Goal: Task Accomplishment & Management: Use online tool/utility

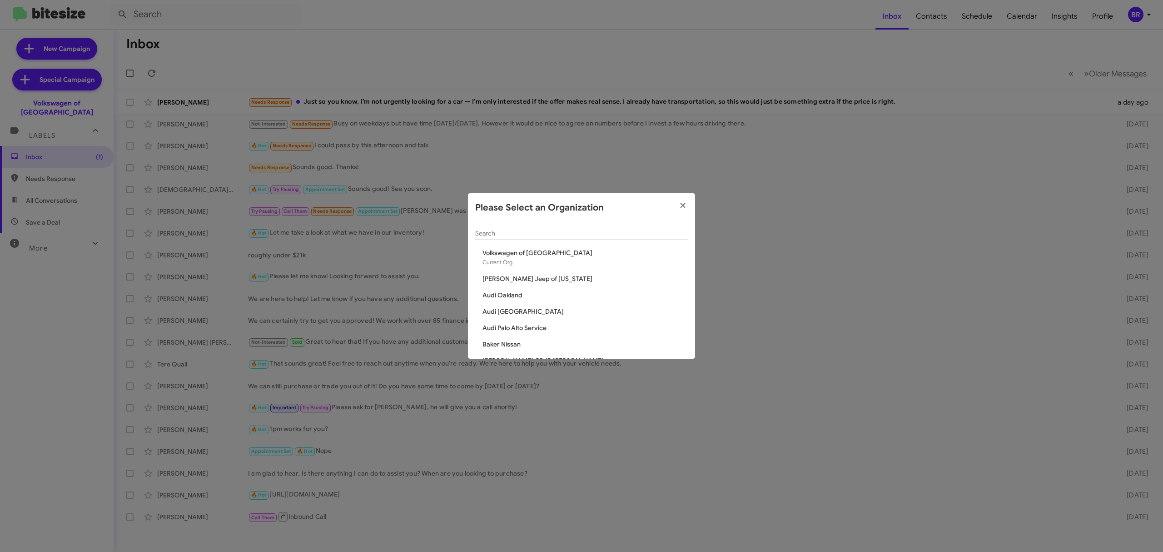
scroll to position [1593, 0]
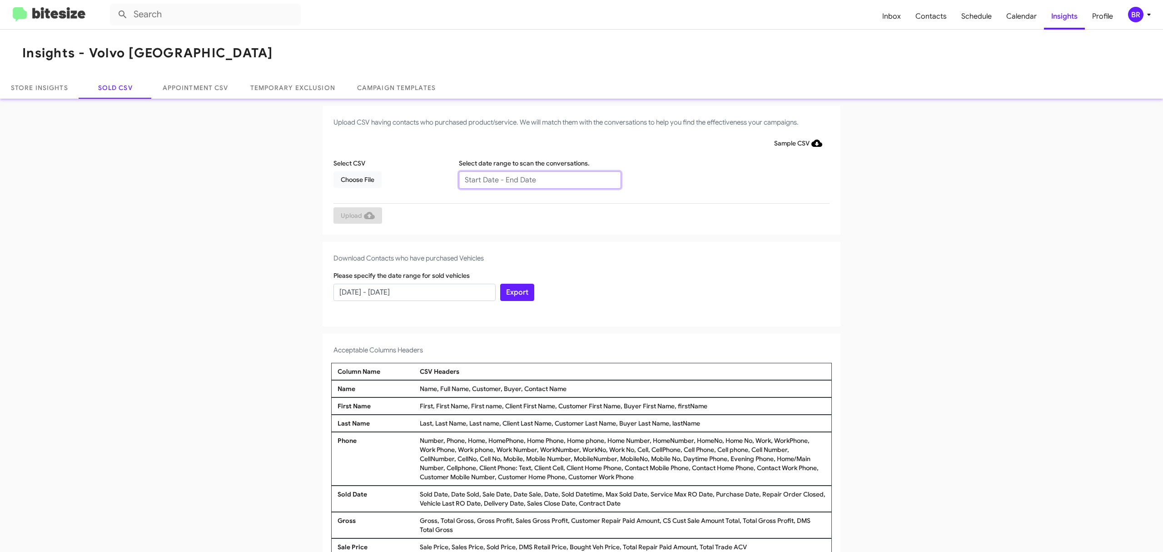
click at [535, 179] on input "text" at bounding box center [540, 179] width 162 height 17
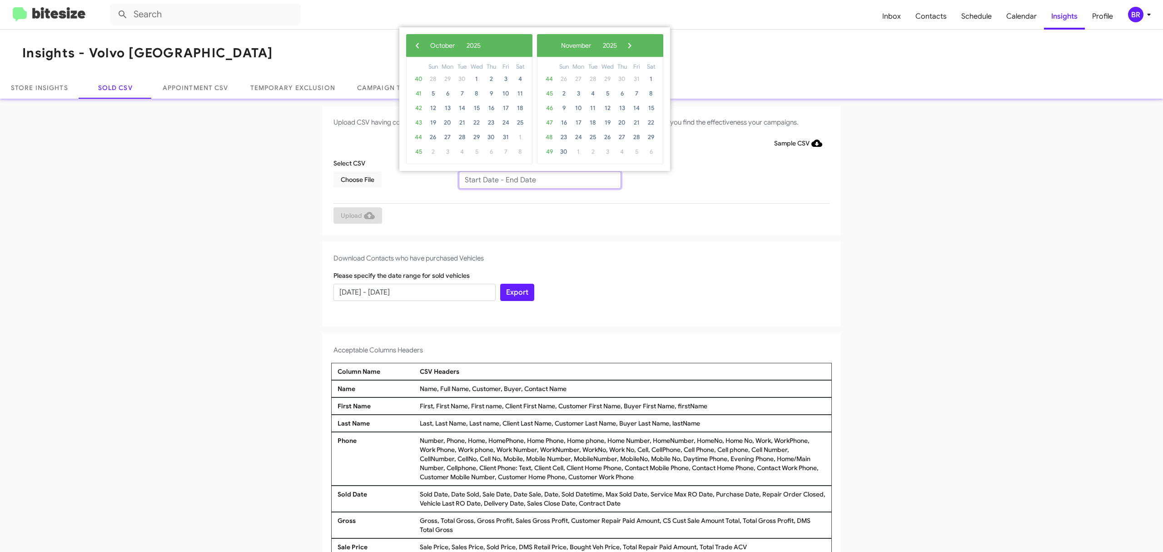
type input "08/08/2025 - 10/08/2025"
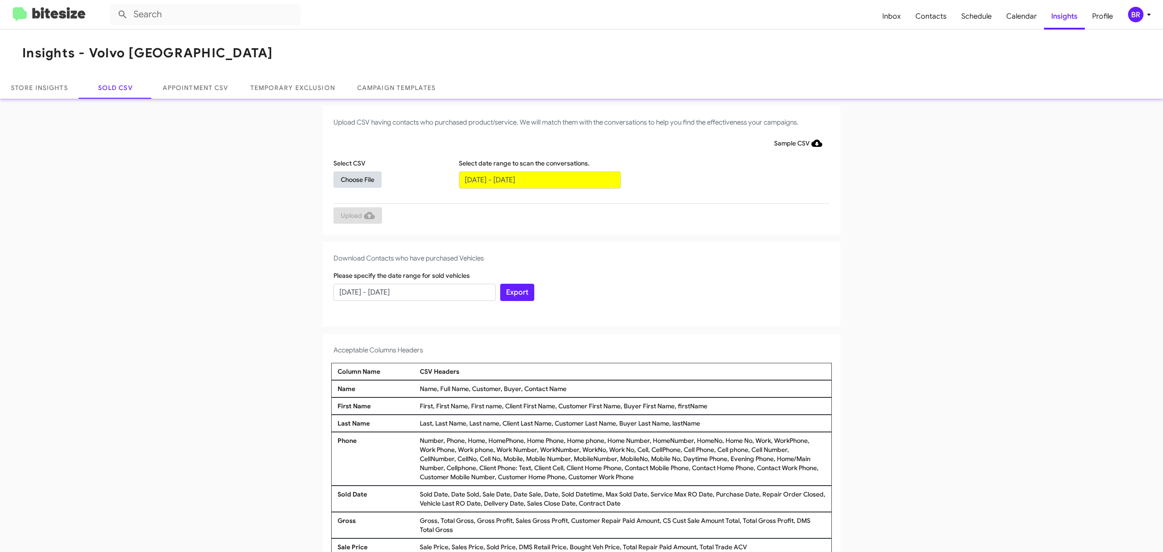
click at [353, 179] on span "Choose File" at bounding box center [358, 179] width 34 height 16
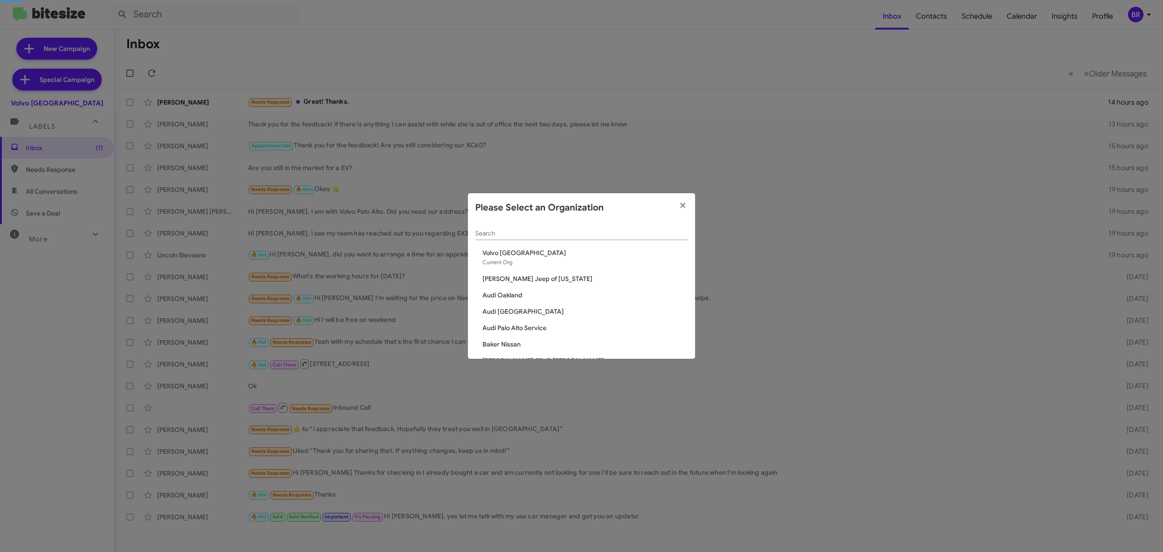
scroll to position [1593, 0]
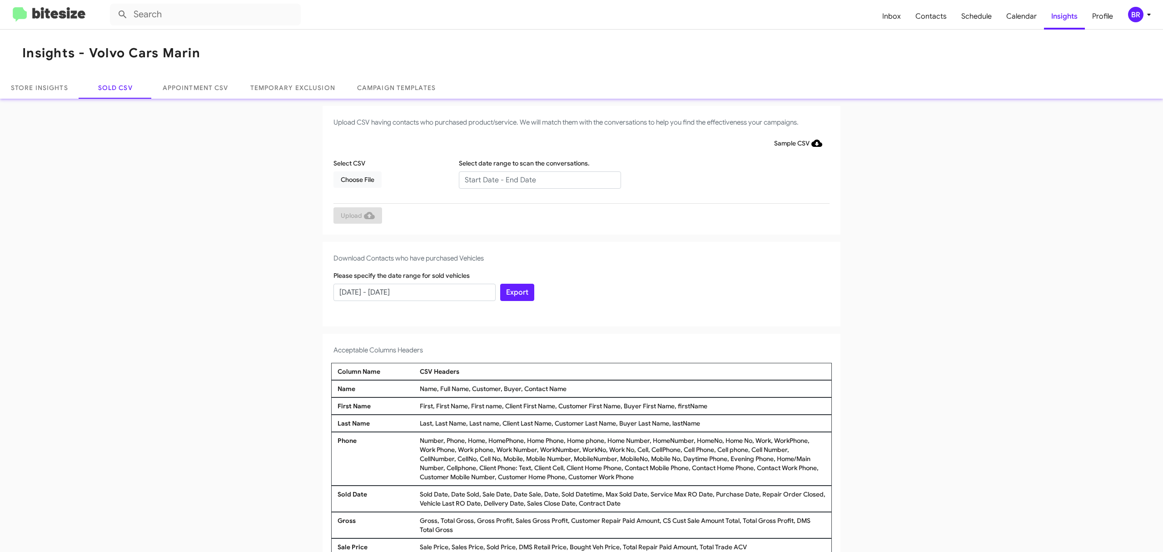
click at [535, 179] on input "text" at bounding box center [540, 179] width 162 height 17
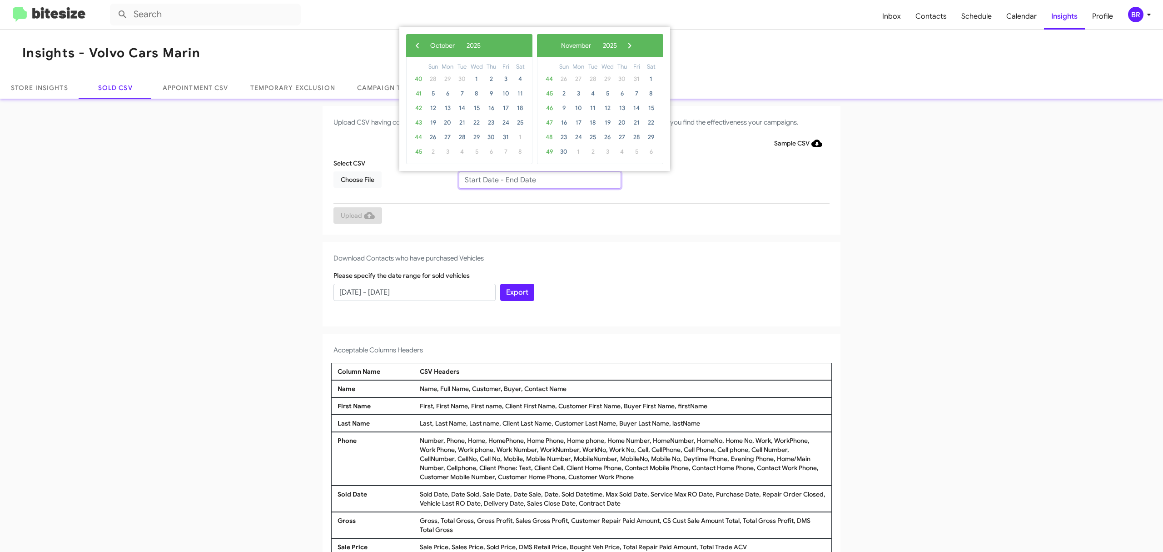
type input "08/08/2025 - 10/08/2025"
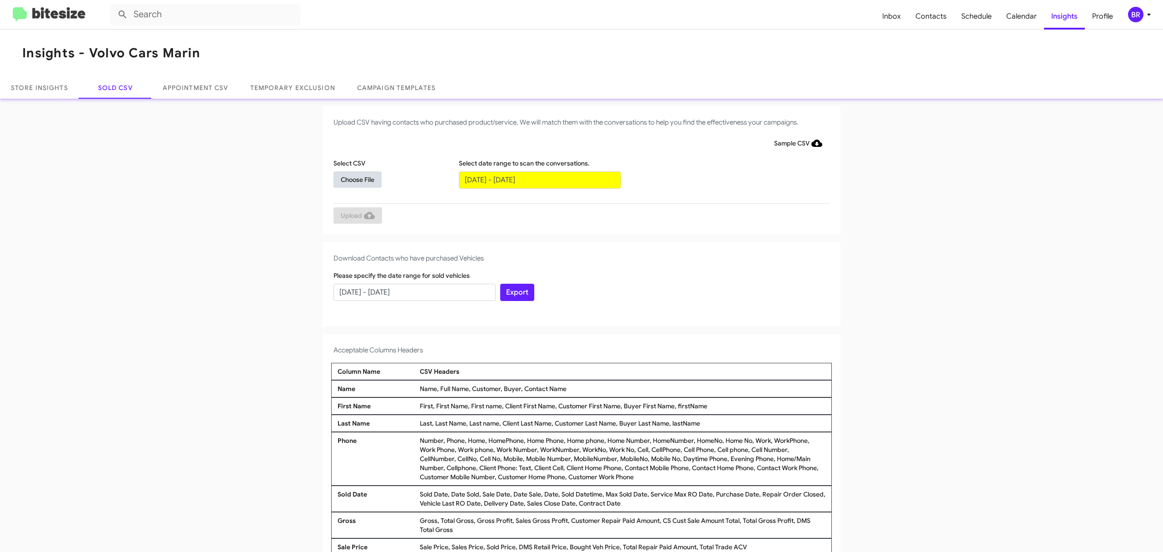
click at [353, 179] on span "Choose File" at bounding box center [358, 179] width 34 height 16
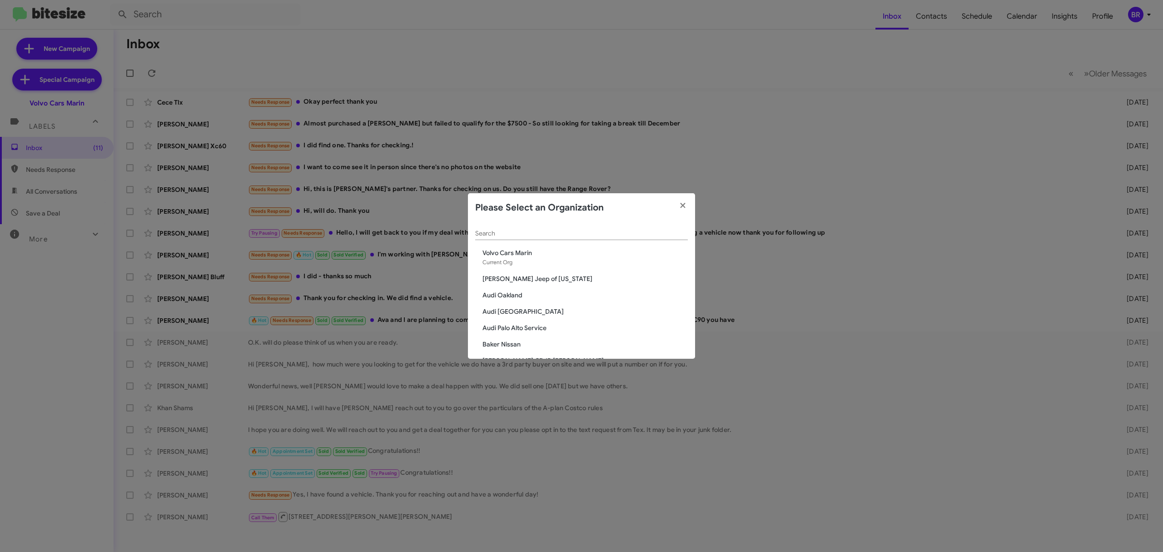
scroll to position [252, 0]
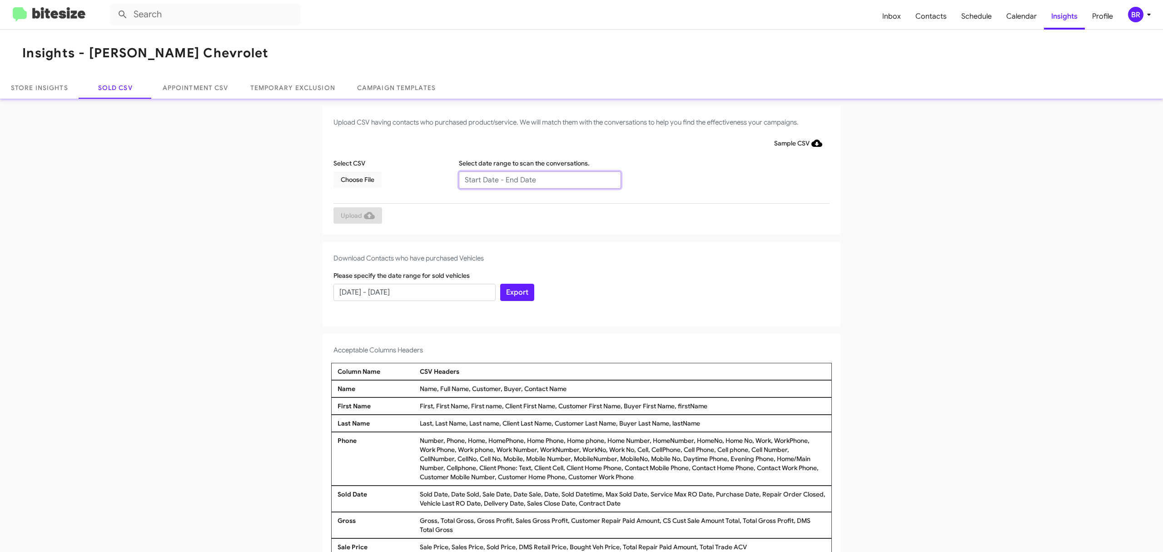
click at [535, 179] on input "text" at bounding box center [540, 179] width 162 height 17
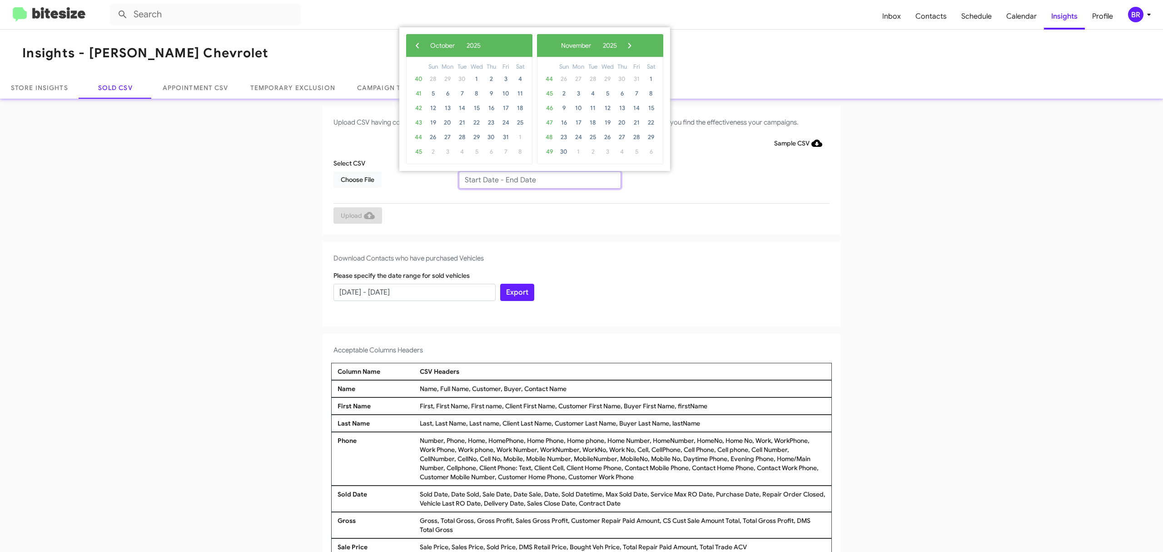
type input "08/08/2025 - 10/08/2025"
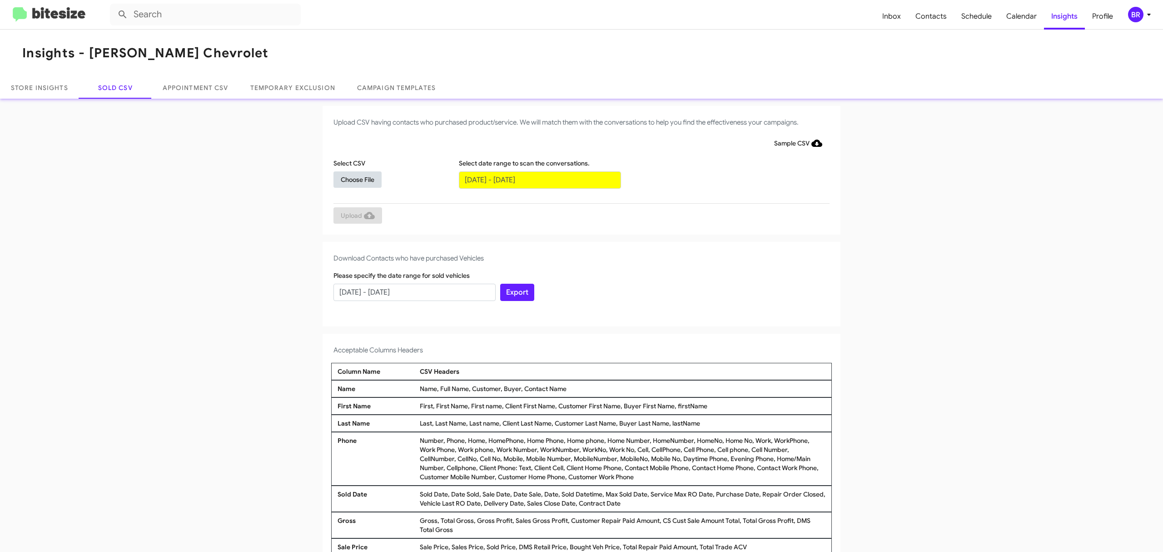
click at [353, 179] on span "Choose File" at bounding box center [358, 179] width 34 height 16
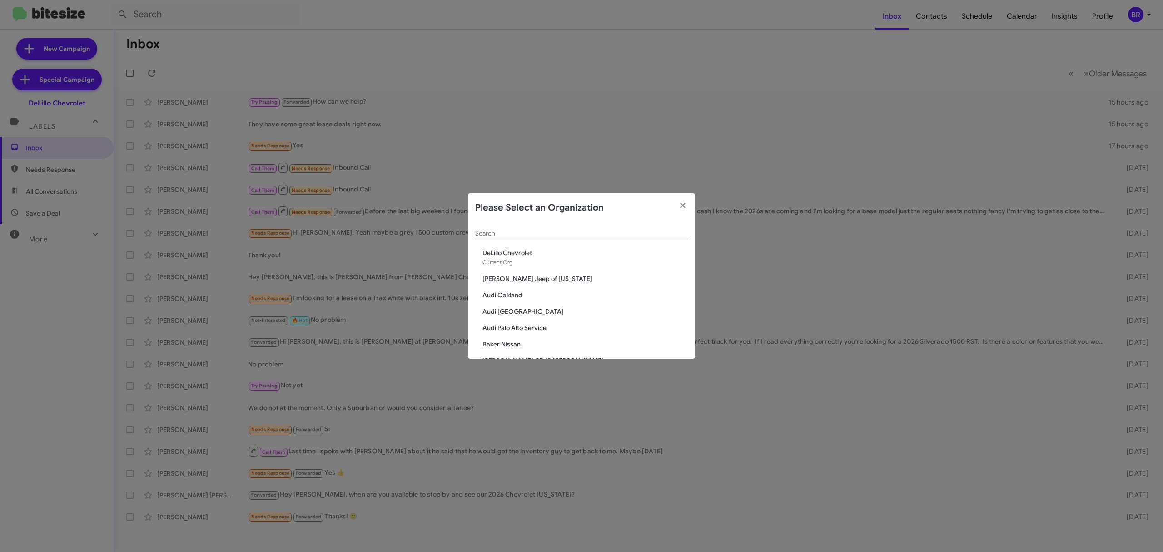
scroll to position [1430, 0]
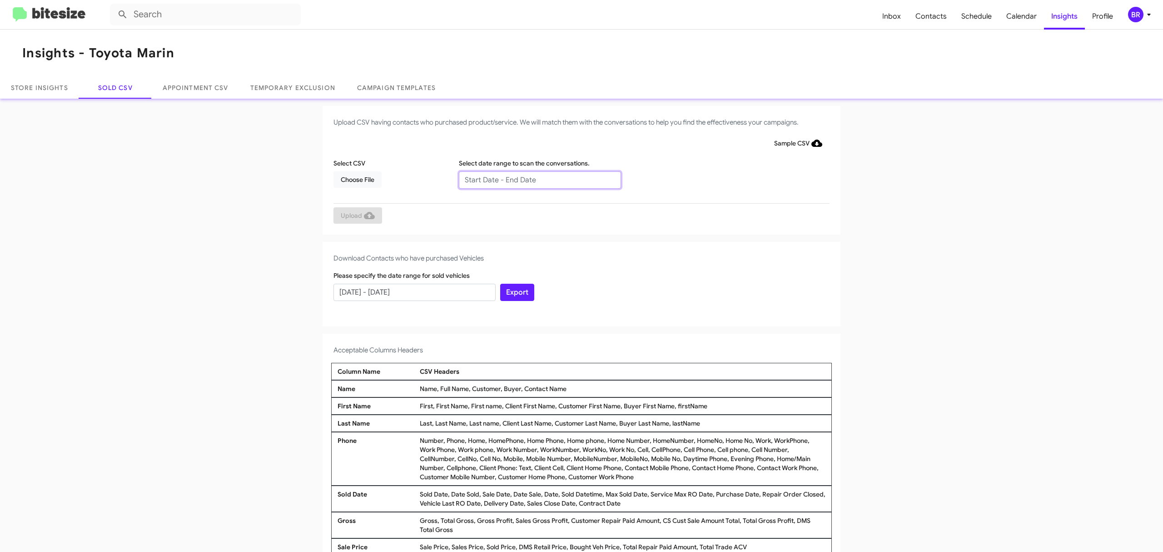
click at [535, 179] on input "text" at bounding box center [540, 179] width 162 height 17
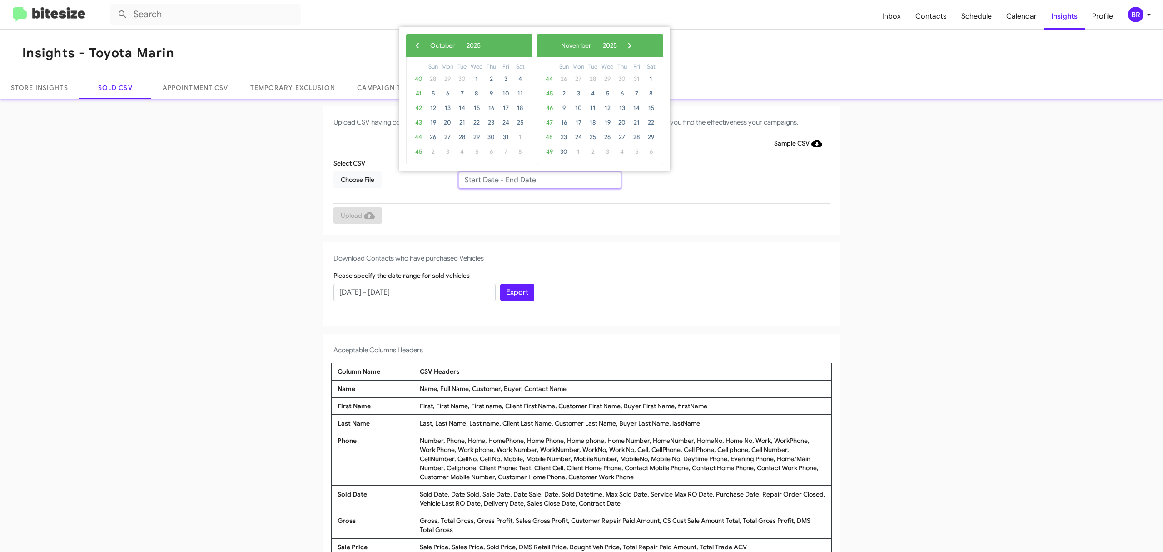
type input "08/08/2025 - 10/08/2025"
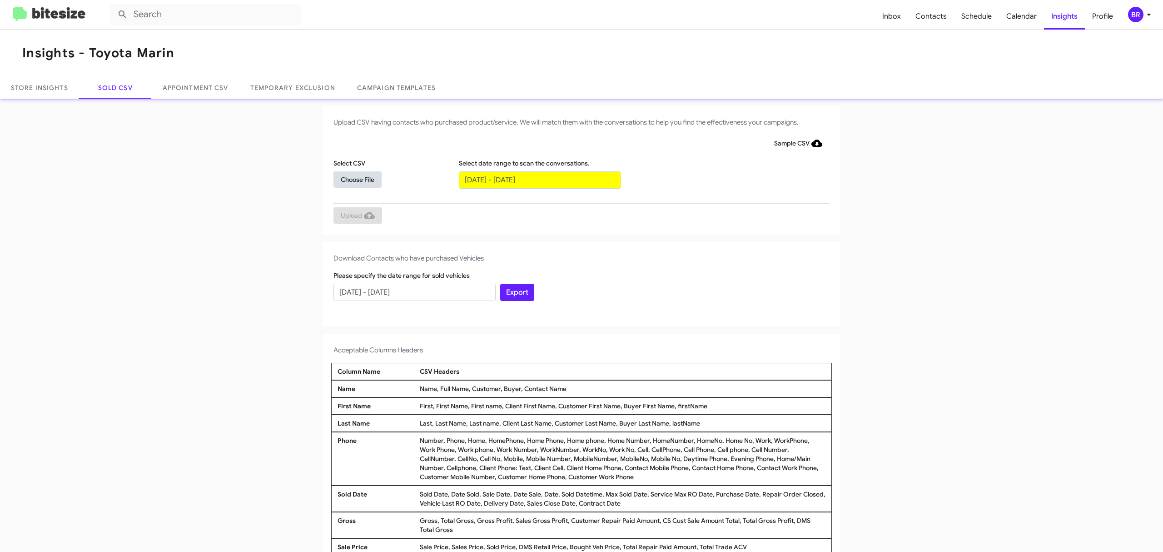
click at [353, 179] on span "Choose File" at bounding box center [358, 179] width 34 height 16
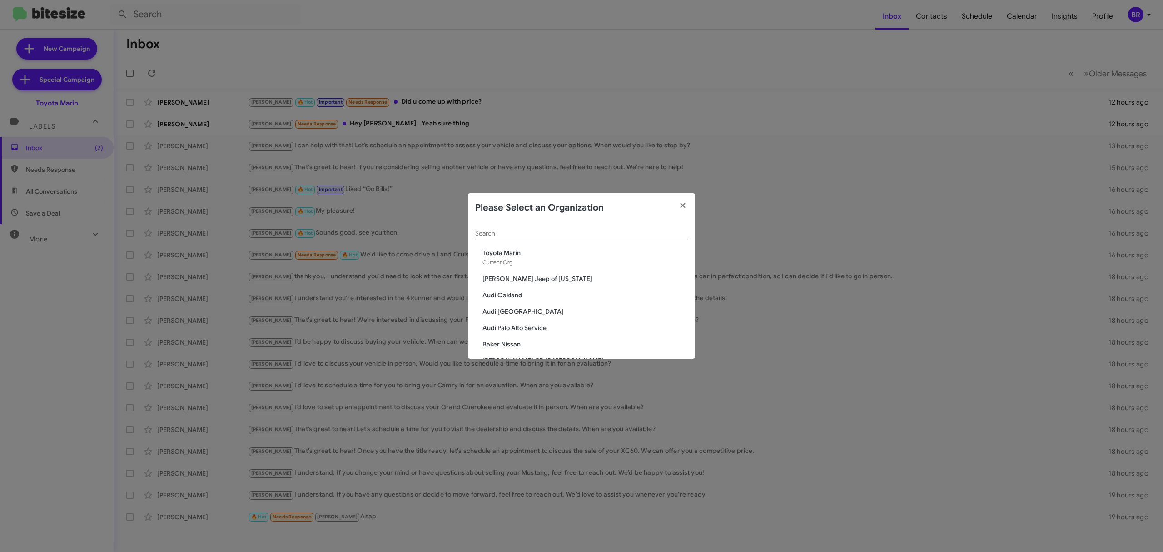
scroll to position [612, 0]
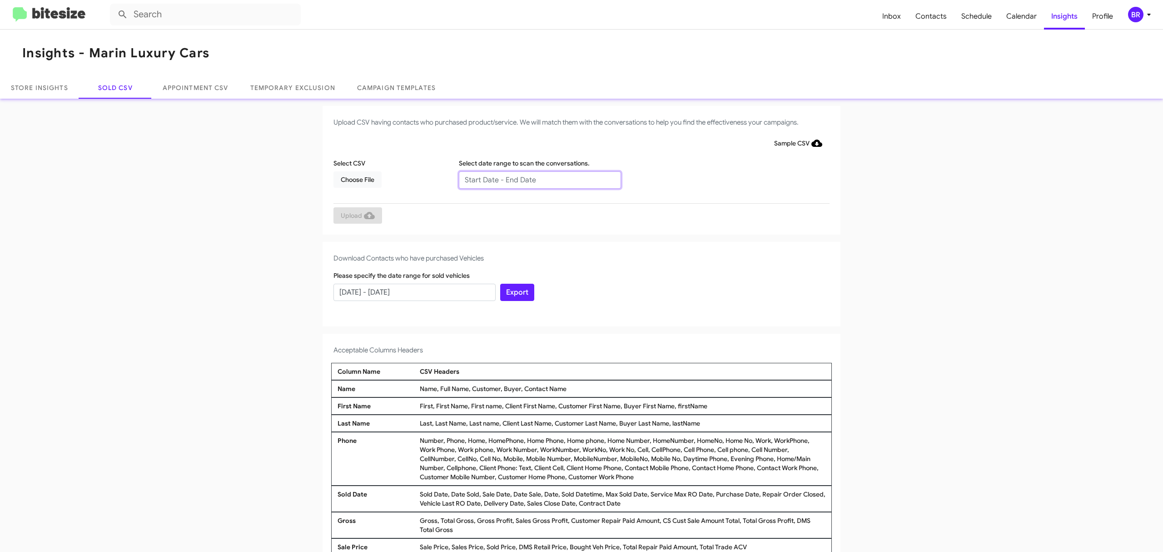
click at [535, 179] on input "text" at bounding box center [540, 179] width 162 height 17
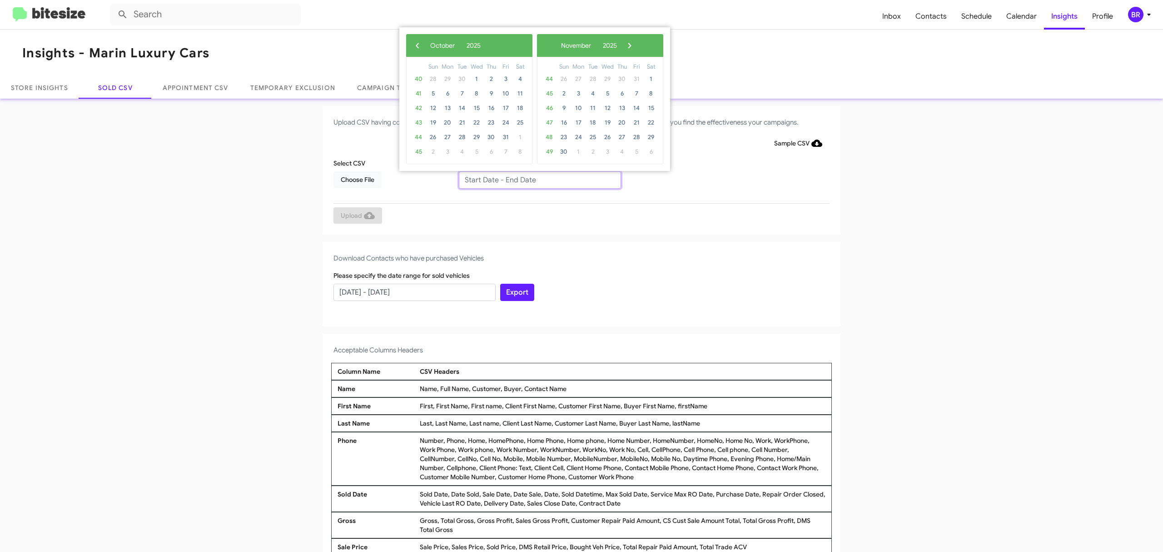
type input "08/08/2025 - 10/08/2025"
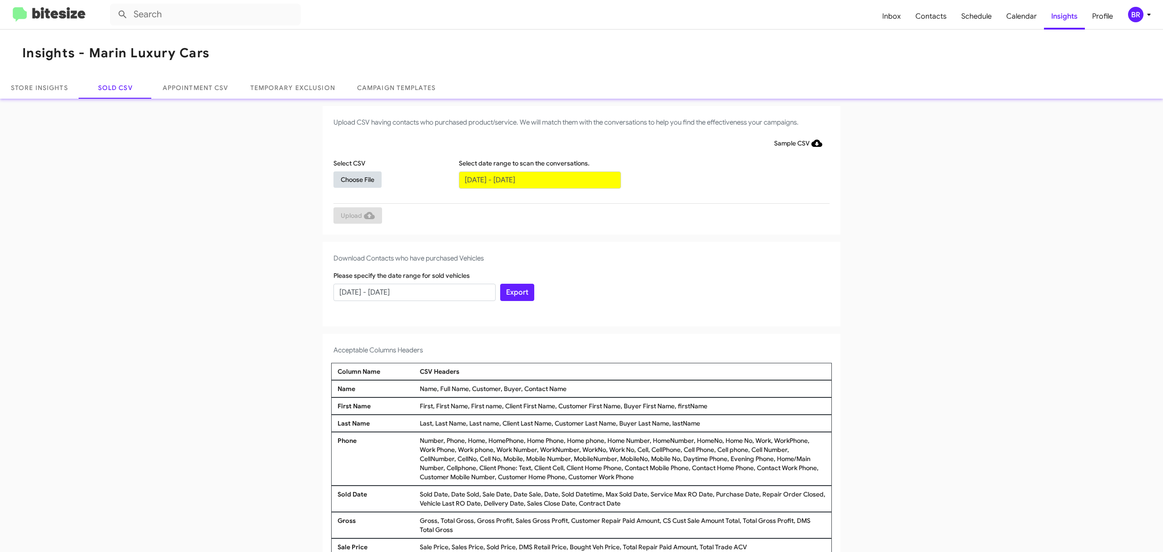
click at [353, 179] on span "Choose File" at bounding box center [358, 179] width 34 height 16
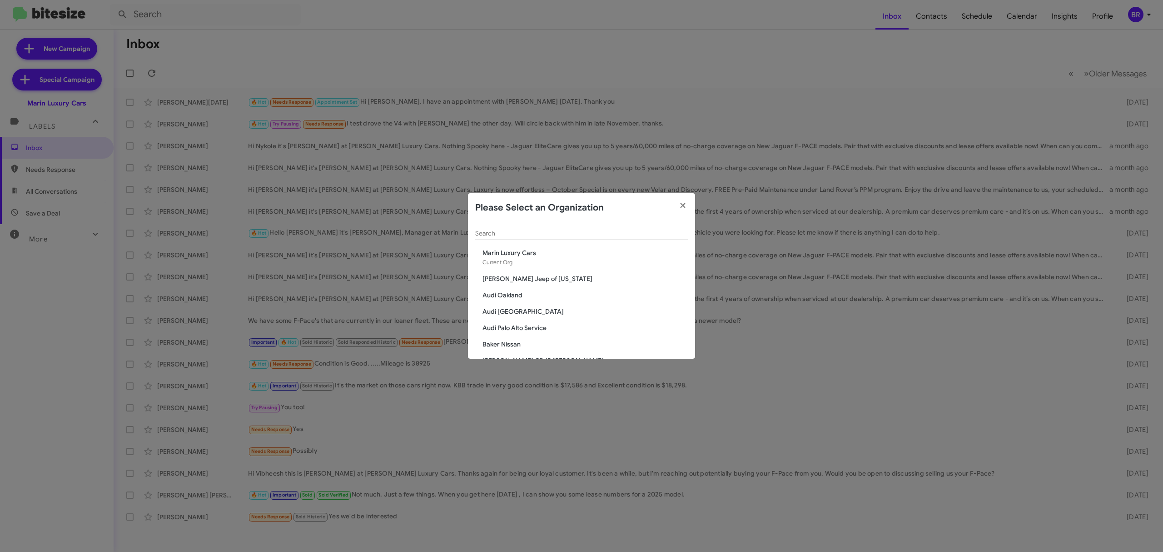
scroll to position [792, 0]
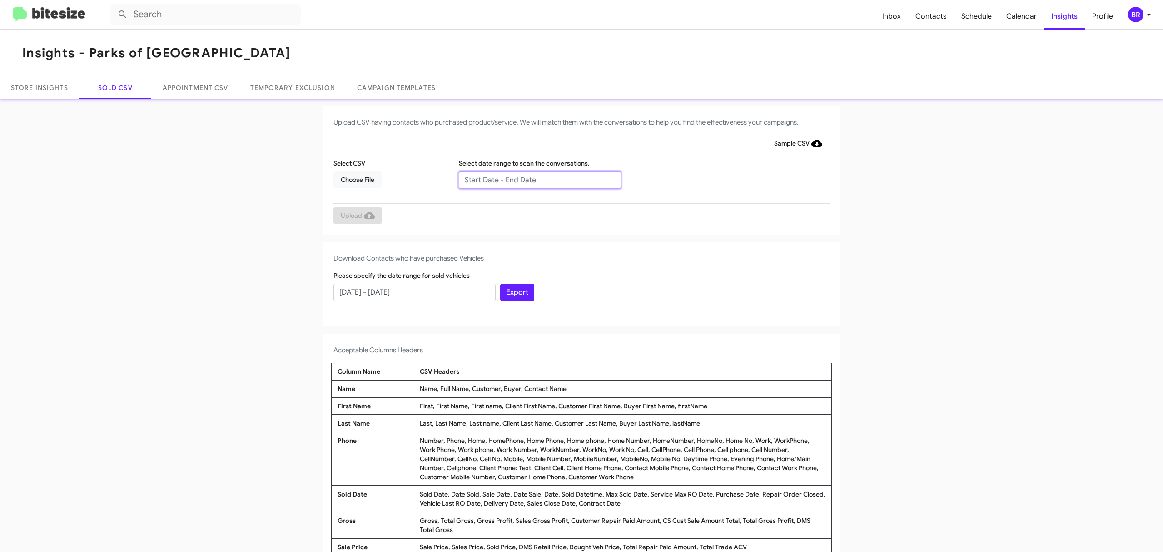
click at [535, 179] on input "text" at bounding box center [540, 179] width 162 height 17
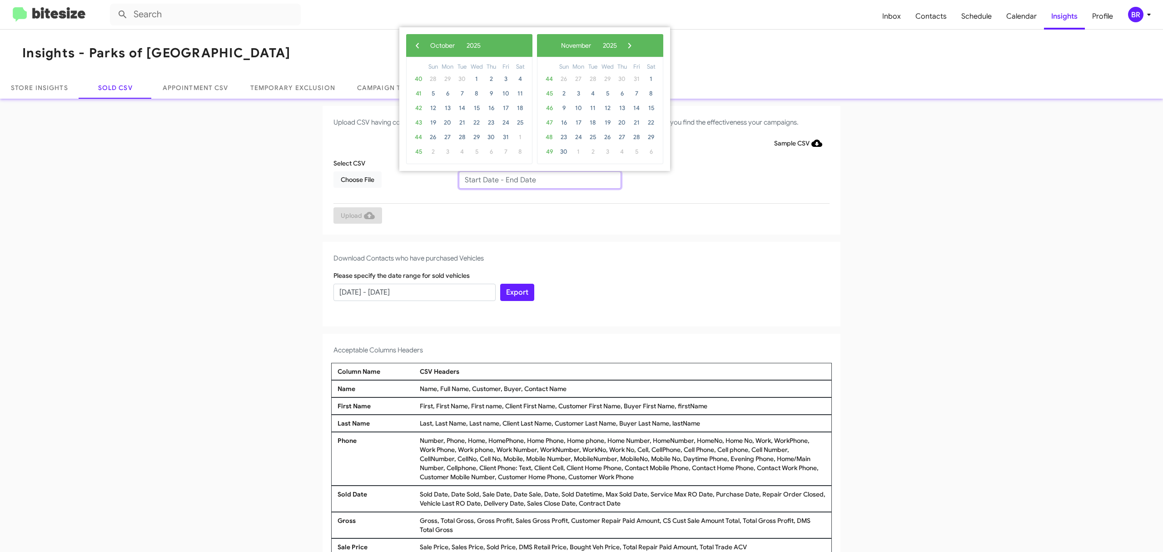
type input "08/08/2025 - 10/08/2025"
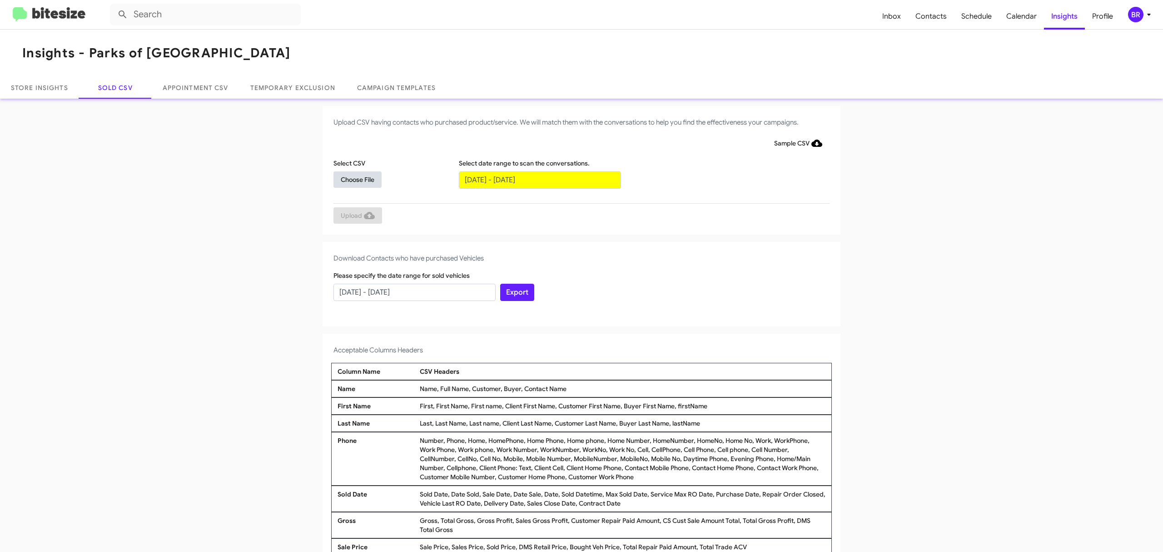
click at [353, 179] on span "Choose File" at bounding box center [358, 179] width 34 height 16
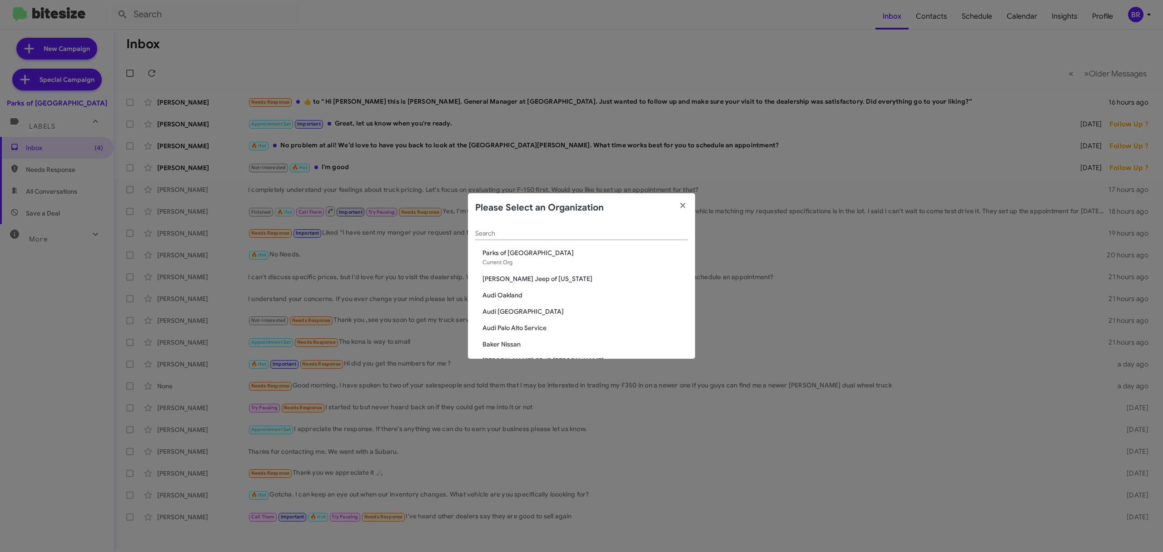
scroll to position [1479, 0]
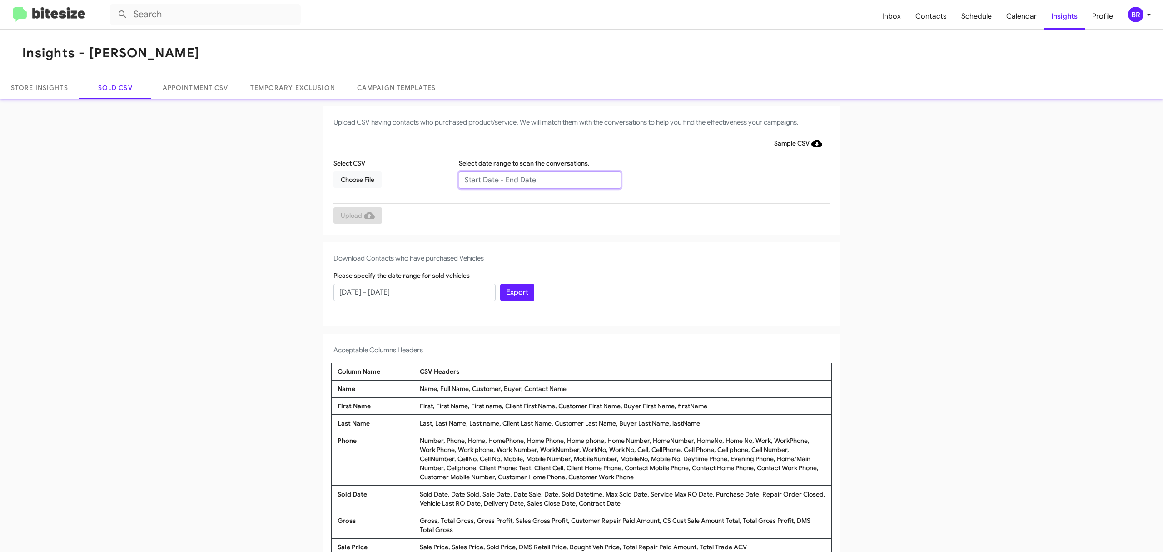
click at [535, 179] on input "text" at bounding box center [540, 179] width 162 height 17
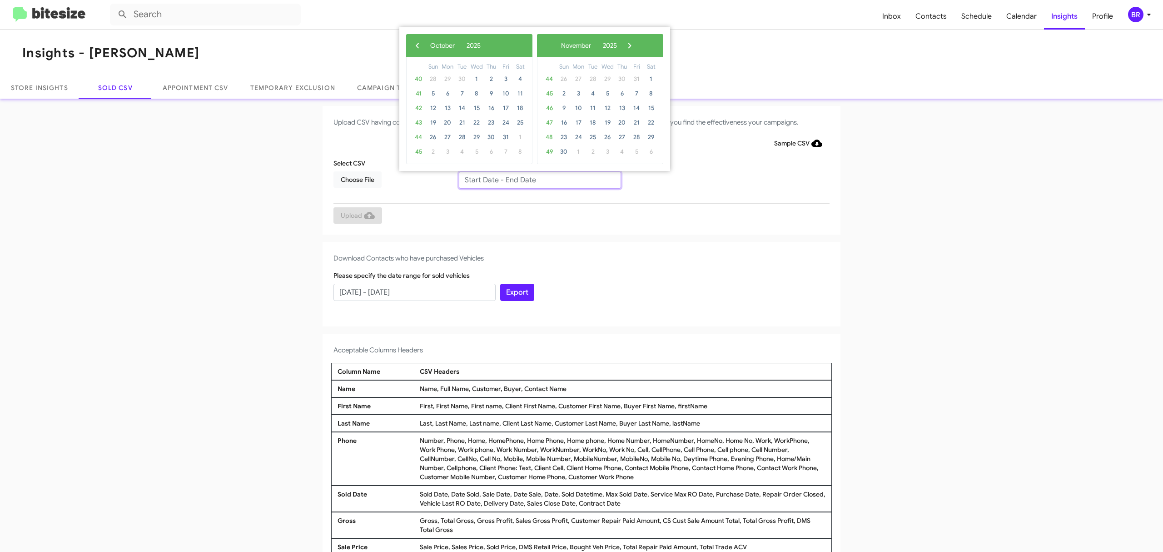
type input "08/08/2025 - 10/08/2025"
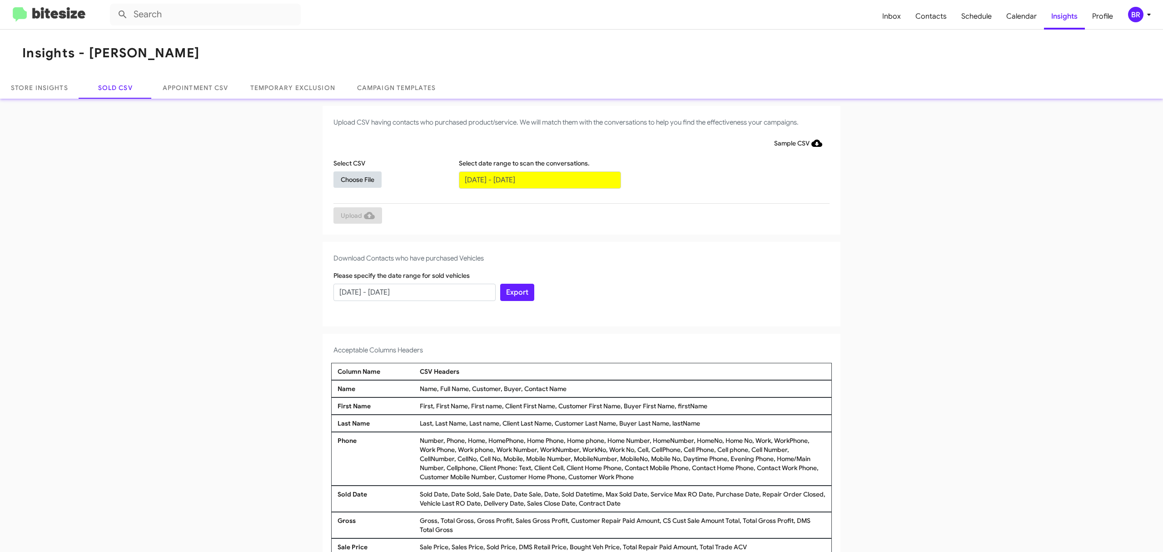
click at [353, 179] on span "Choose File" at bounding box center [358, 179] width 34 height 16
click at [535, 179] on input "text" at bounding box center [540, 179] width 162 height 17
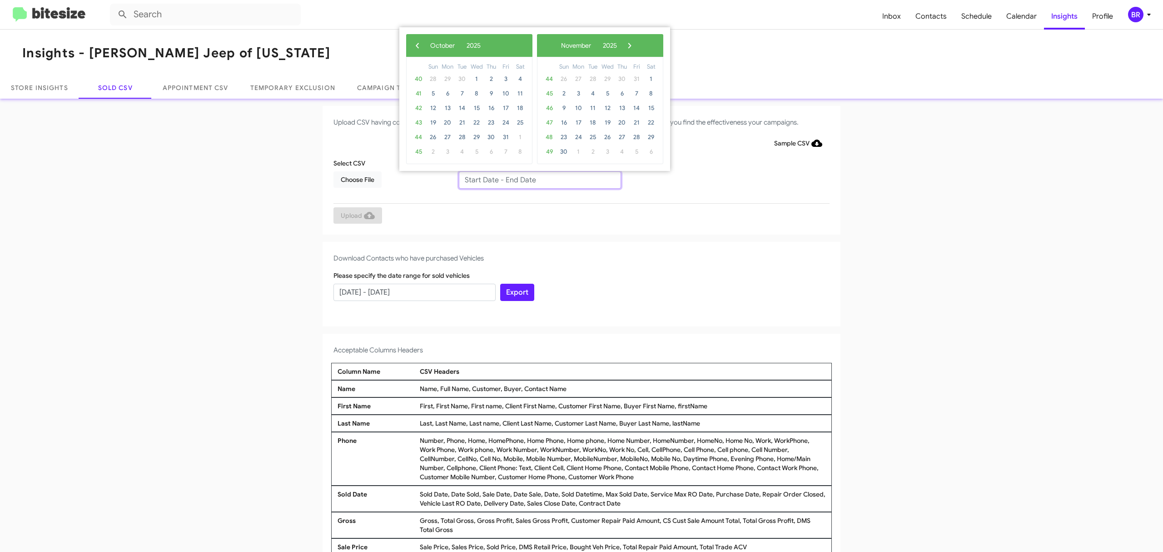
type input "08/08/2025 - 10/08/2025"
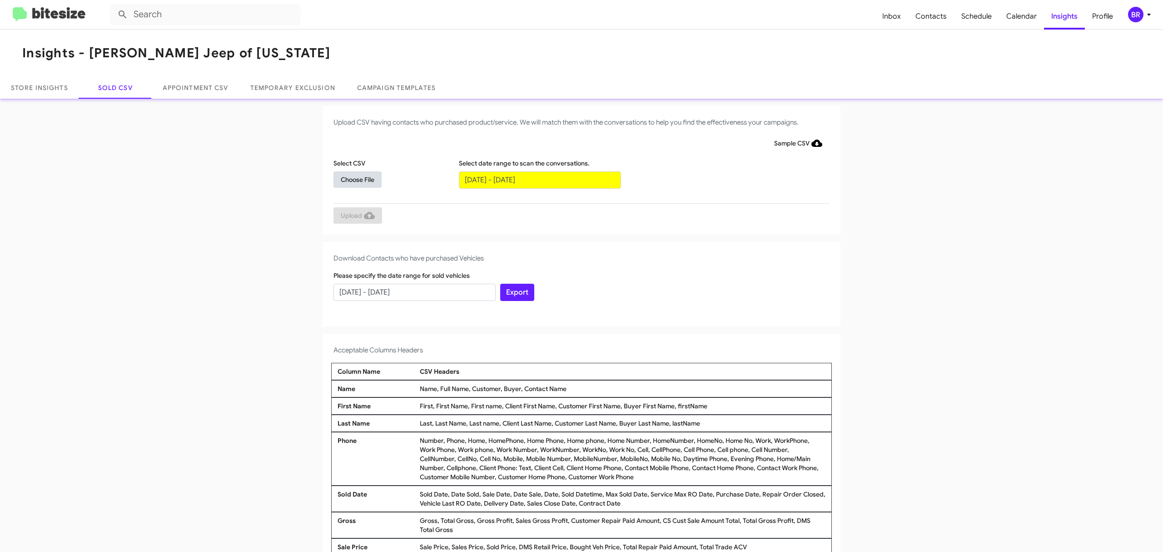
click at [353, 179] on span "Choose File" at bounding box center [358, 179] width 34 height 16
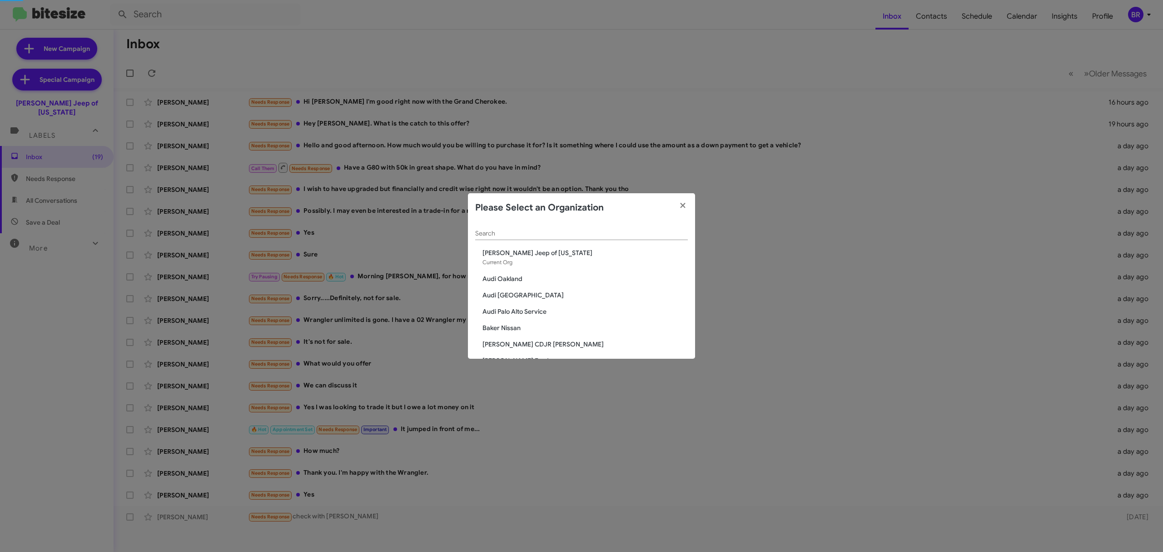
scroll to position [186, 0]
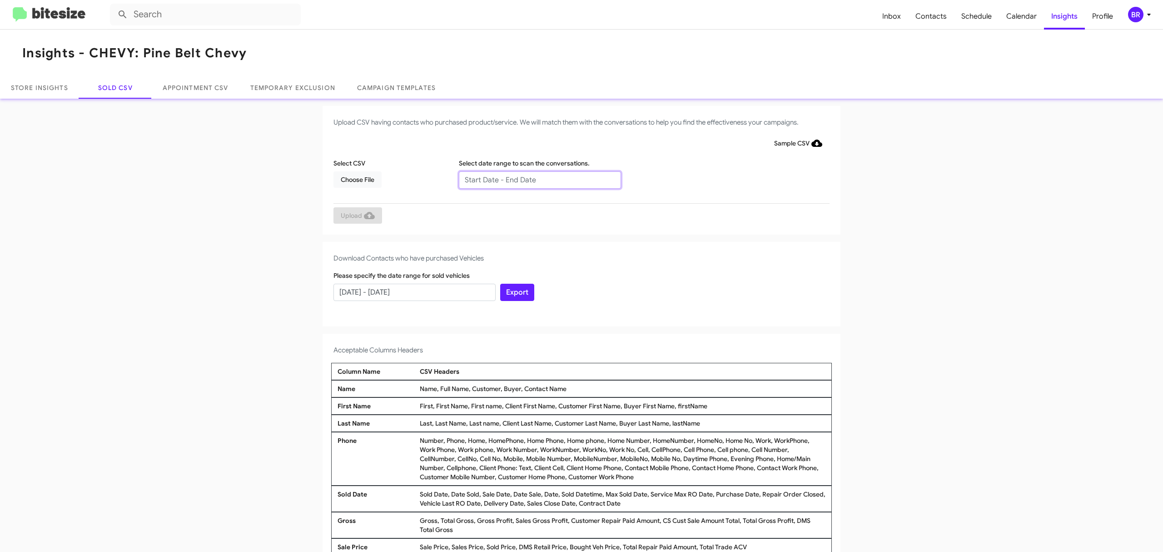
click at [535, 179] on input "text" at bounding box center [540, 179] width 162 height 17
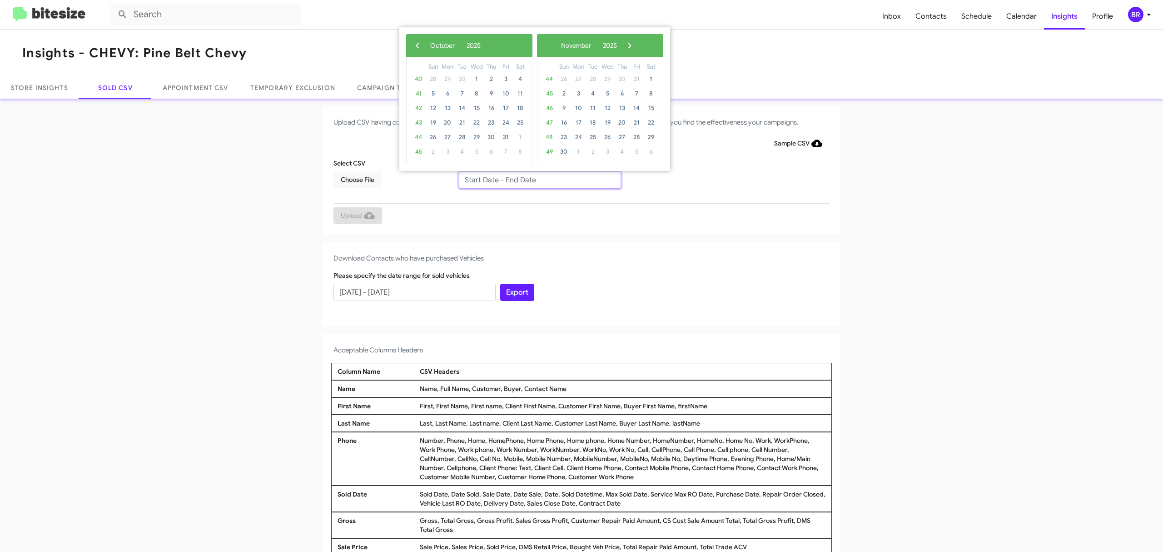
type input "08/08/2025 - 10/08/2025"
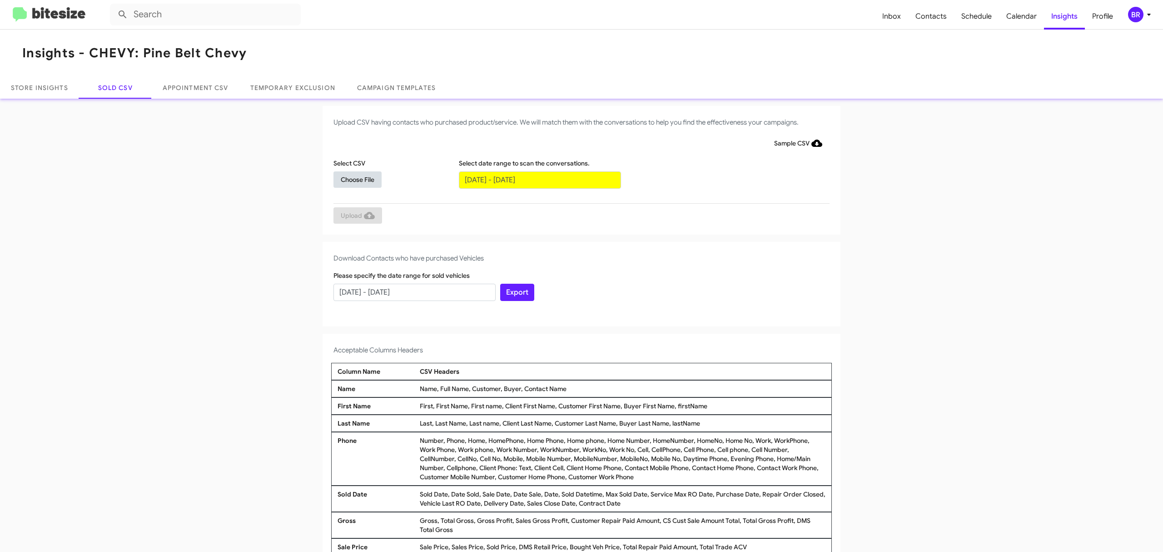
click at [353, 179] on span "Choose File" at bounding box center [358, 179] width 34 height 16
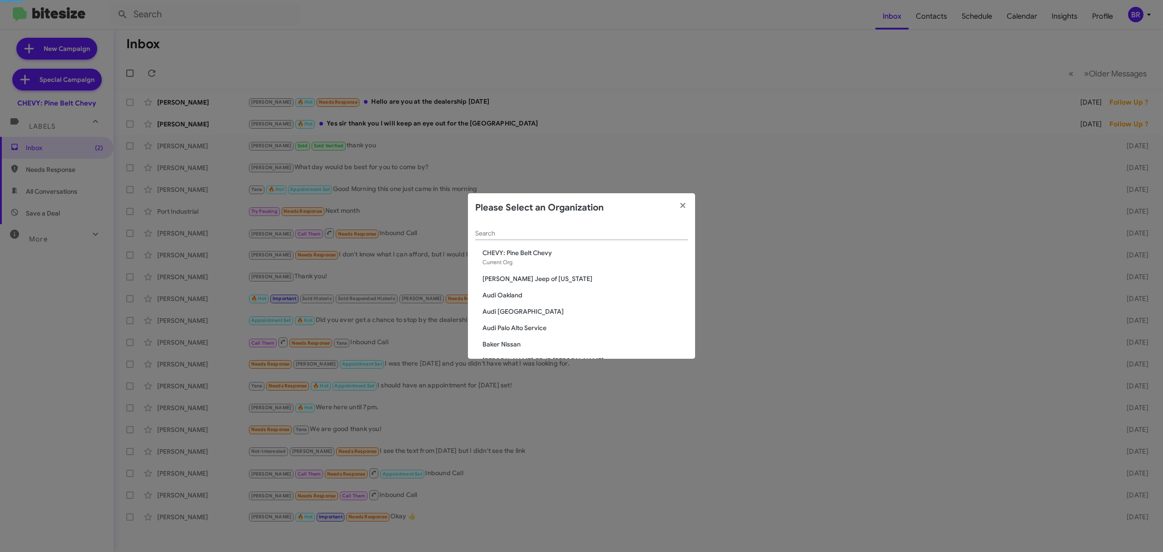
scroll to position [334, 0]
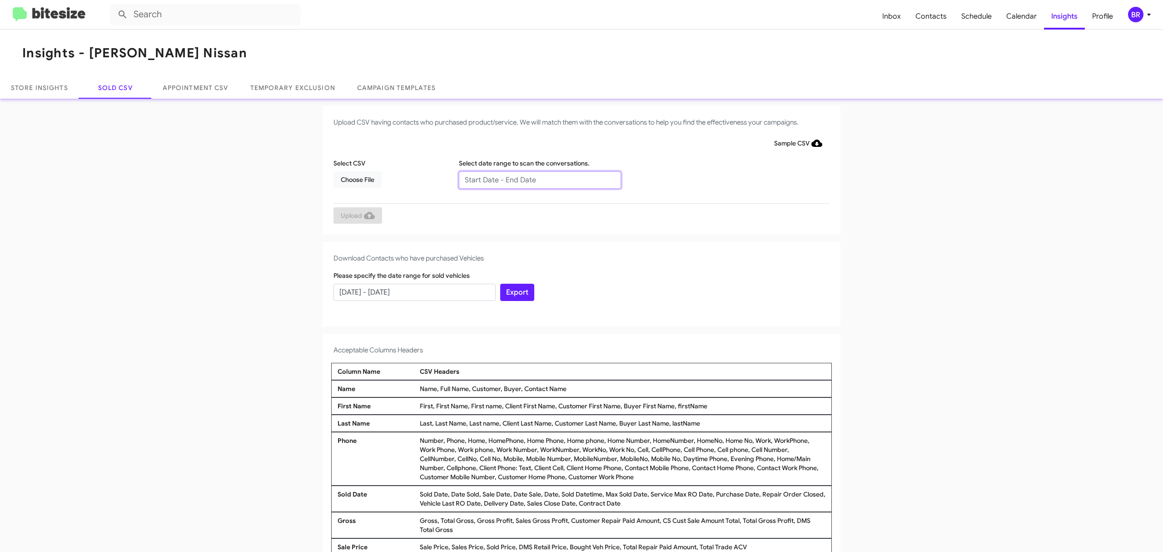
click at [535, 179] on input "text" at bounding box center [540, 179] width 162 height 17
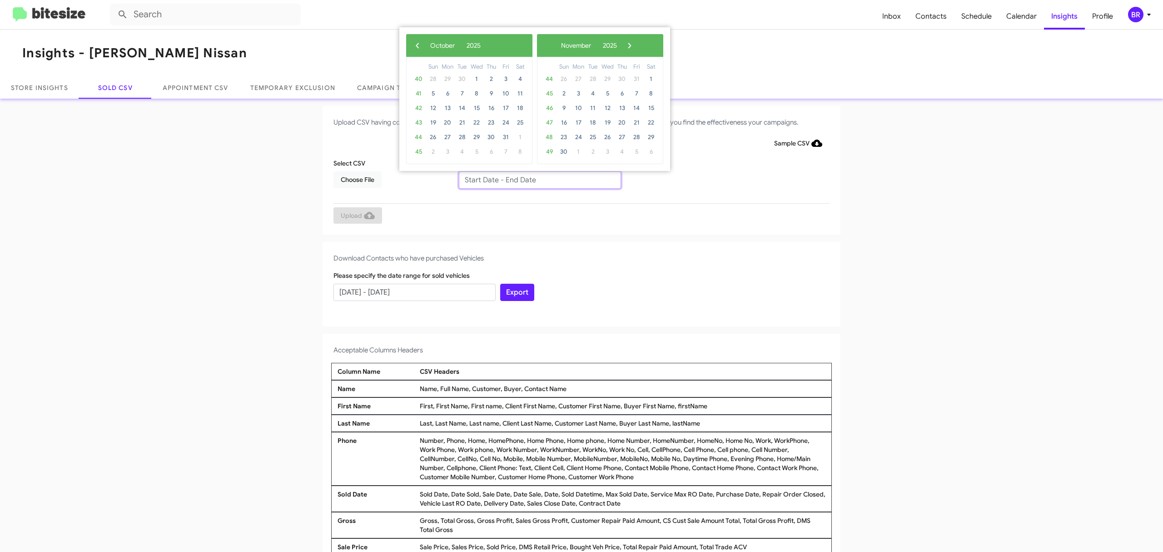
type input "08/08/2025 - 10/08/2025"
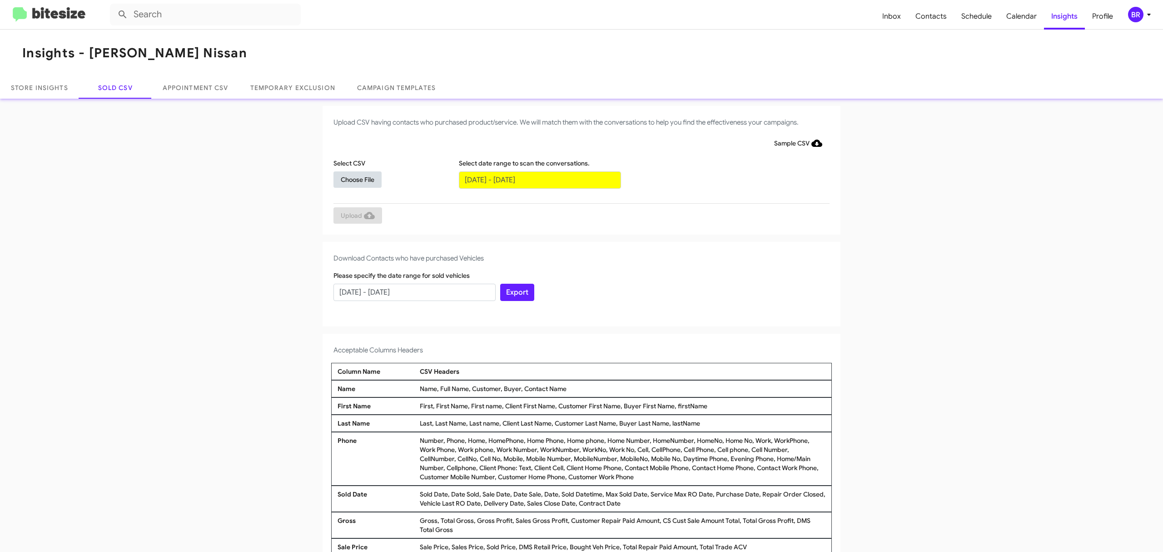
click at [353, 179] on span "Choose File" at bounding box center [358, 179] width 34 height 16
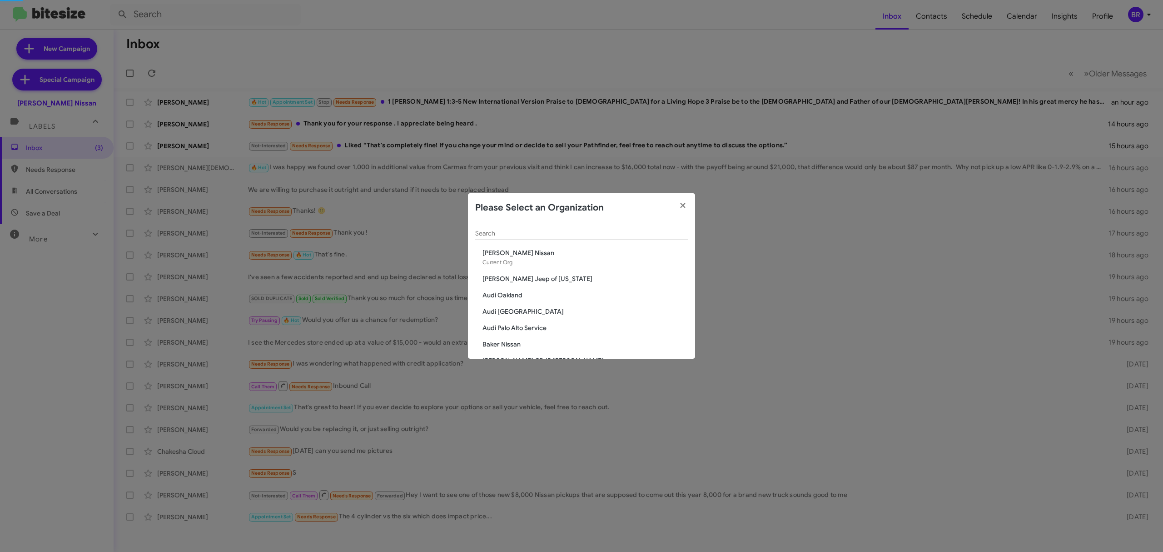
scroll to position [334, 0]
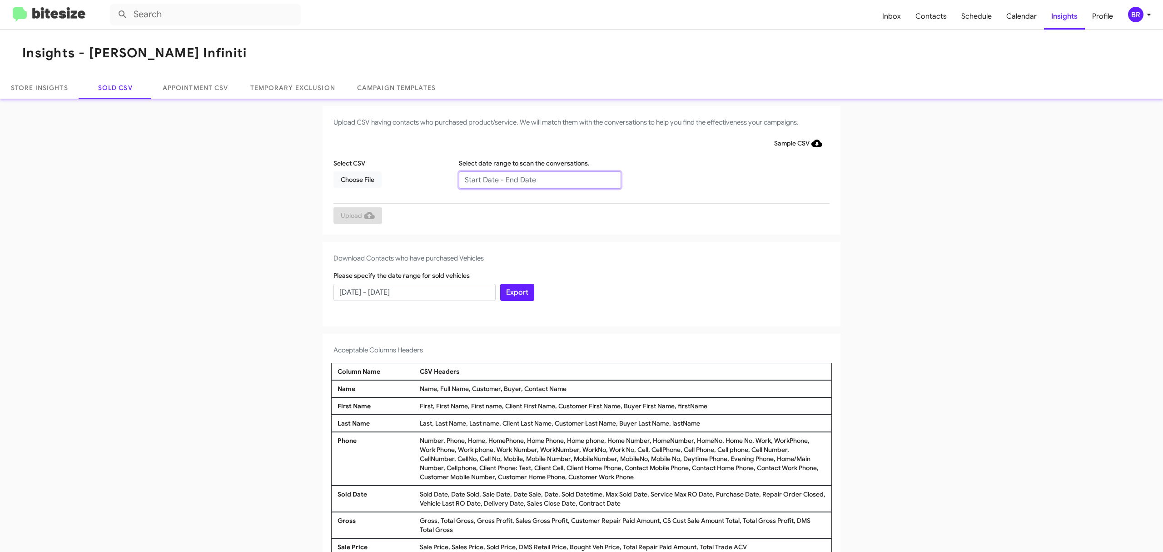
click at [535, 179] on input "text" at bounding box center [540, 179] width 162 height 17
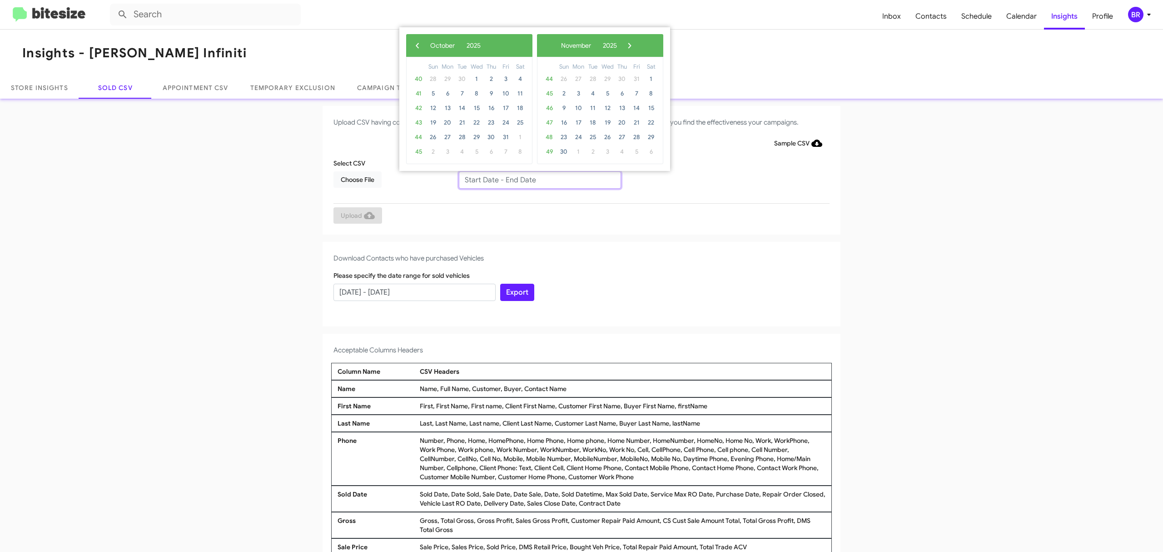
type input "08/08/2025 - 10/08/2025"
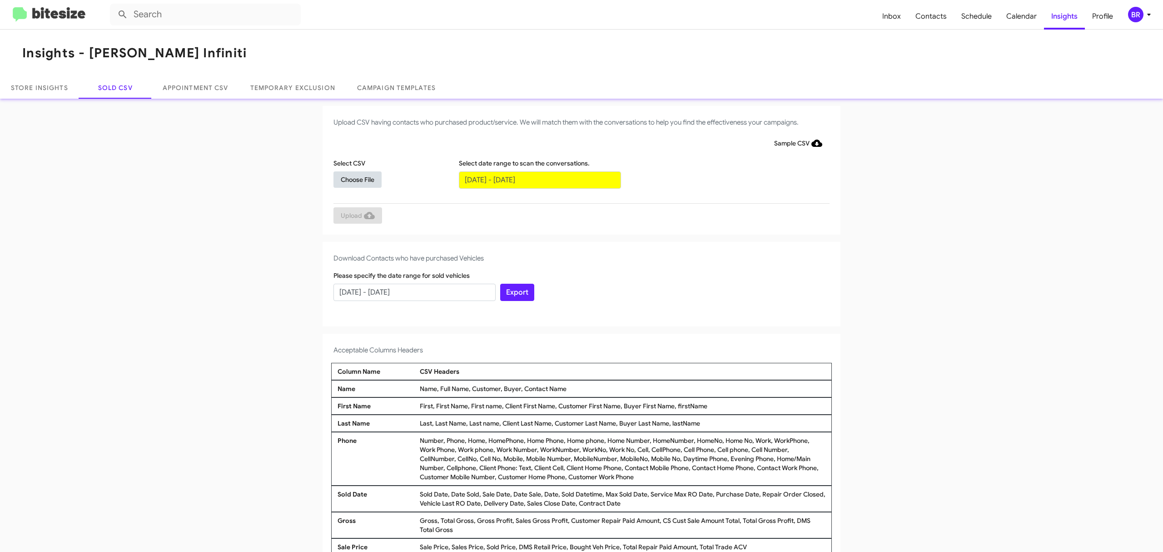
click at [353, 179] on span "Choose File" at bounding box center [358, 179] width 34 height 16
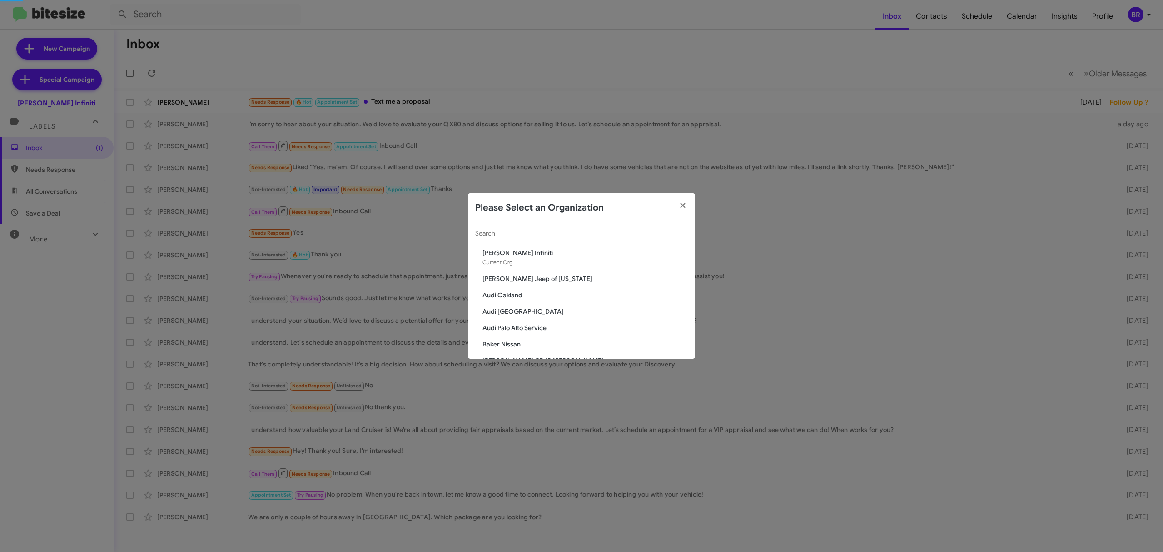
scroll to position [317, 0]
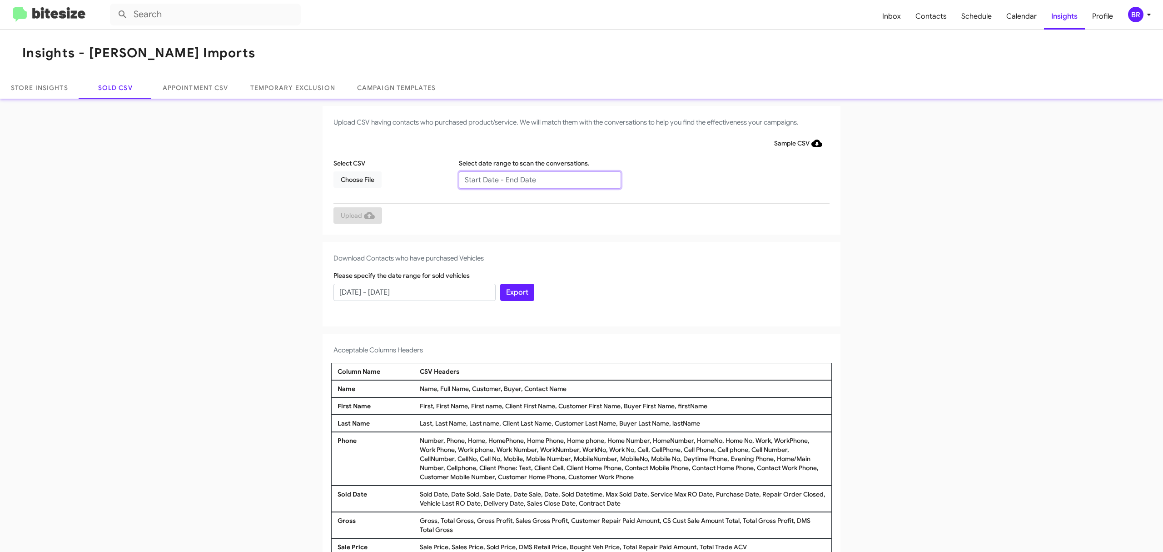
click at [535, 179] on input "text" at bounding box center [540, 179] width 162 height 17
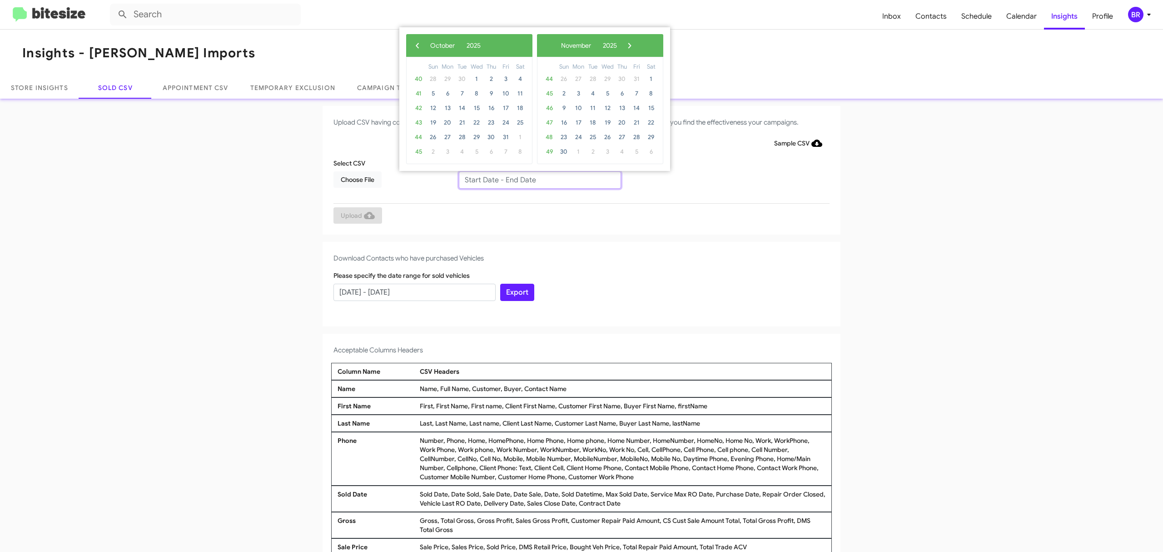
type input "[DATE] - [DATE]"
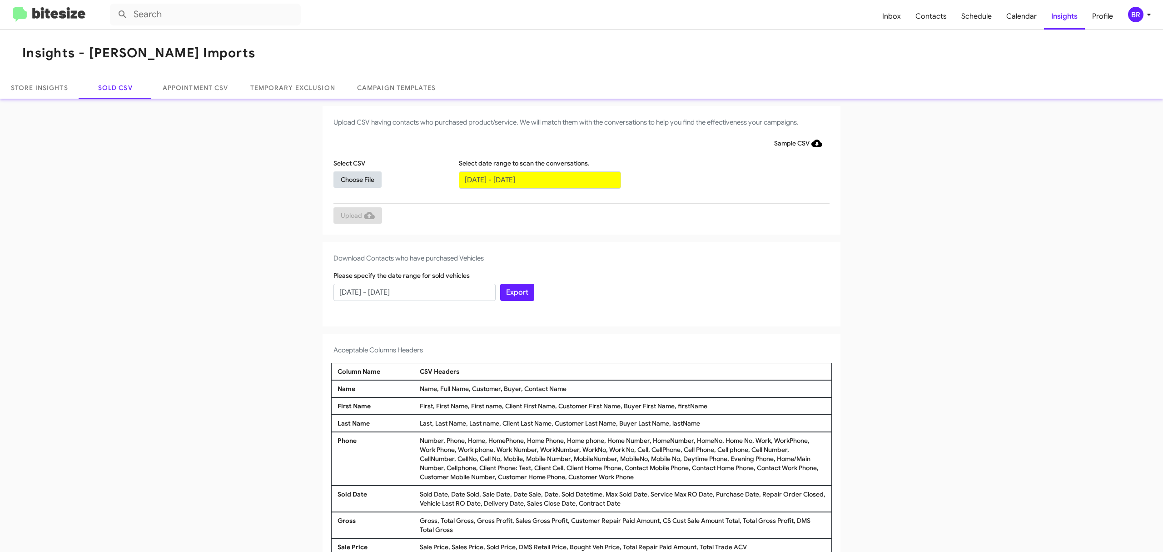
click at [353, 179] on span "Choose File" at bounding box center [358, 179] width 34 height 16
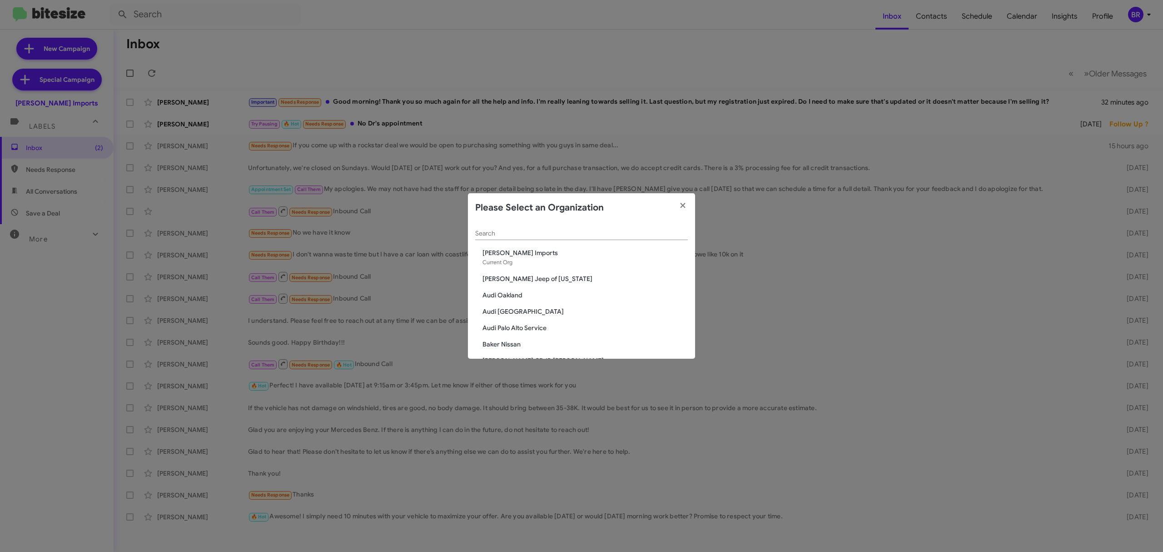
scroll to position [432, 0]
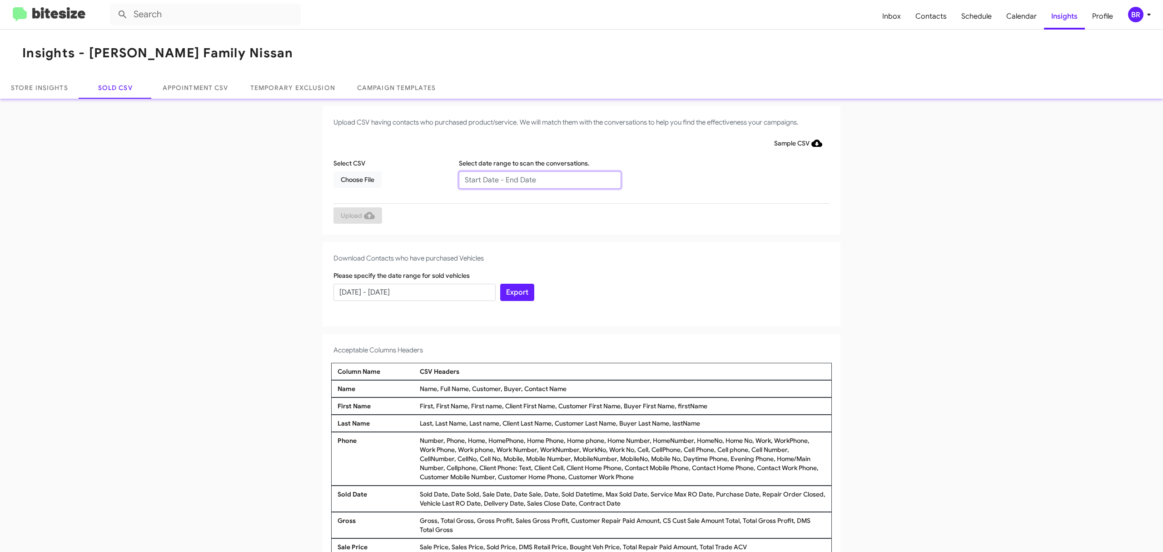
click at [535, 179] on input "text" at bounding box center [540, 179] width 162 height 17
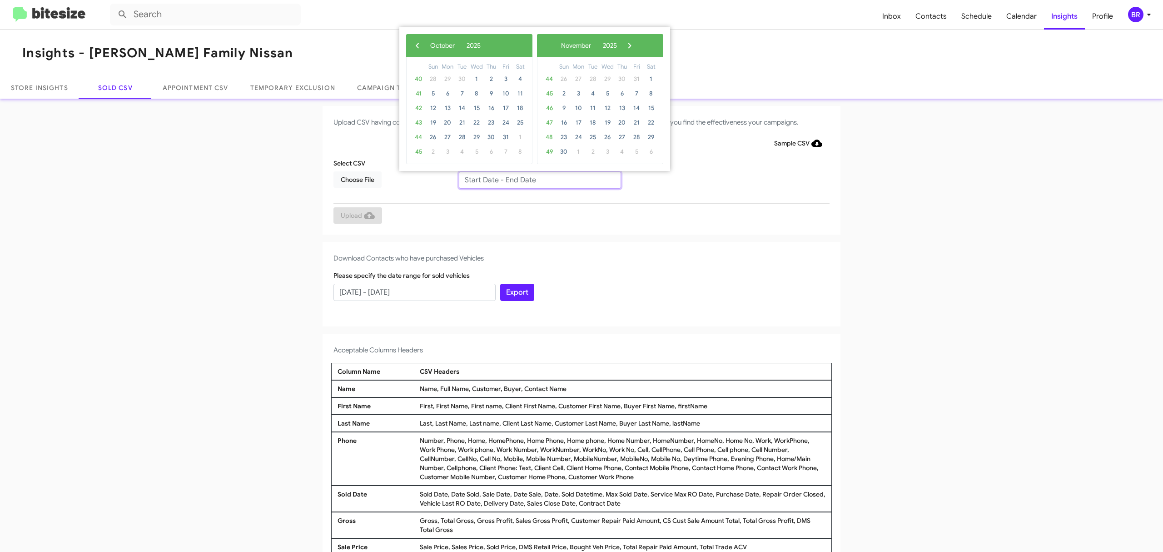
type input "[DATE] - [DATE]"
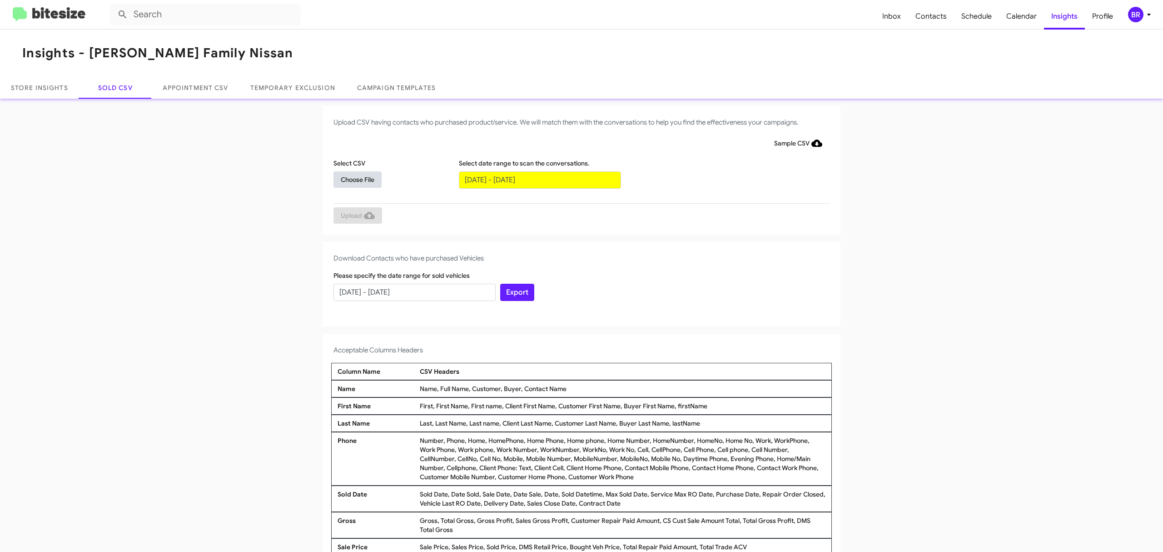
click at [353, 179] on span "Choose File" at bounding box center [358, 179] width 34 height 16
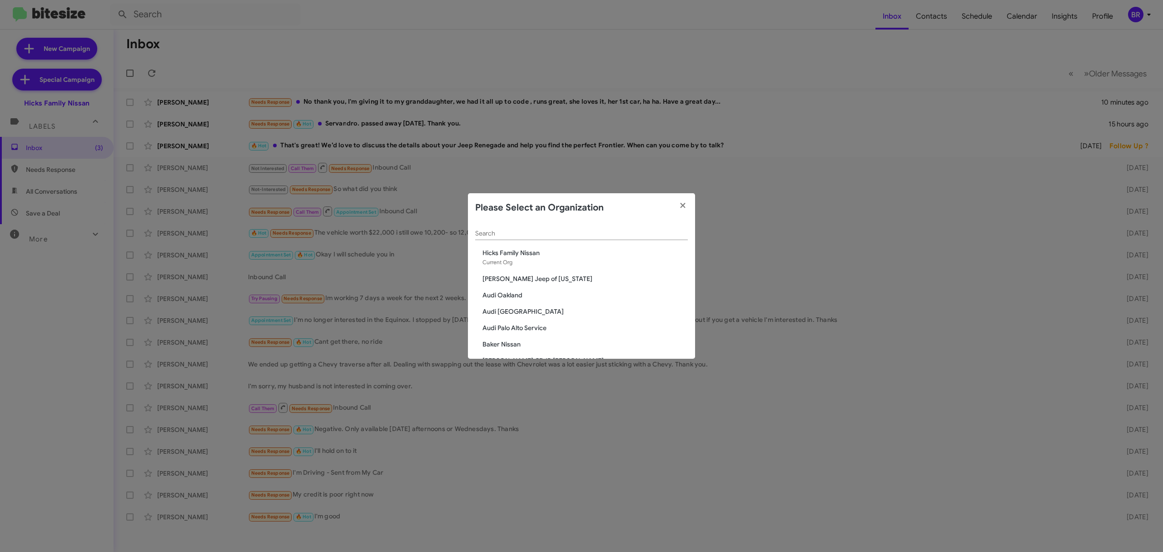
scroll to position [448, 0]
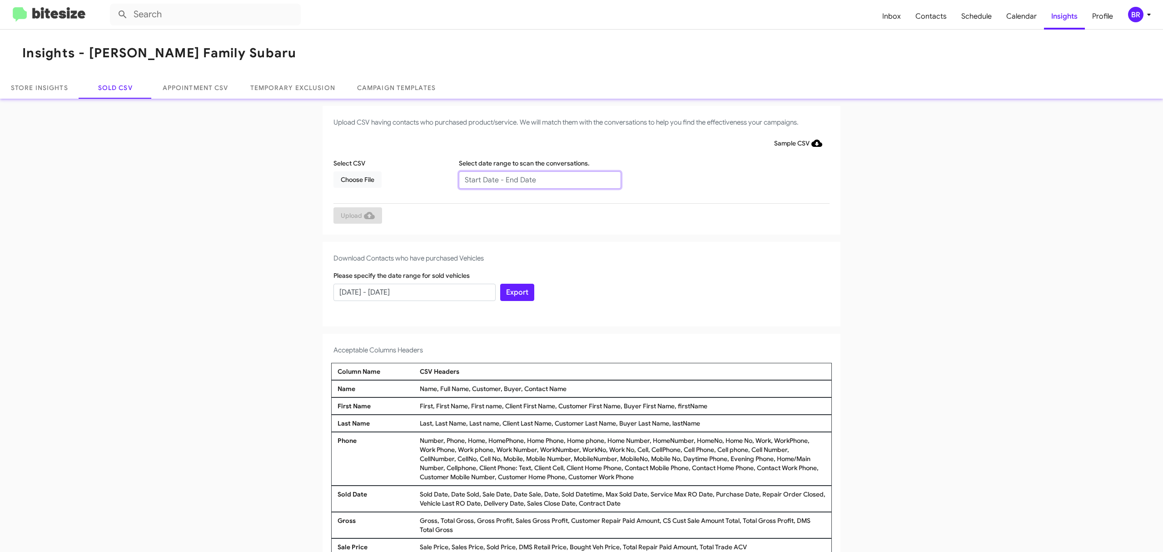
click at [535, 179] on input "text" at bounding box center [540, 179] width 162 height 17
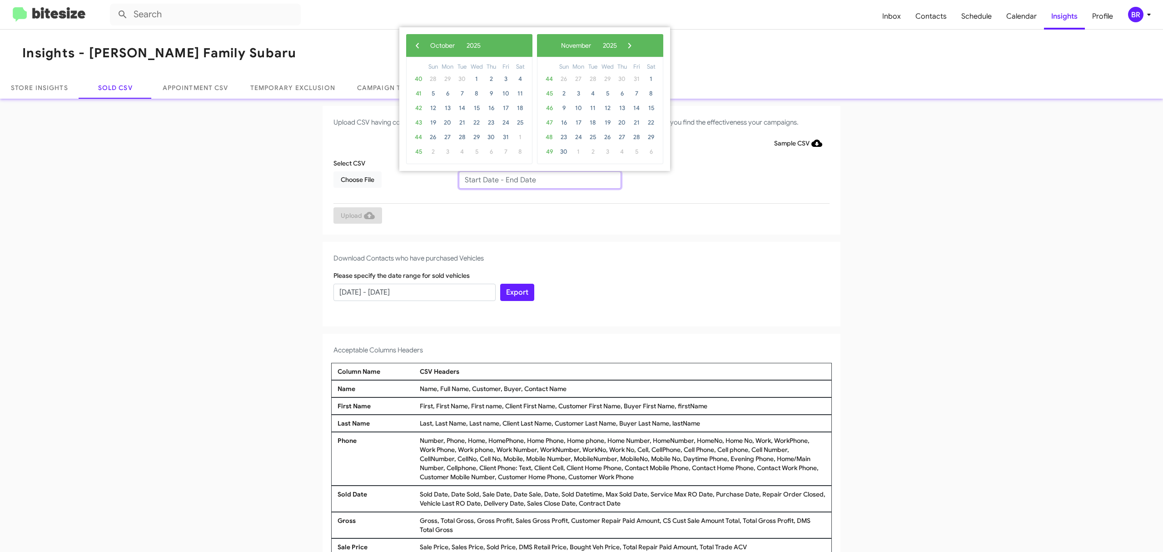
type input "[DATE] - [DATE]"
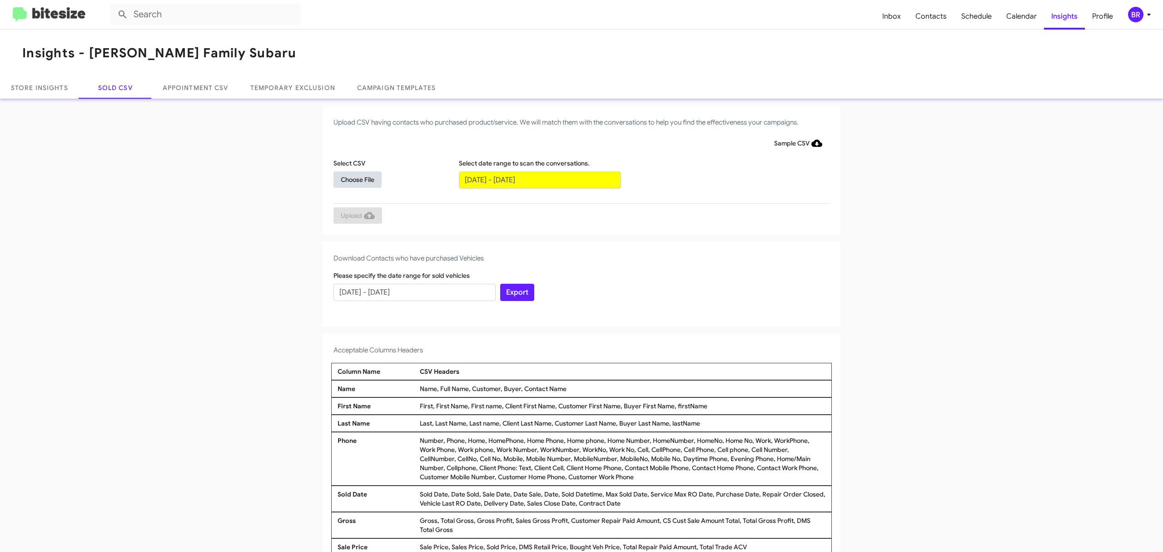
click at [353, 179] on span "Choose File" at bounding box center [358, 179] width 34 height 16
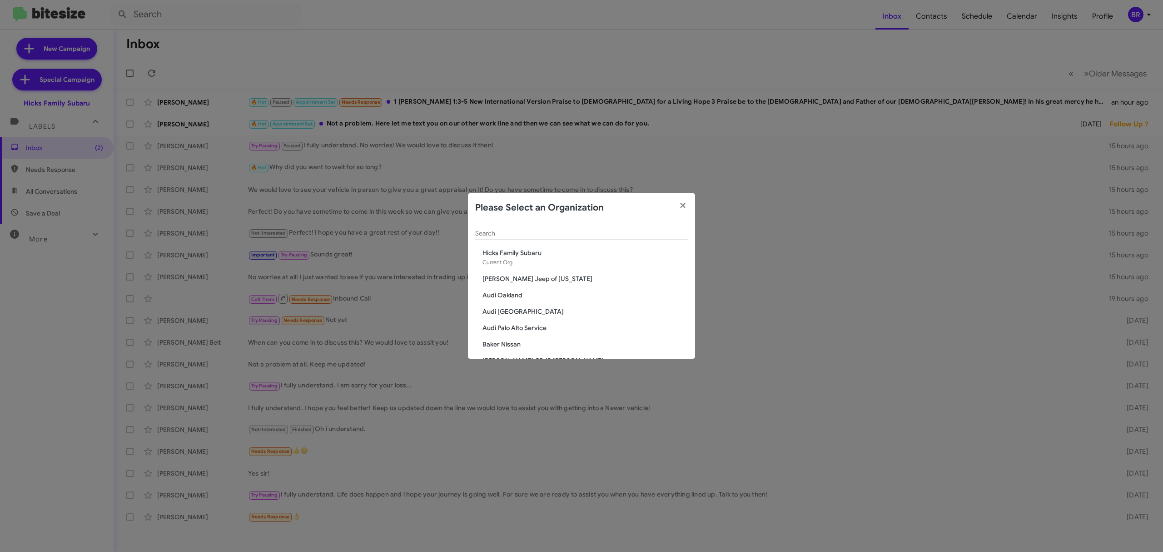
scroll to position [366, 0]
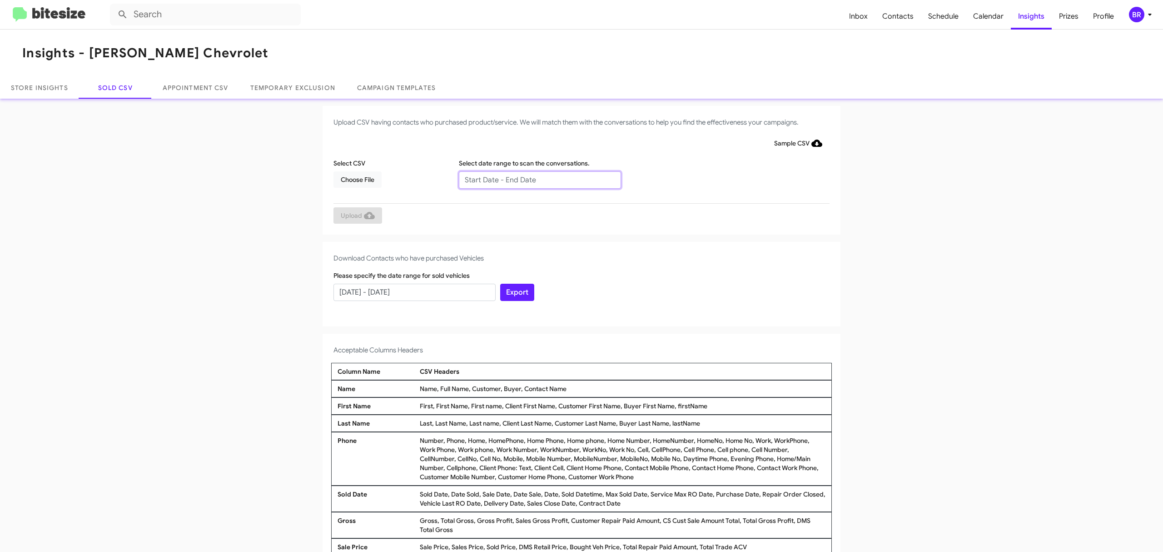
click at [535, 179] on input "text" at bounding box center [540, 179] width 162 height 17
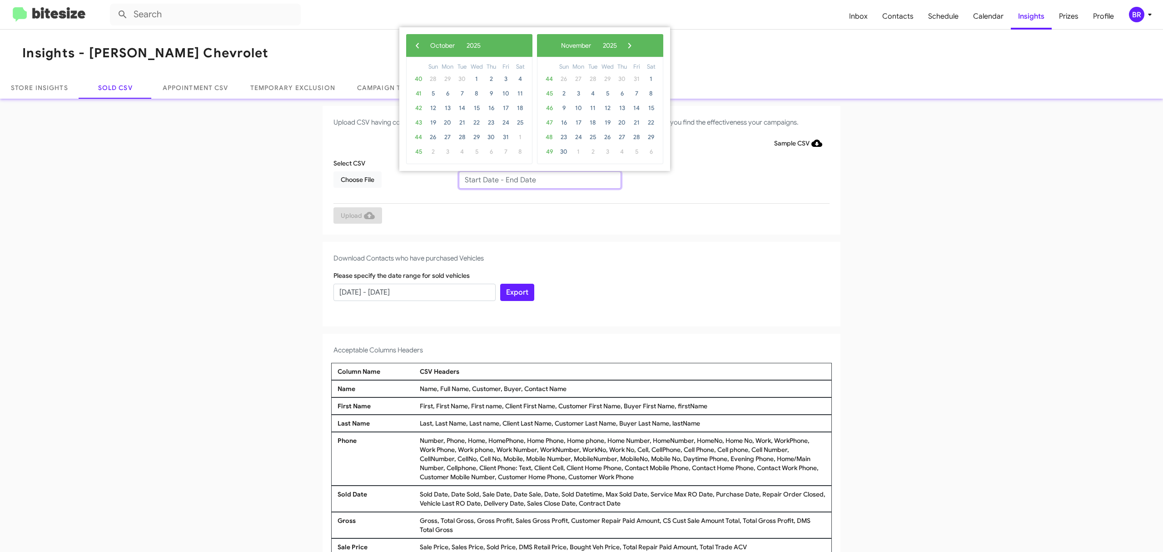
type input "08/08/2025 - 10/08/2025"
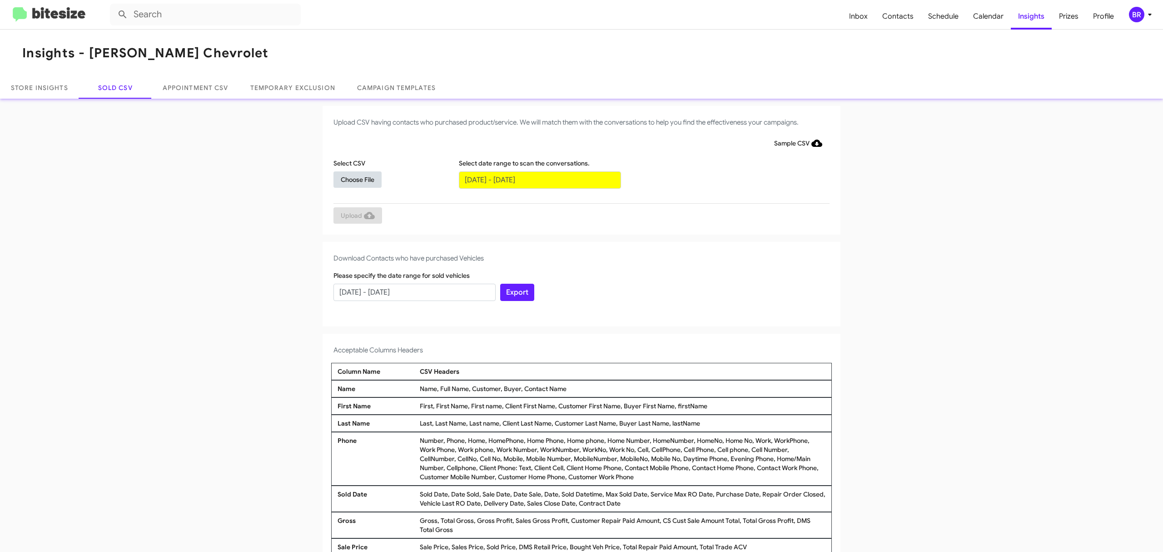
click at [353, 179] on span "Choose File" at bounding box center [358, 179] width 34 height 16
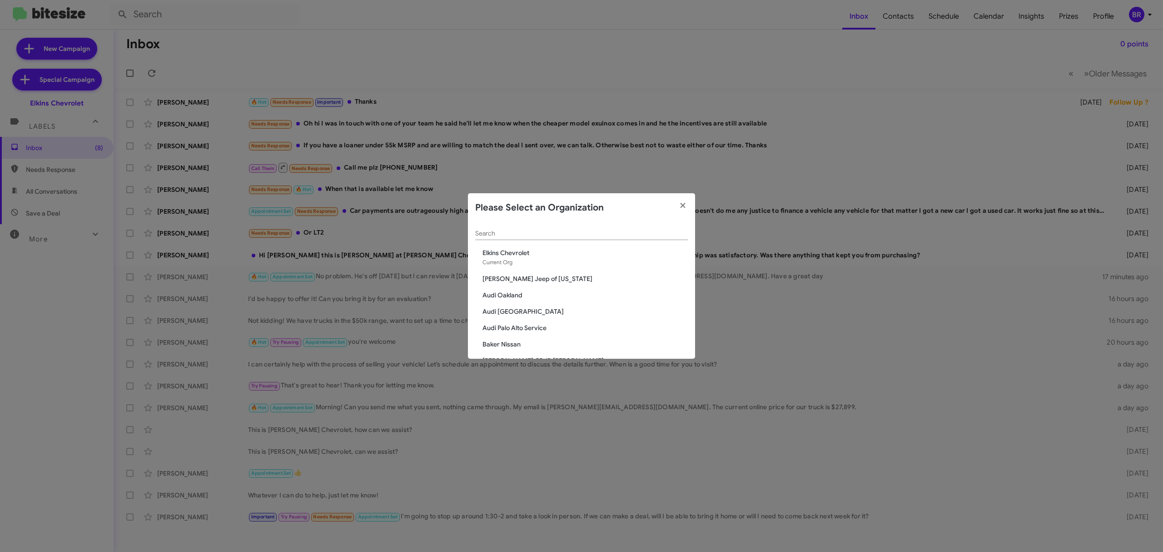
scroll to position [481, 0]
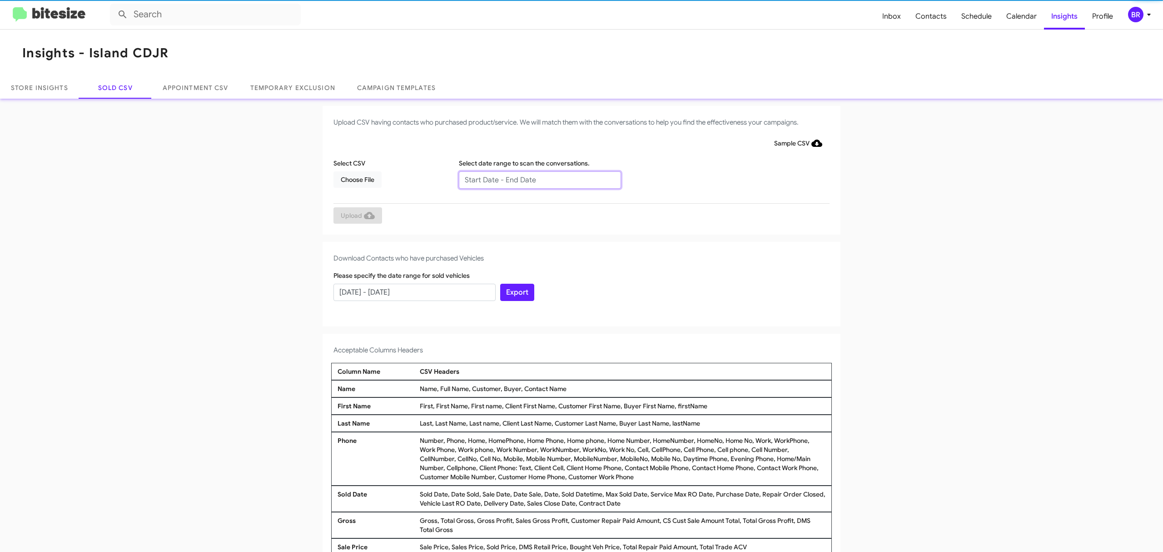
click at [535, 179] on input "text" at bounding box center [540, 179] width 162 height 17
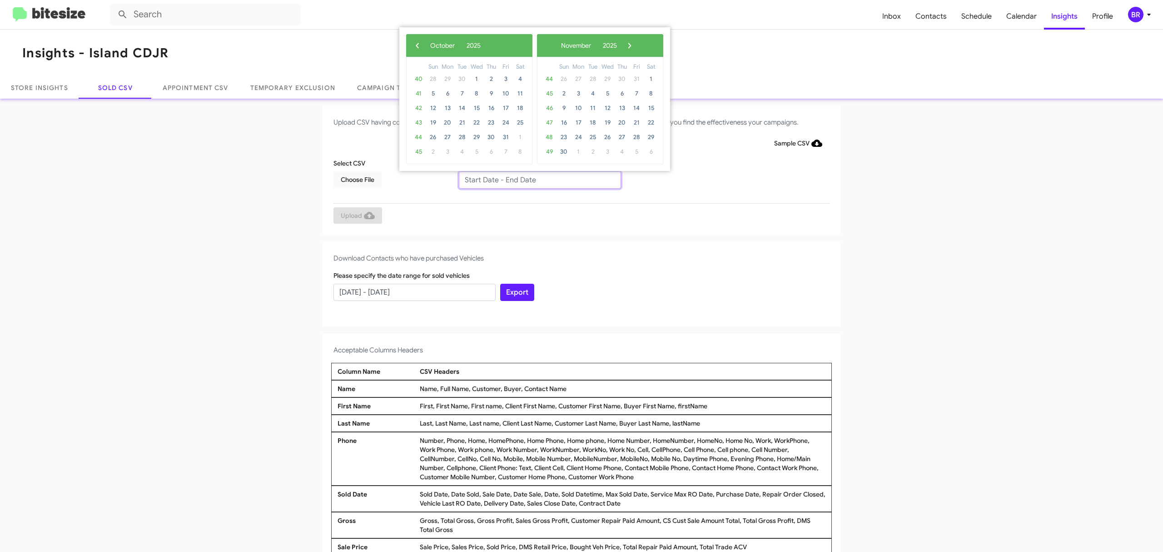
type input "[DATE] - [DATE]"
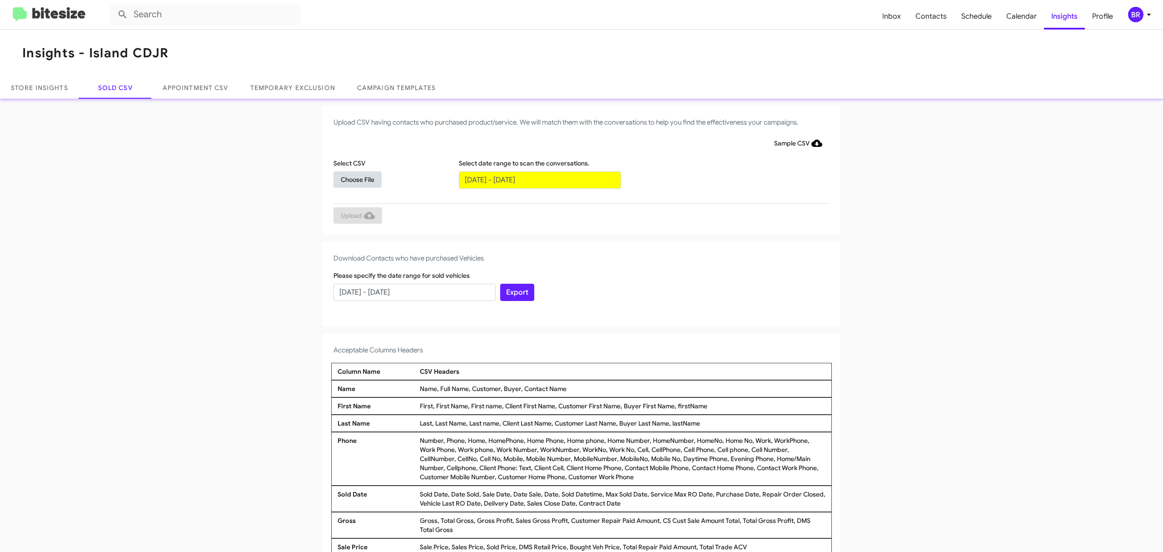
click at [353, 179] on span "Choose File" at bounding box center [358, 179] width 34 height 16
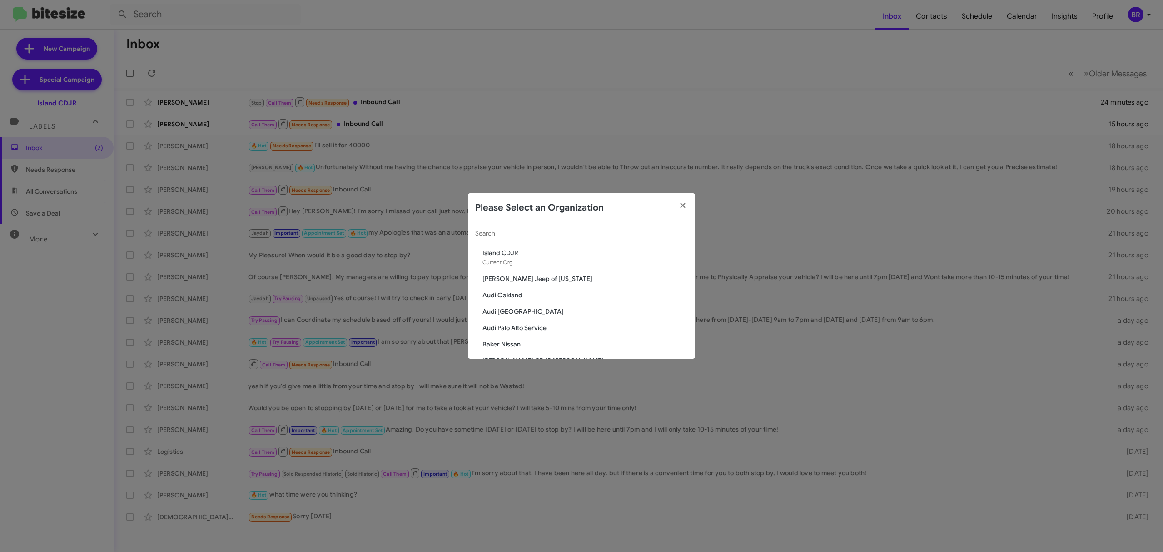
scroll to position [497, 0]
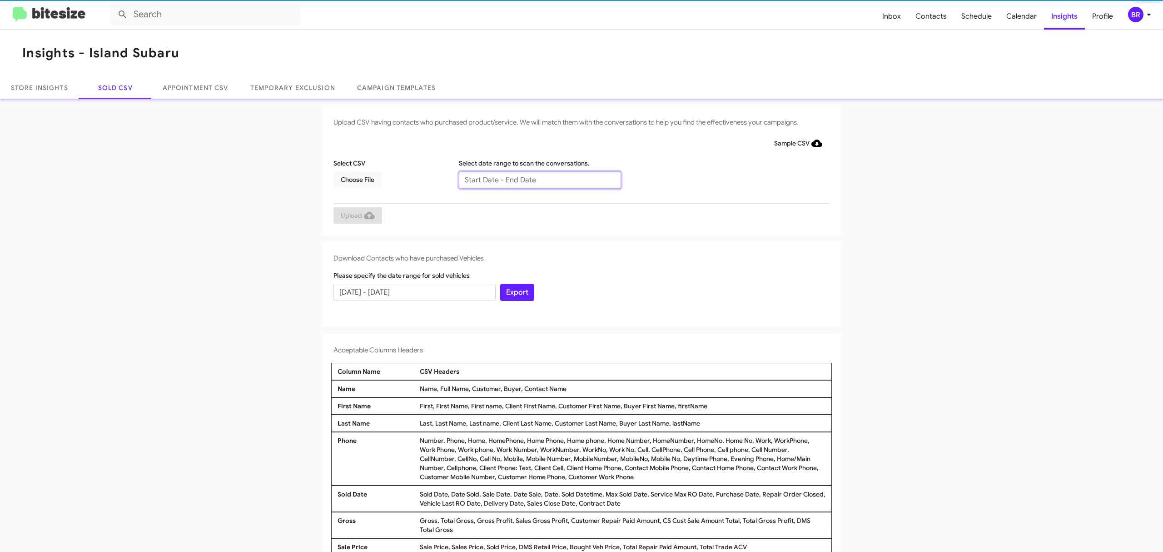
click at [535, 179] on input "text" at bounding box center [540, 179] width 162 height 17
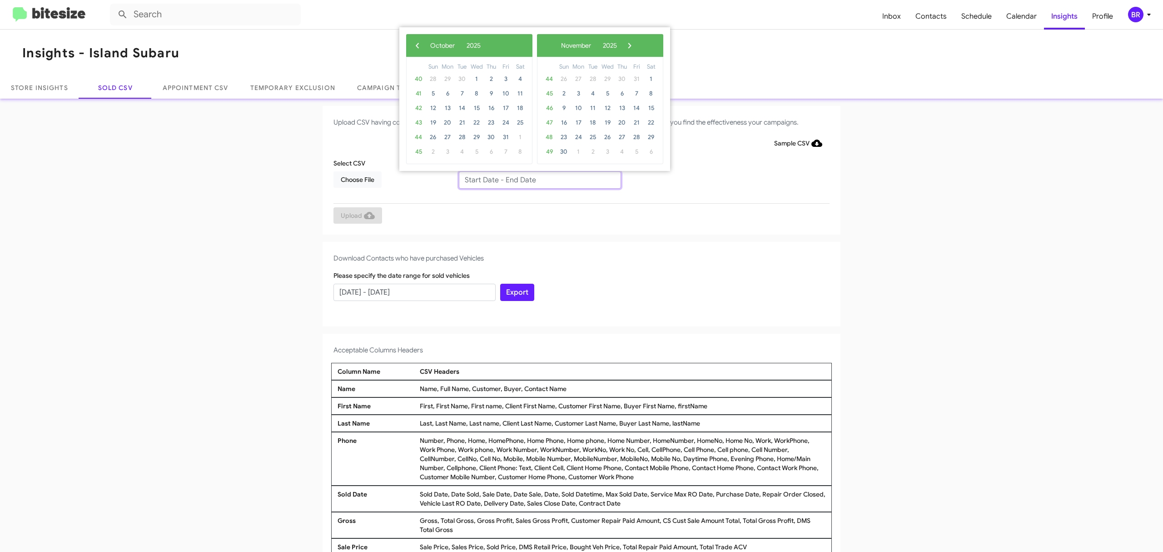
type input "08/08/2025 - 10/08/2025"
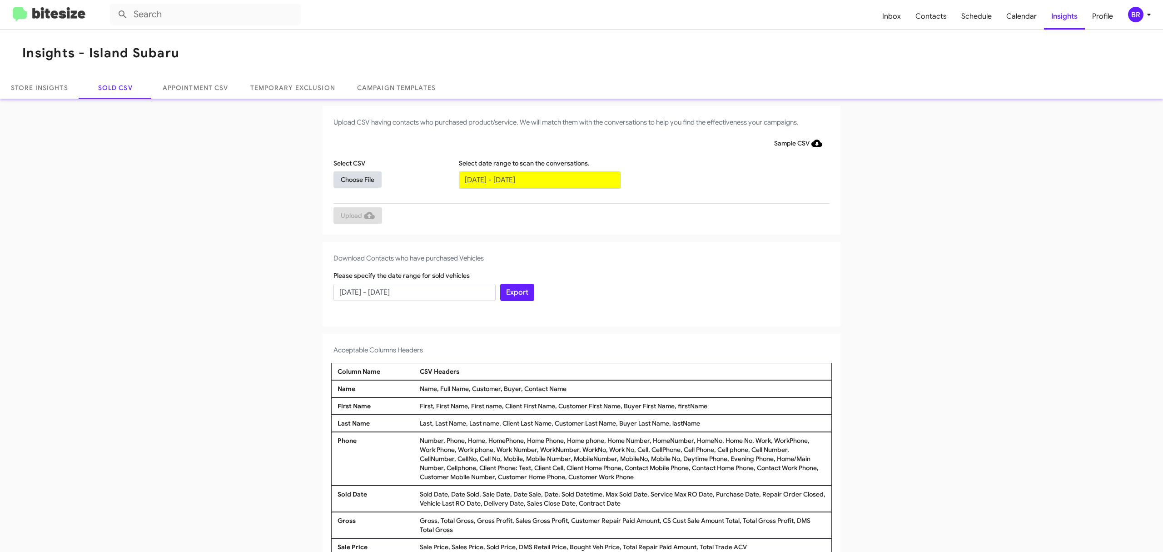
click at [353, 179] on span "Choose File" at bounding box center [358, 179] width 34 height 16
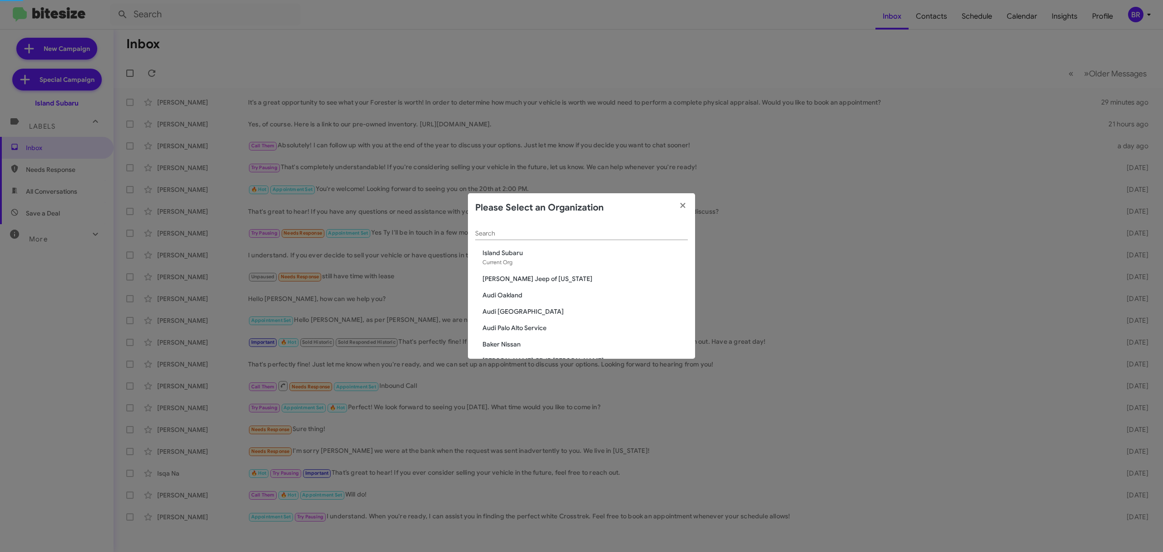
scroll to position [301, 0]
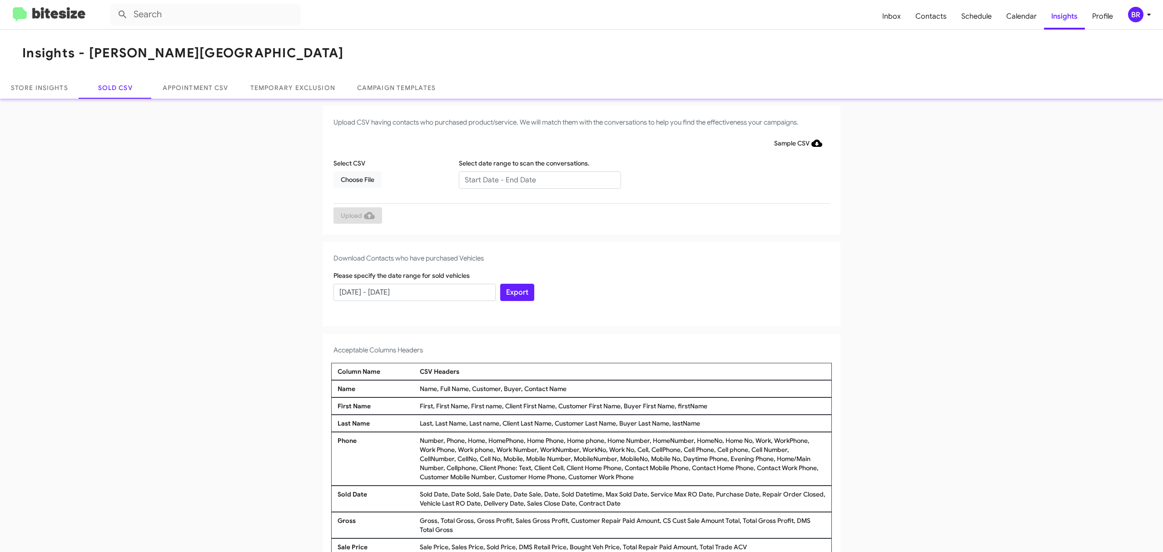
click at [535, 179] on input "text" at bounding box center [540, 179] width 162 height 17
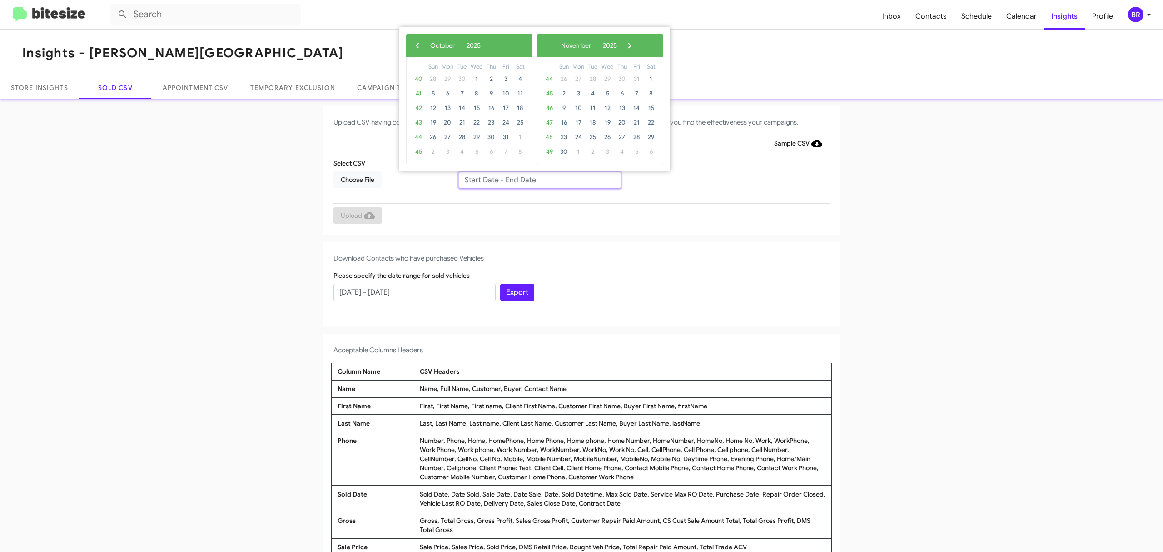
type input "08/08/2025 - 10/08/2025"
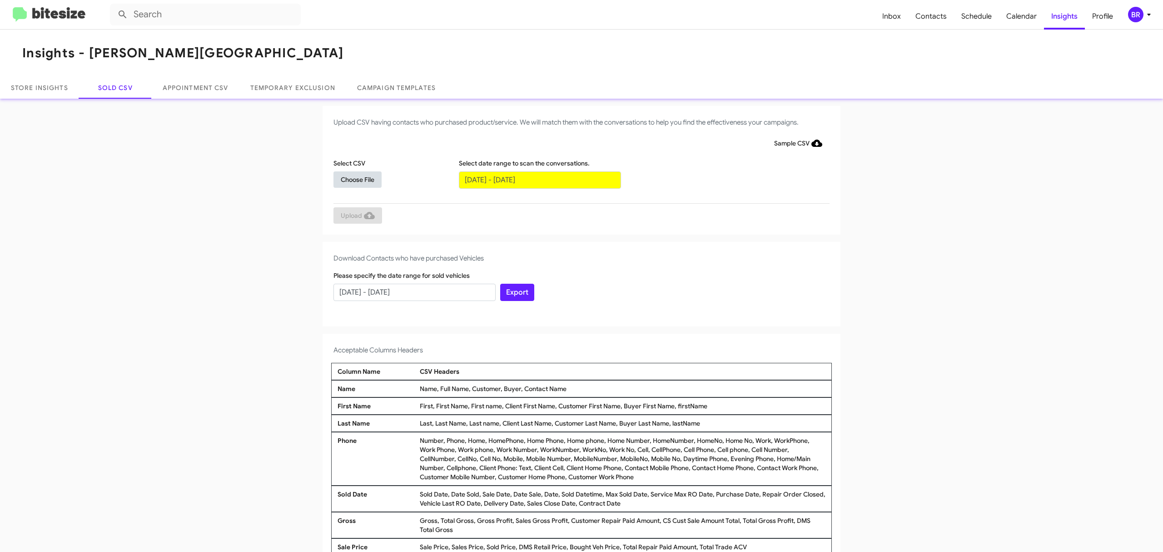
click at [353, 179] on span "Choose File" at bounding box center [358, 179] width 34 height 16
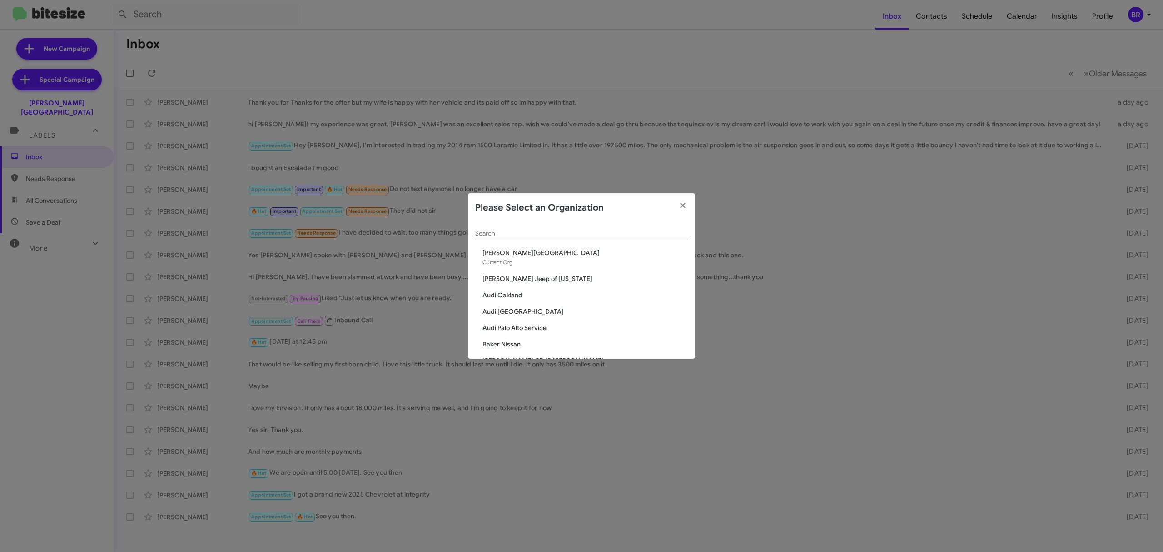
scroll to position [235, 0]
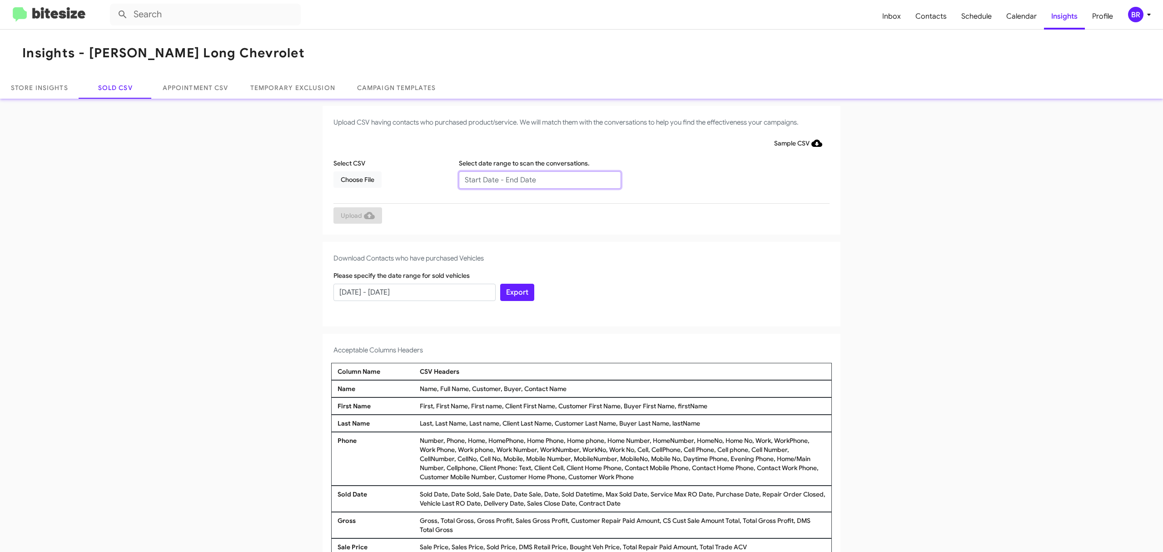
click at [535, 179] on input "text" at bounding box center [540, 179] width 162 height 17
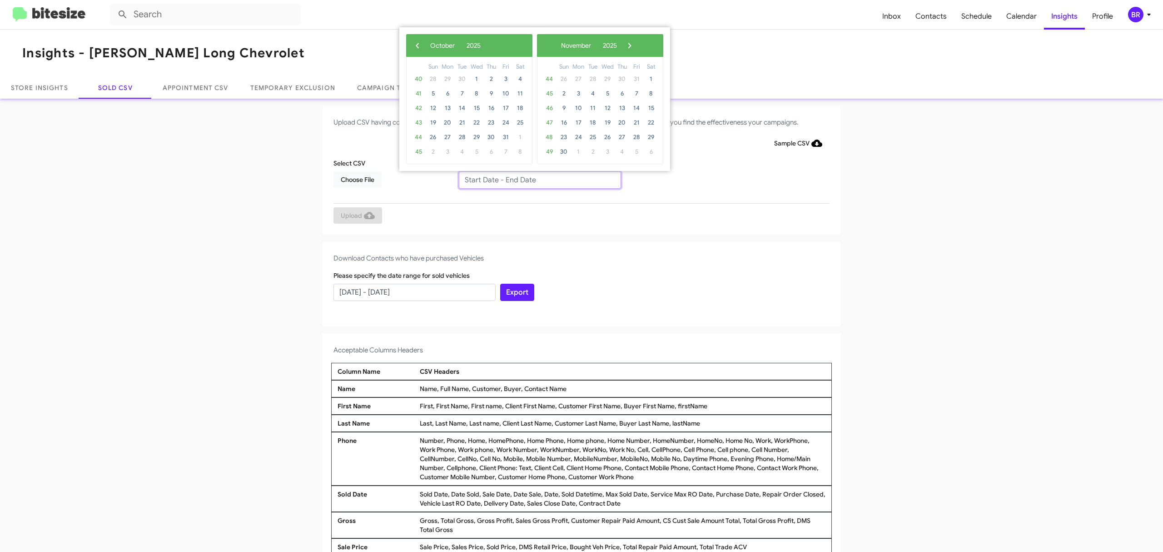
type input "08/08/2025 - 10/08/2025"
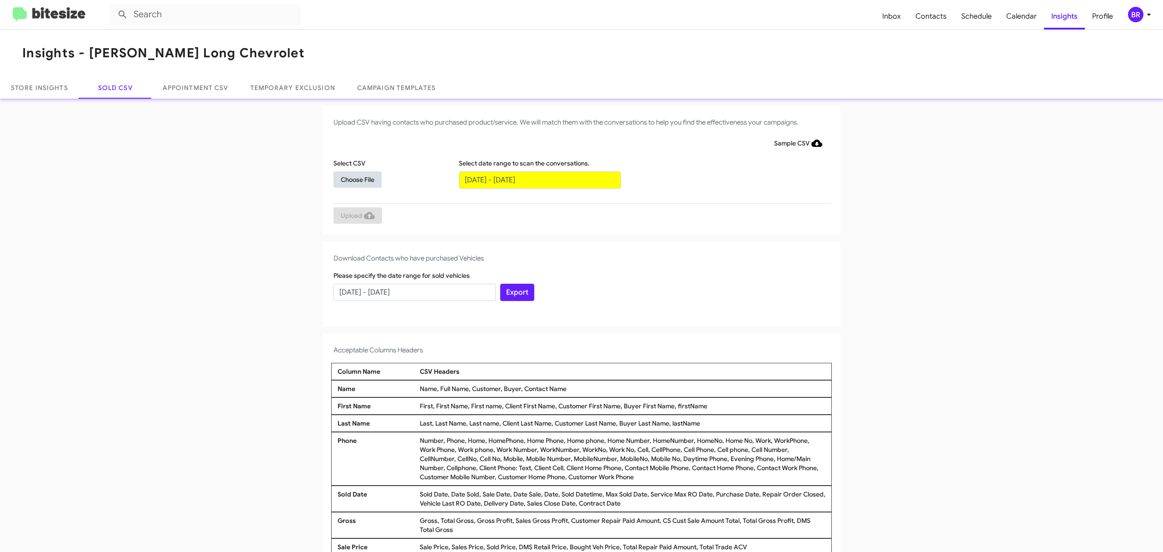
click at [353, 179] on span "Choose File" at bounding box center [358, 179] width 34 height 16
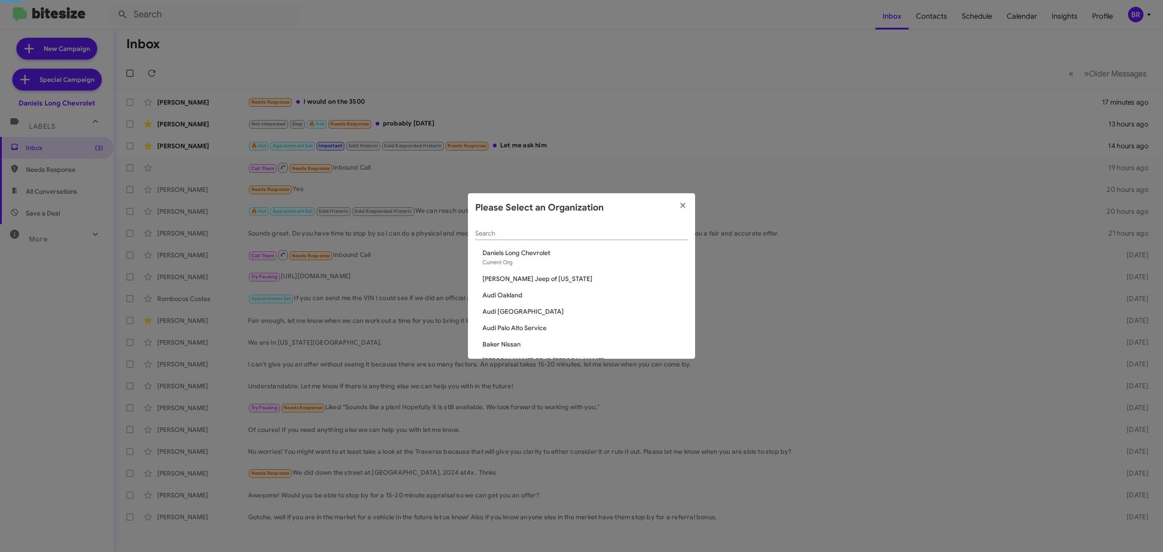
scroll to position [383, 0]
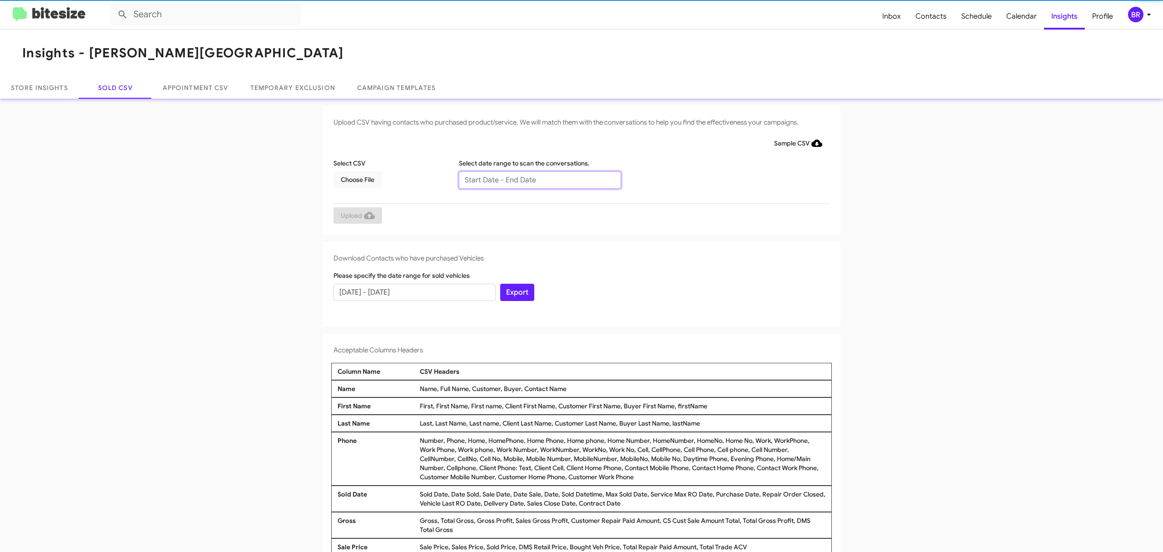
click at [535, 179] on input "text" at bounding box center [540, 179] width 162 height 17
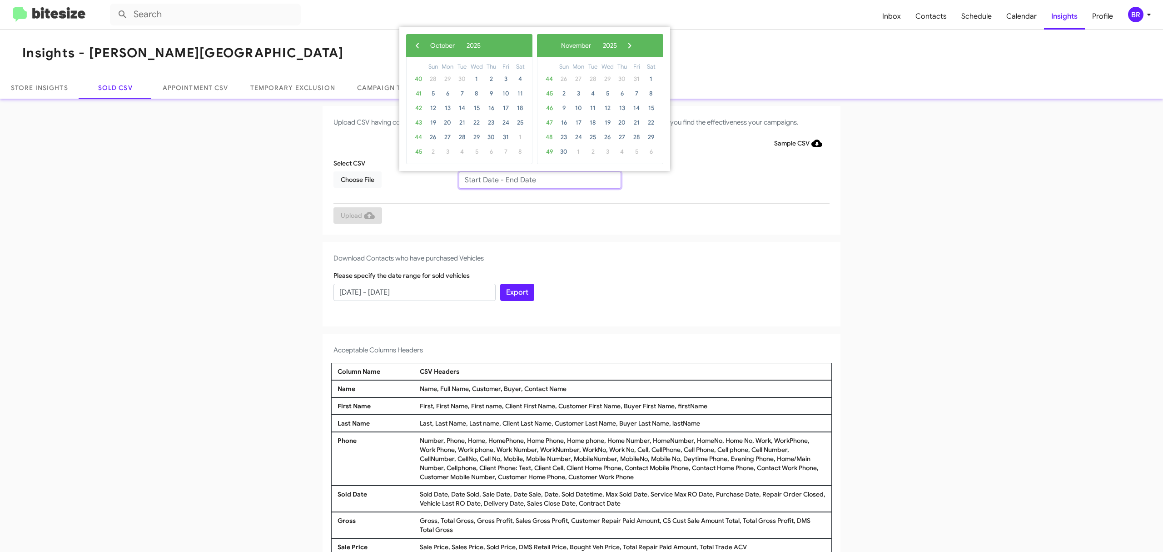
type input "08/08/2025 - 10/08/2025"
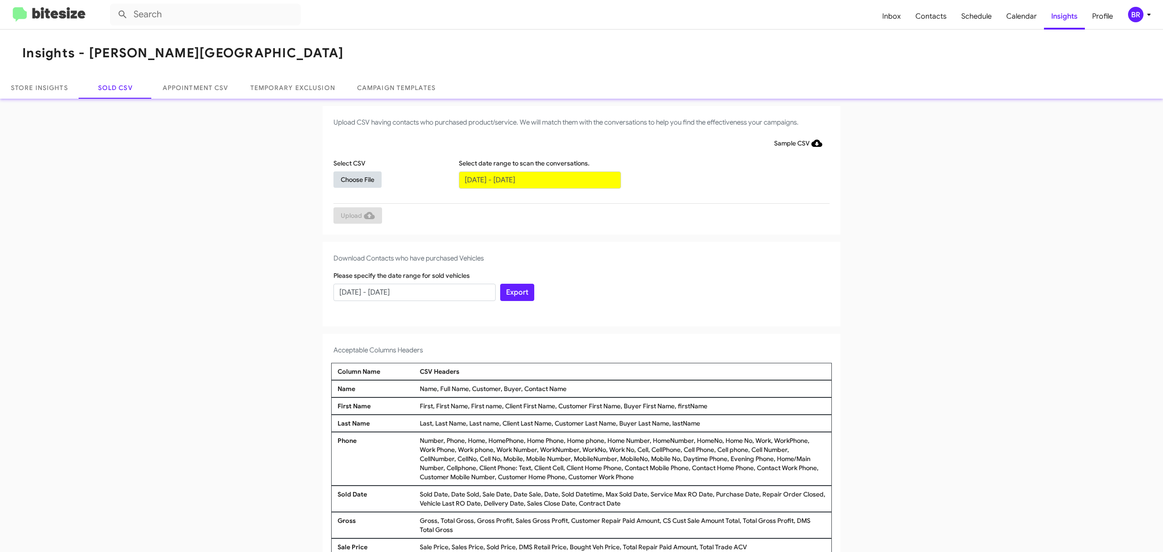
click at [353, 179] on span "Choose File" at bounding box center [358, 179] width 34 height 16
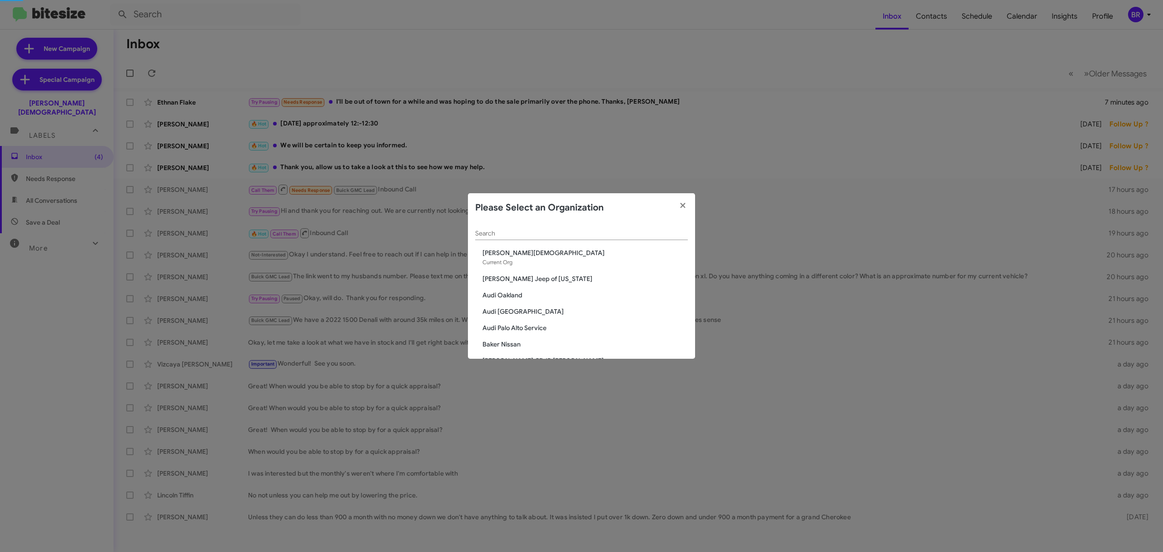
scroll to position [39, 0]
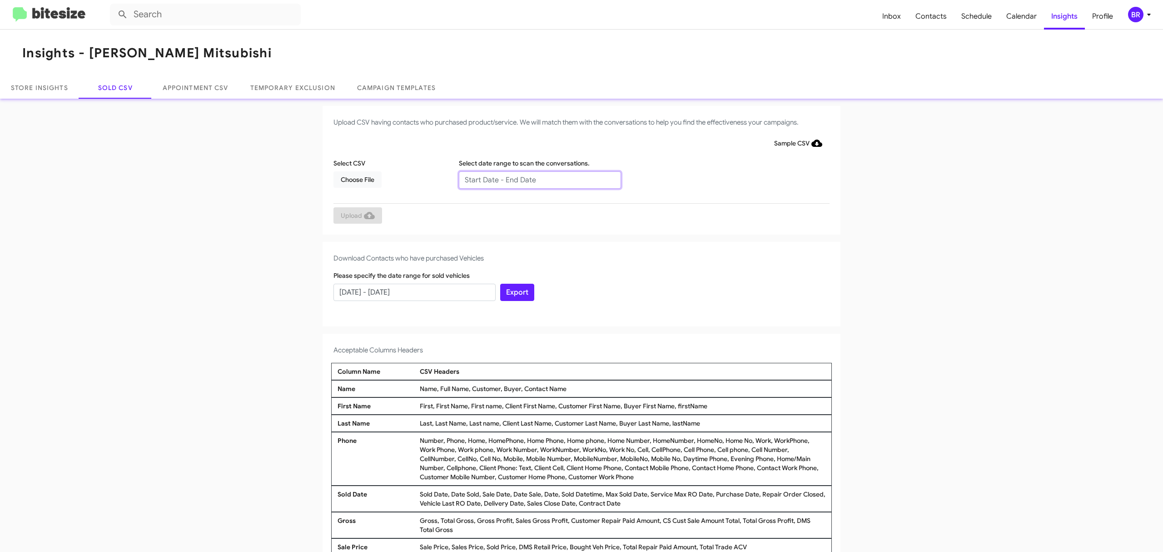
click at [535, 179] on input "text" at bounding box center [540, 179] width 162 height 17
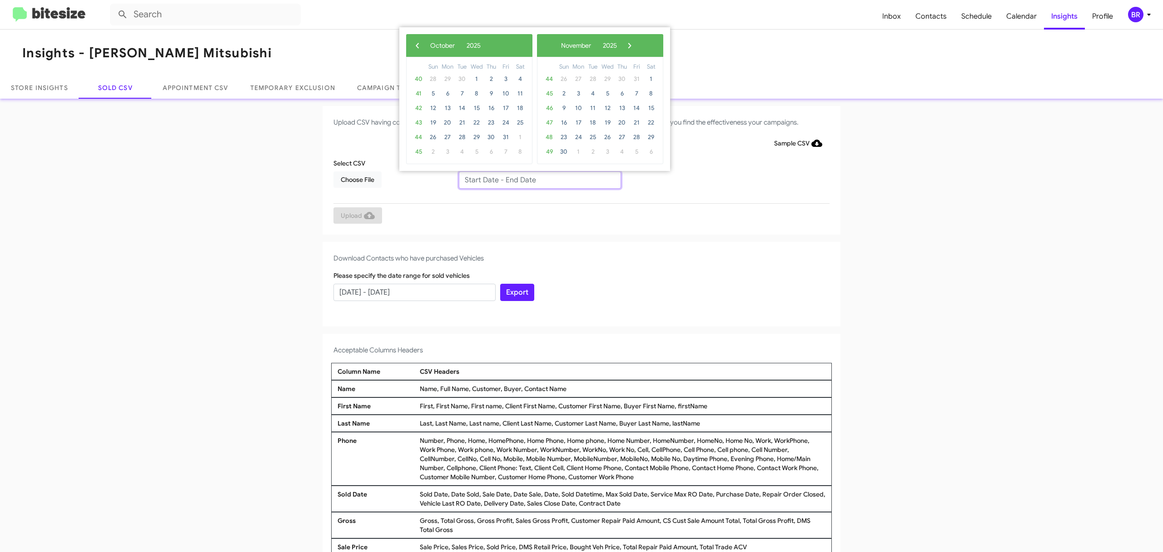
type input "08/08/2025 - 10/08/2025"
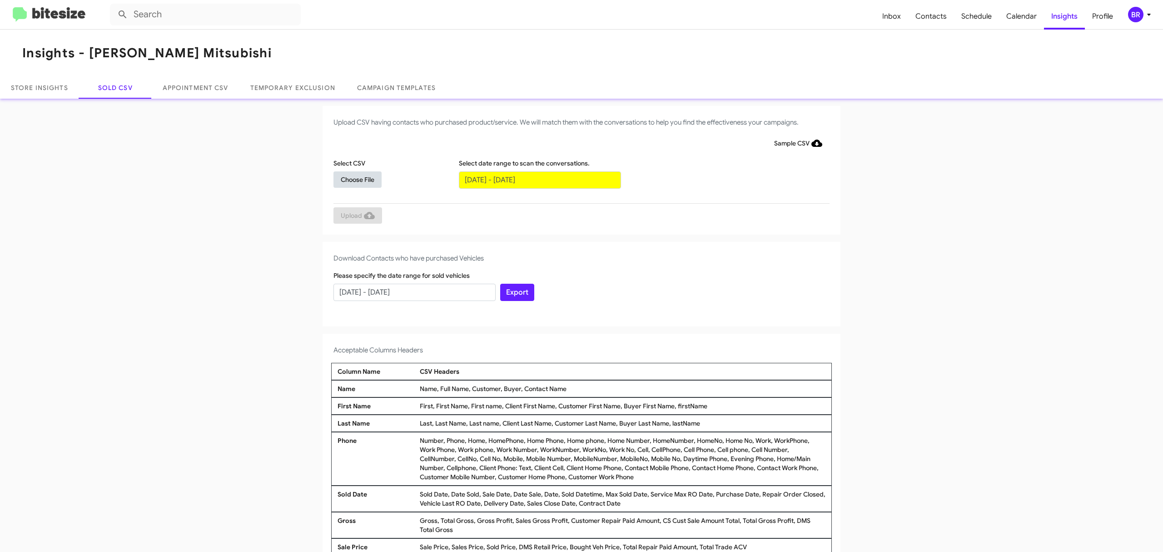
click at [353, 179] on span "Choose File" at bounding box center [358, 179] width 34 height 16
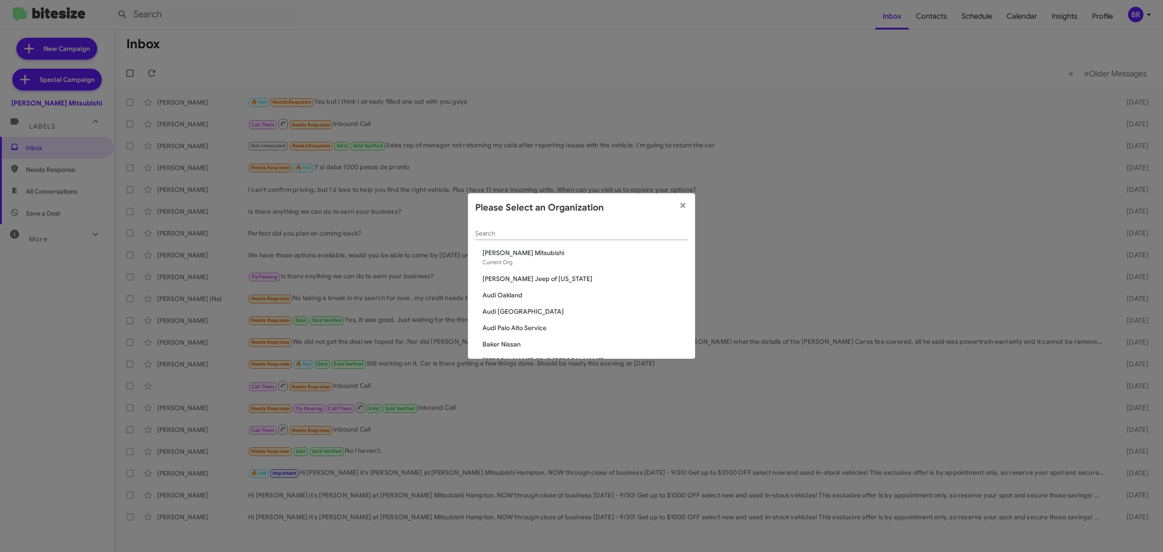
scroll to position [1397, 0]
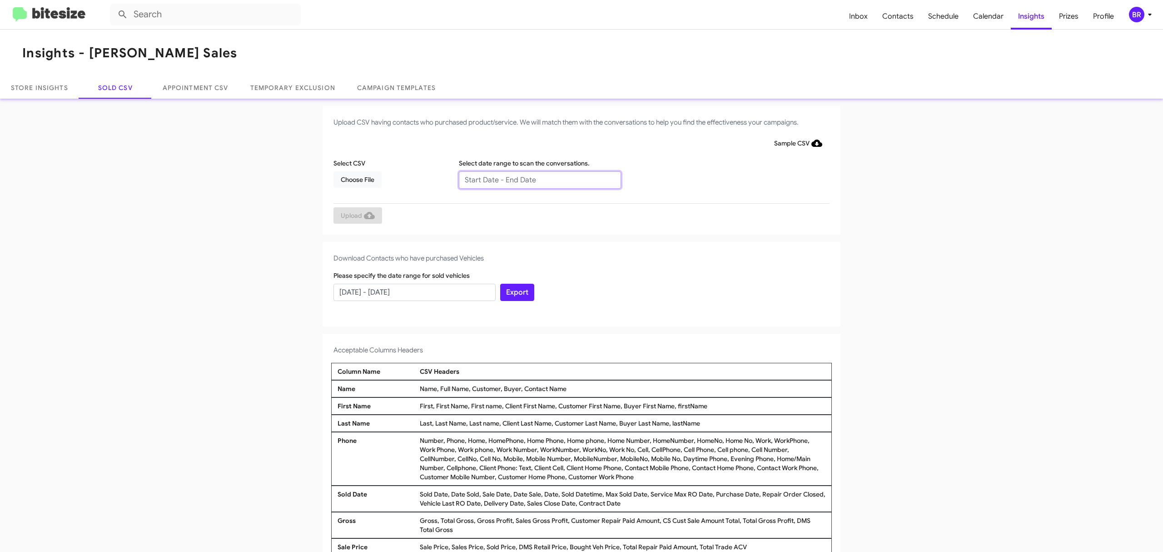
click at [535, 179] on input "text" at bounding box center [540, 179] width 162 height 17
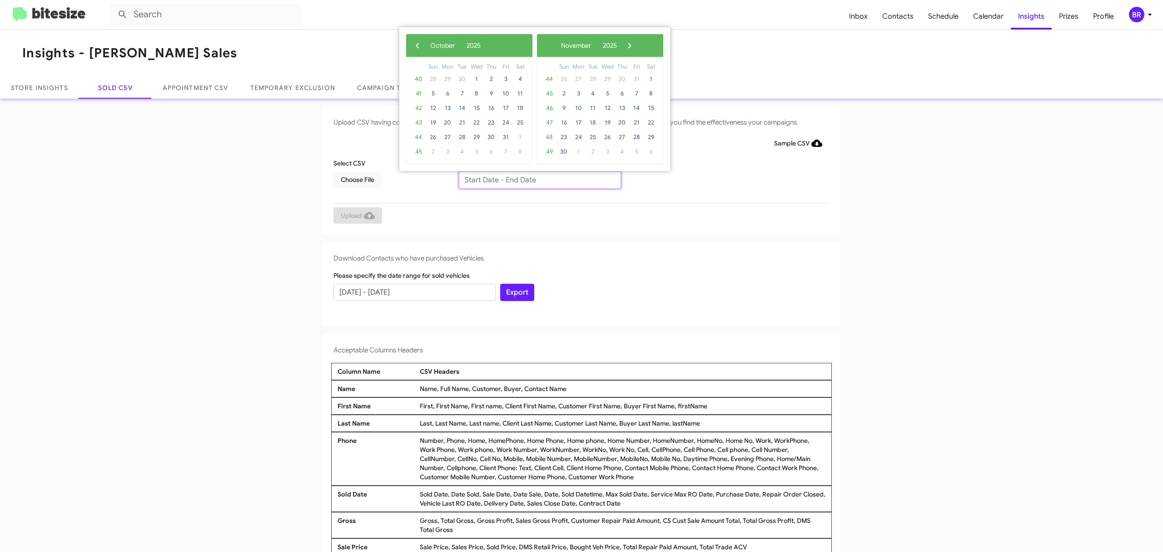
type input "[DATE] - [DATE]"
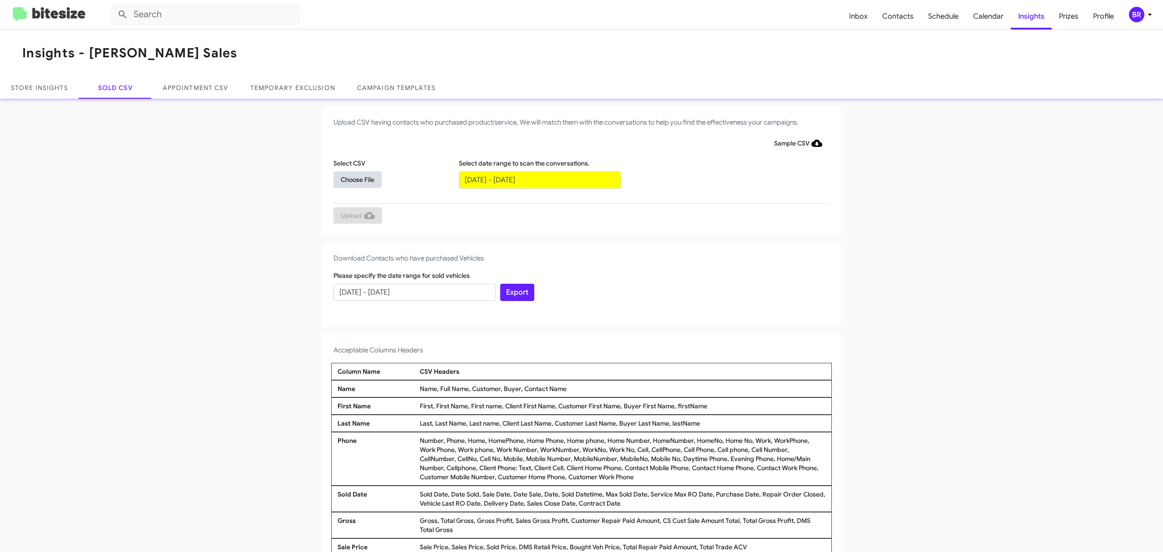
click at [353, 179] on span "Choose File" at bounding box center [358, 179] width 34 height 16
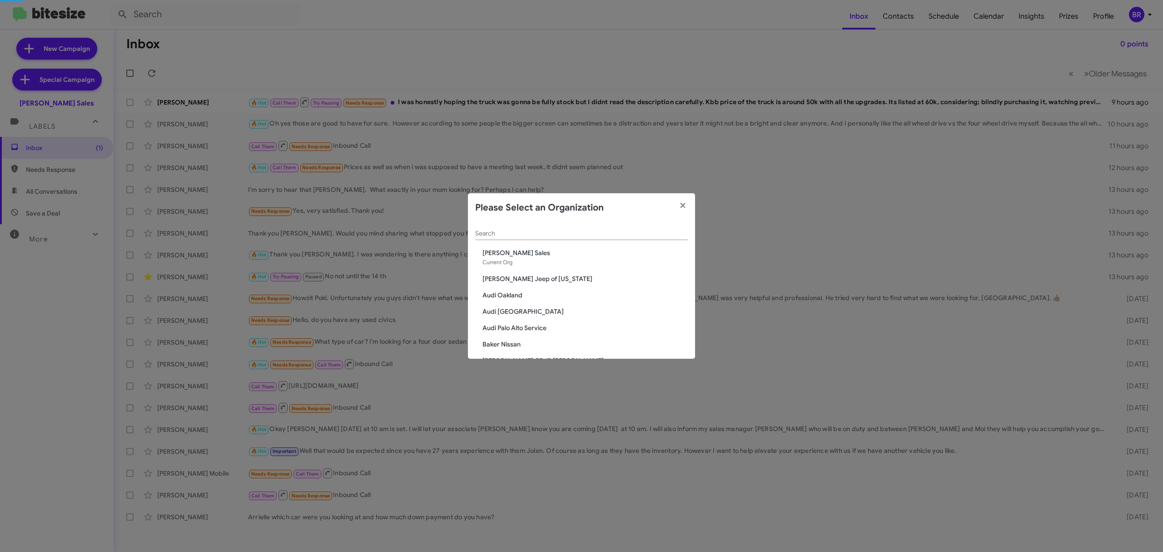
scroll to position [1397, 0]
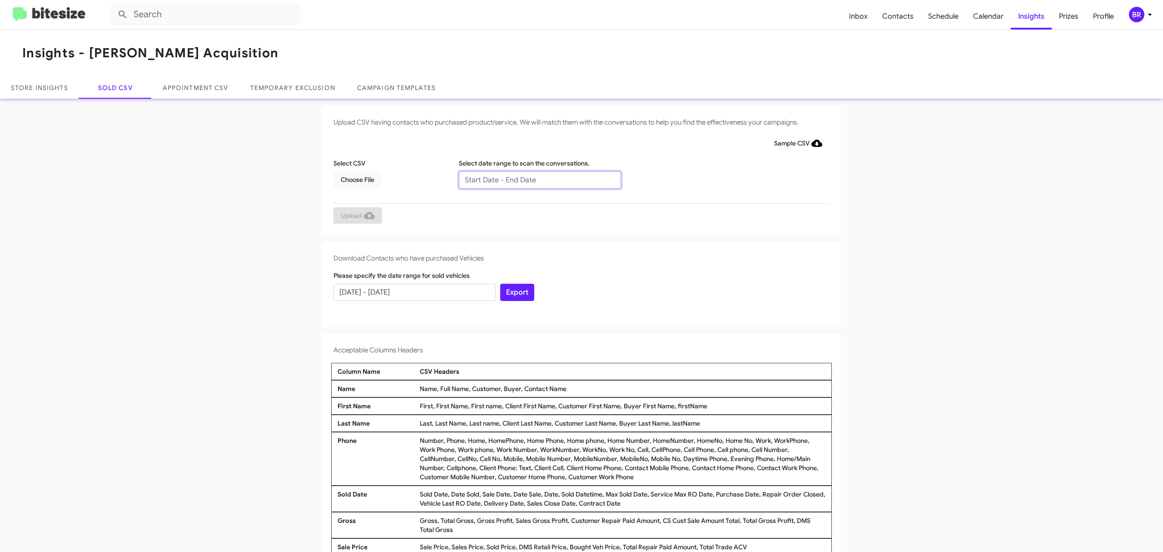
click at [535, 179] on input "text" at bounding box center [540, 179] width 162 height 17
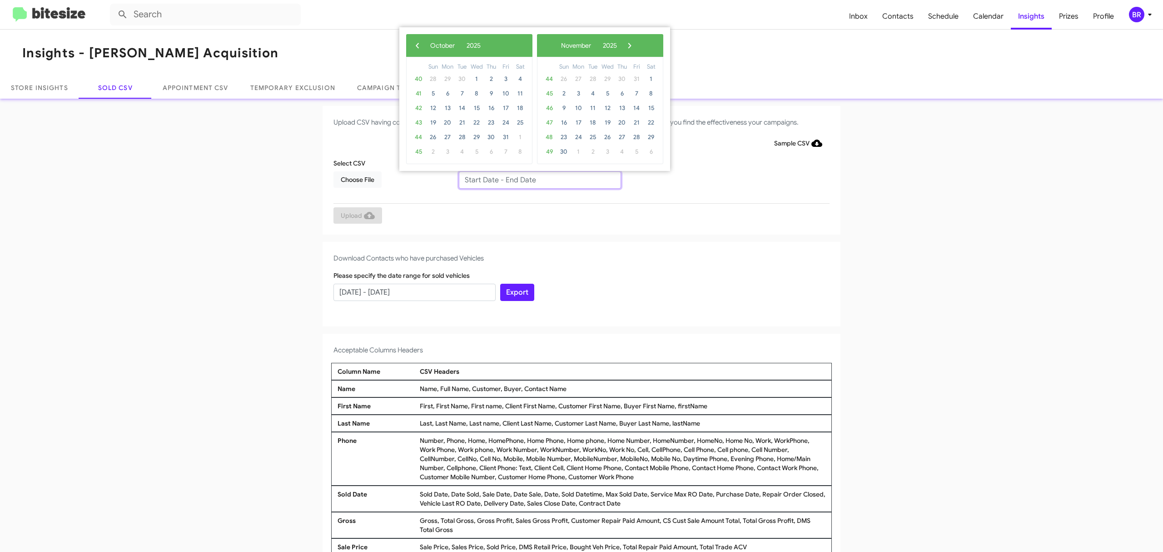
type input "08/08/2025 - 10/08/2025"
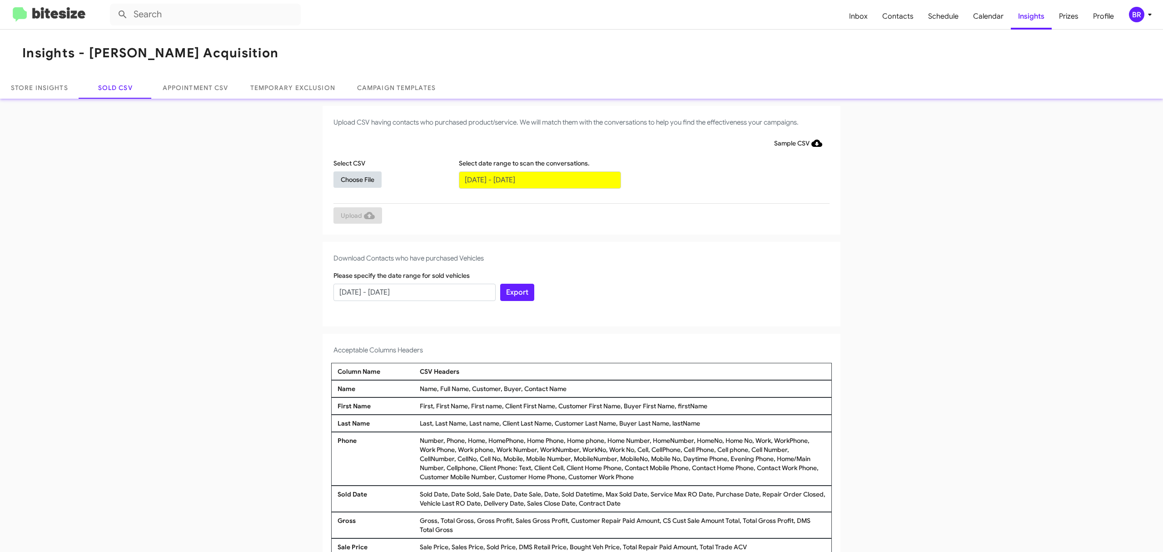
click at [353, 179] on span "Choose File" at bounding box center [358, 179] width 34 height 16
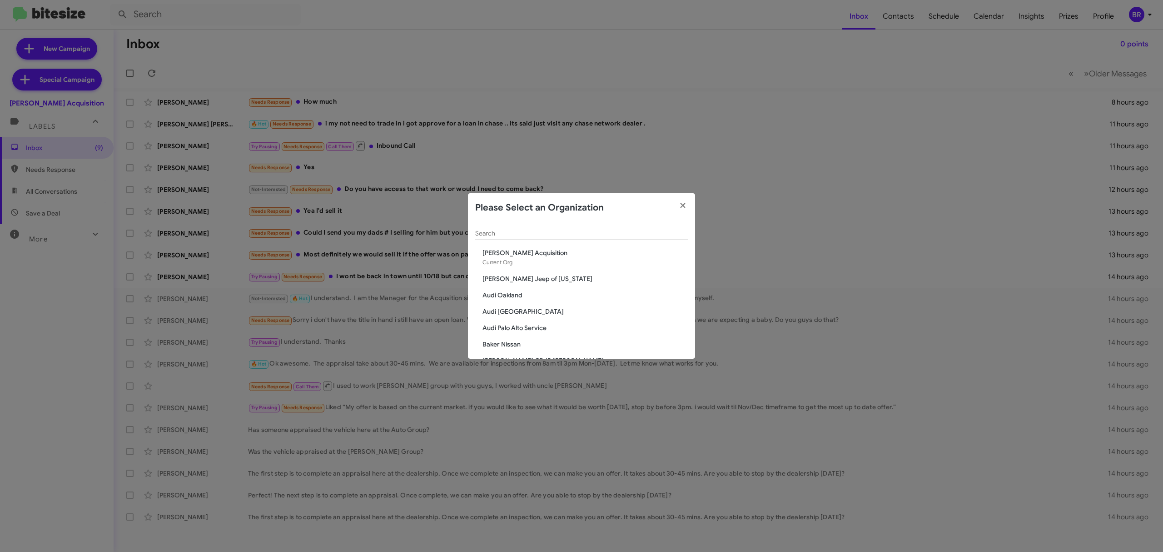
scroll to position [23, 0]
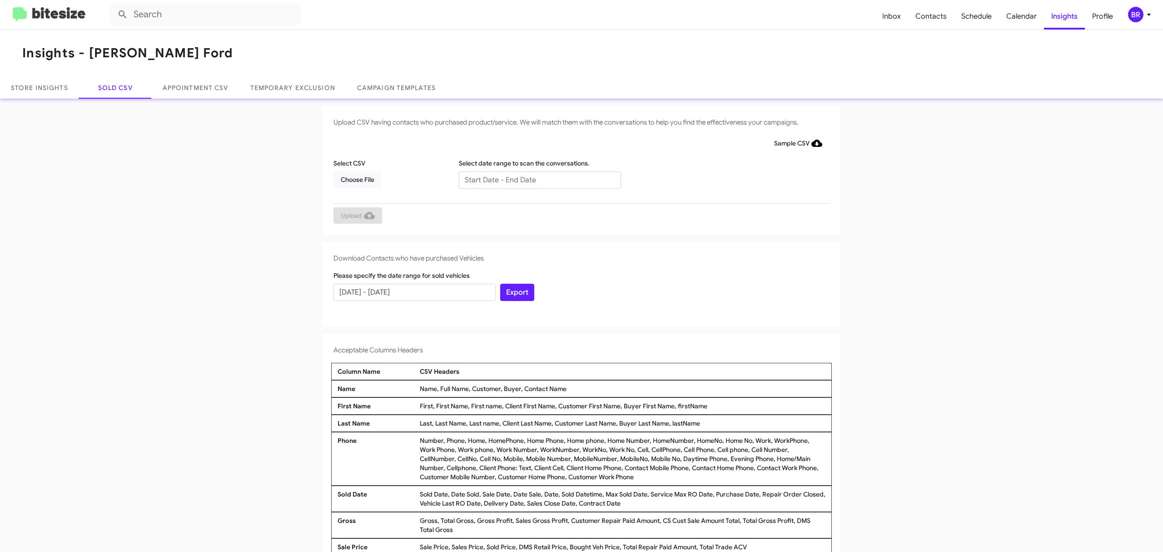
click at [535, 179] on input "text" at bounding box center [540, 179] width 162 height 17
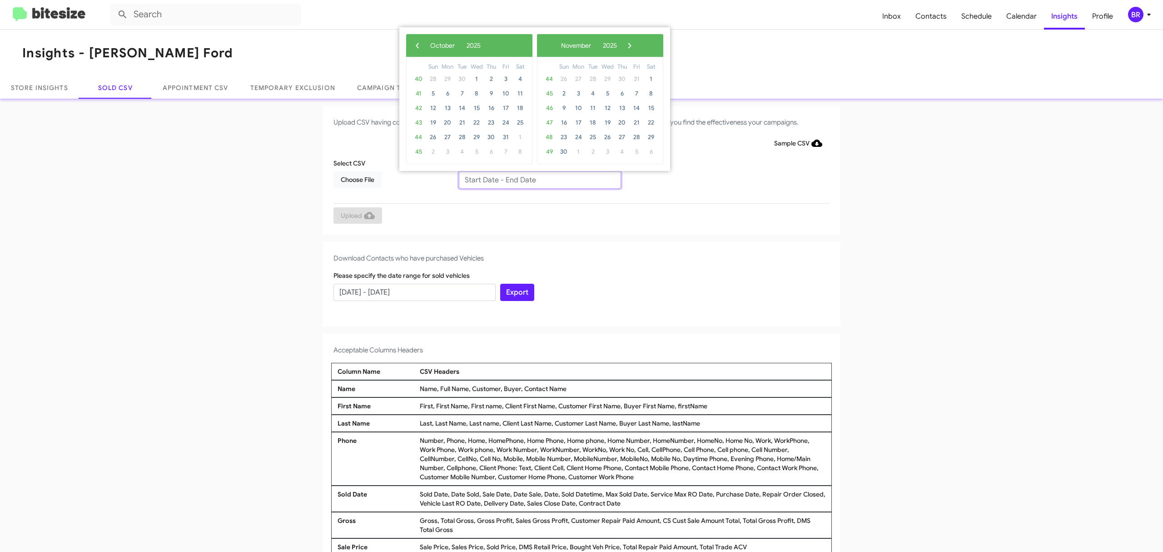
type input "[DATE] - [DATE]"
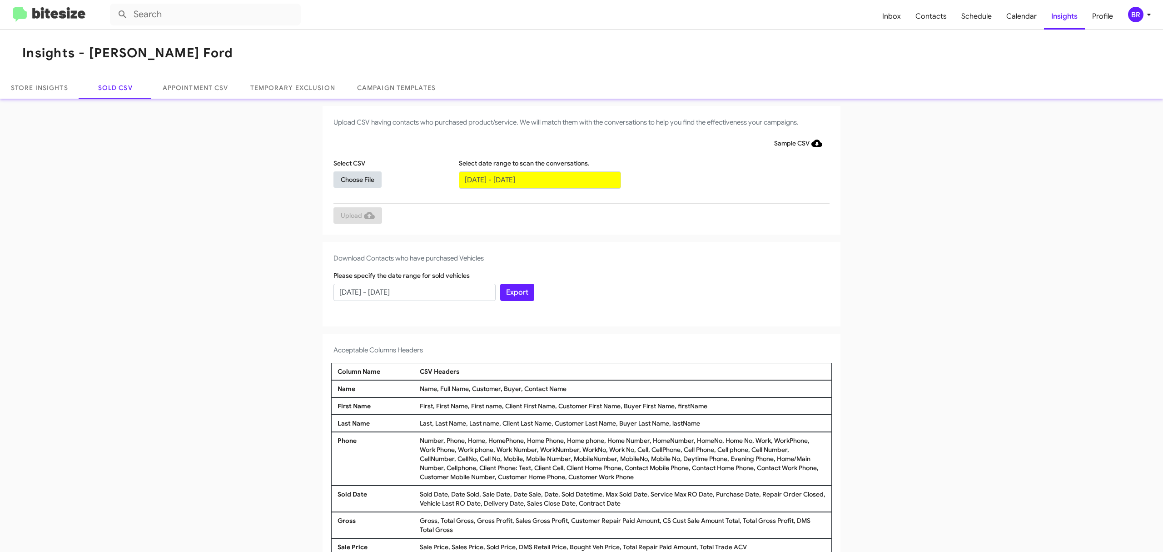
click at [353, 179] on span "Choose File" at bounding box center [358, 179] width 34 height 16
click at [535, 179] on input "text" at bounding box center [540, 179] width 162 height 17
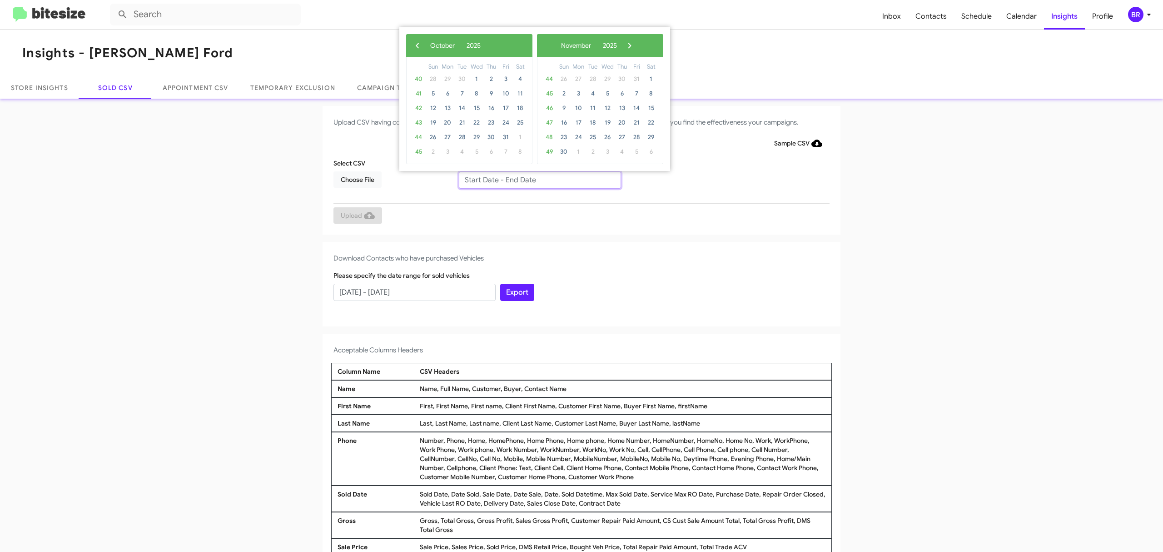
type input "08/08/2025 - 10/08/2025"
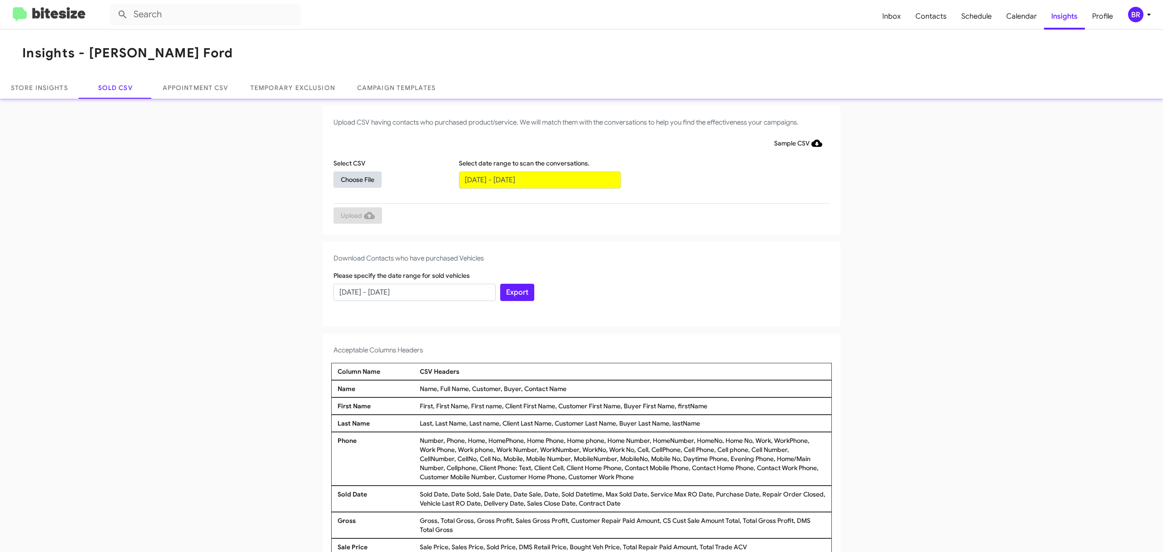
click at [353, 179] on span "Choose File" at bounding box center [358, 179] width 34 height 16
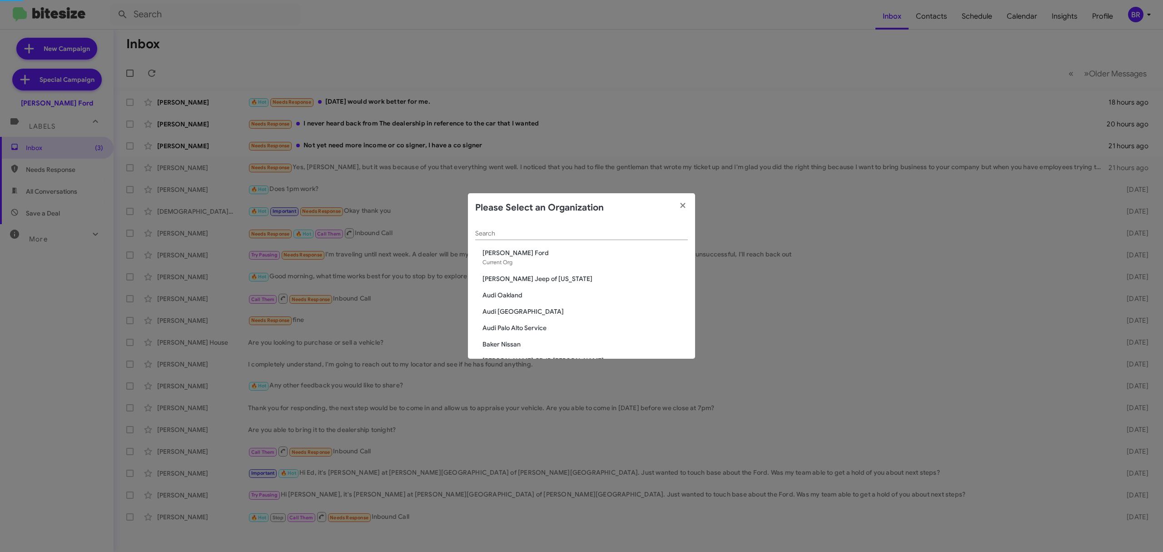
scroll to position [39, 0]
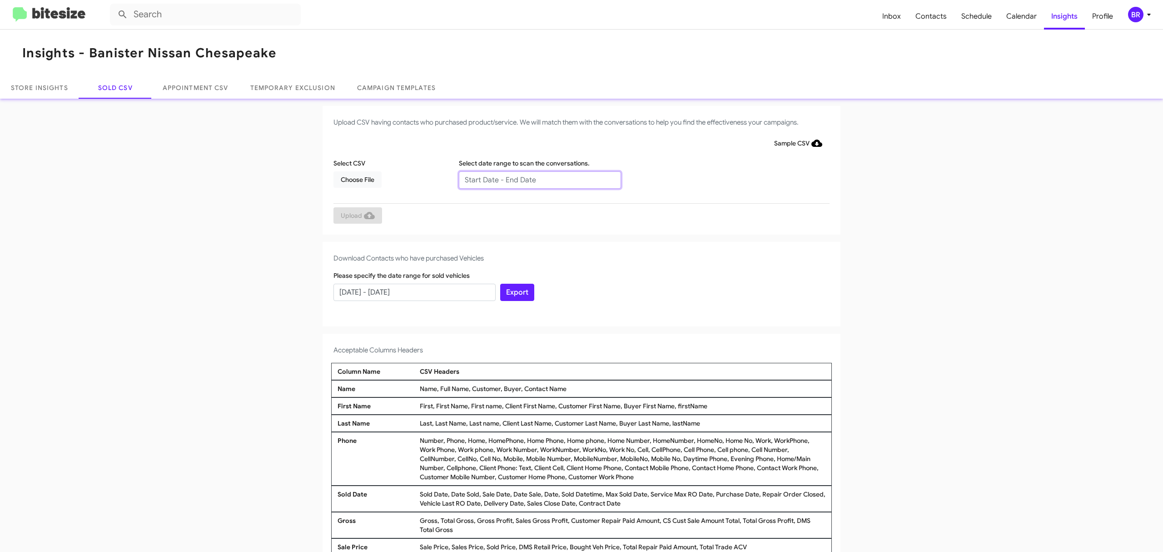
click at [535, 179] on input "text" at bounding box center [540, 179] width 162 height 17
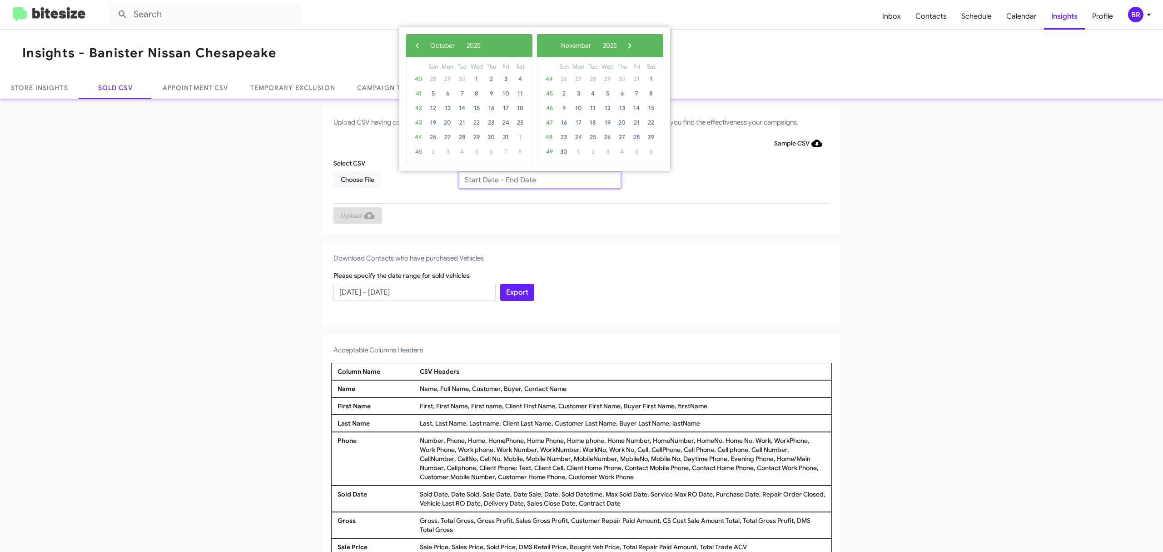
type input "[DATE] - [DATE]"
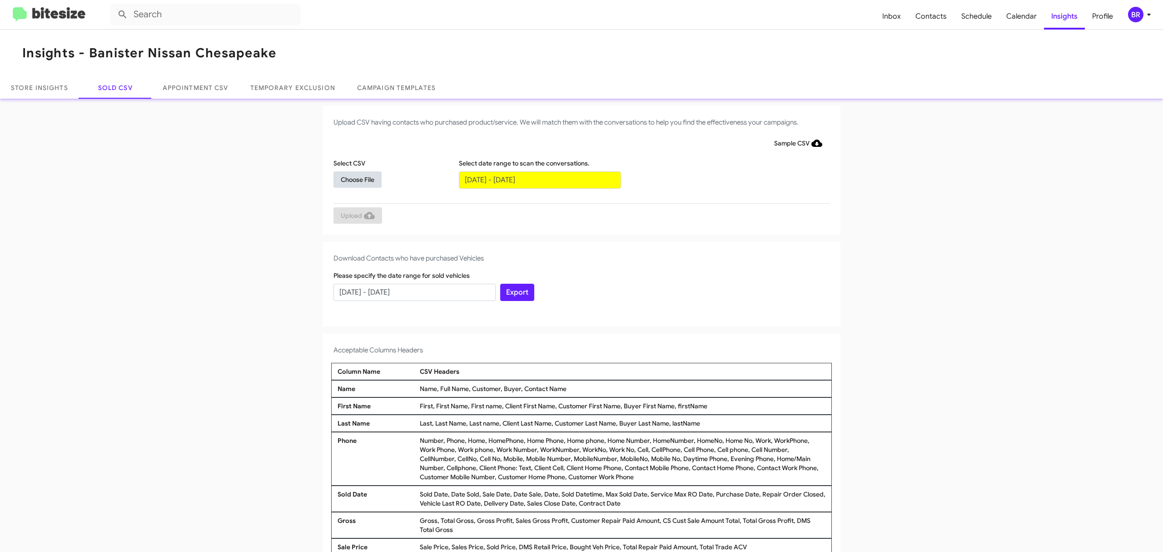
click at [353, 179] on span "Choose File" at bounding box center [358, 179] width 34 height 16
click at [535, 179] on input "text" at bounding box center [540, 179] width 162 height 17
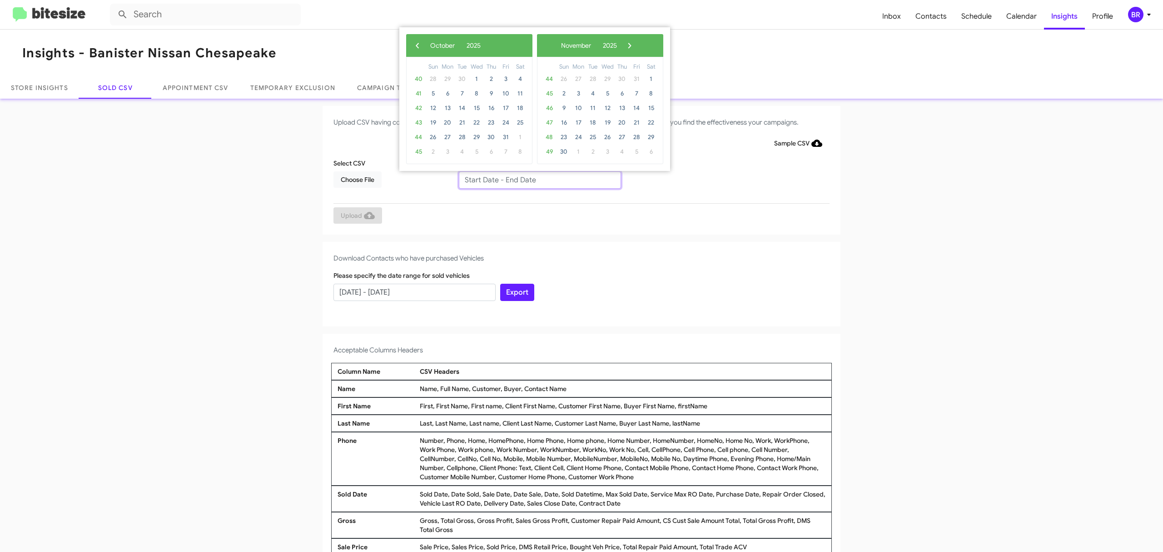
type input "[DATE] - [DATE]"
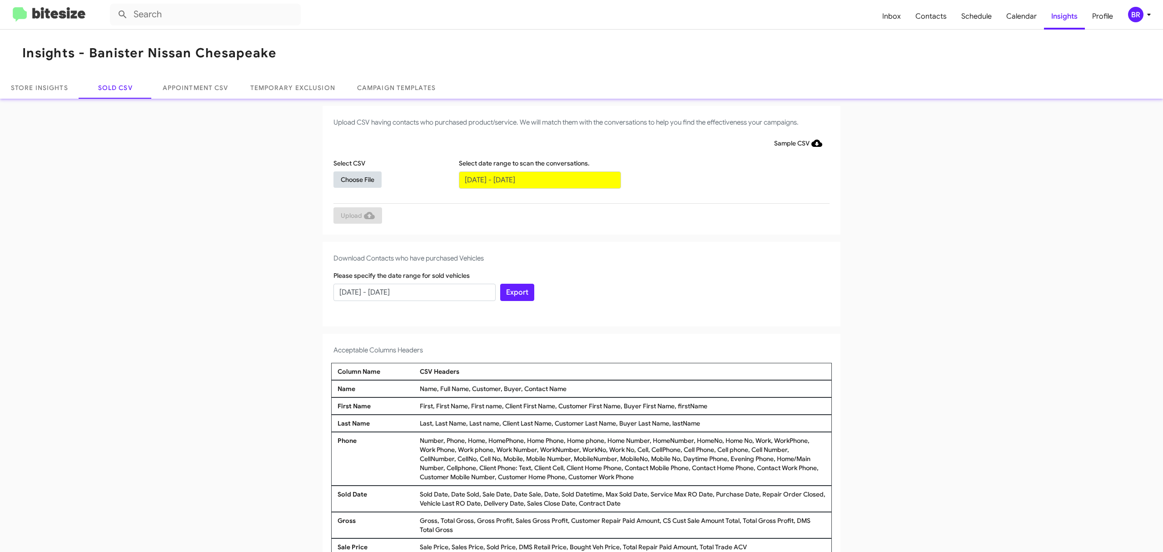
click at [353, 179] on span "Choose File" at bounding box center [358, 179] width 34 height 16
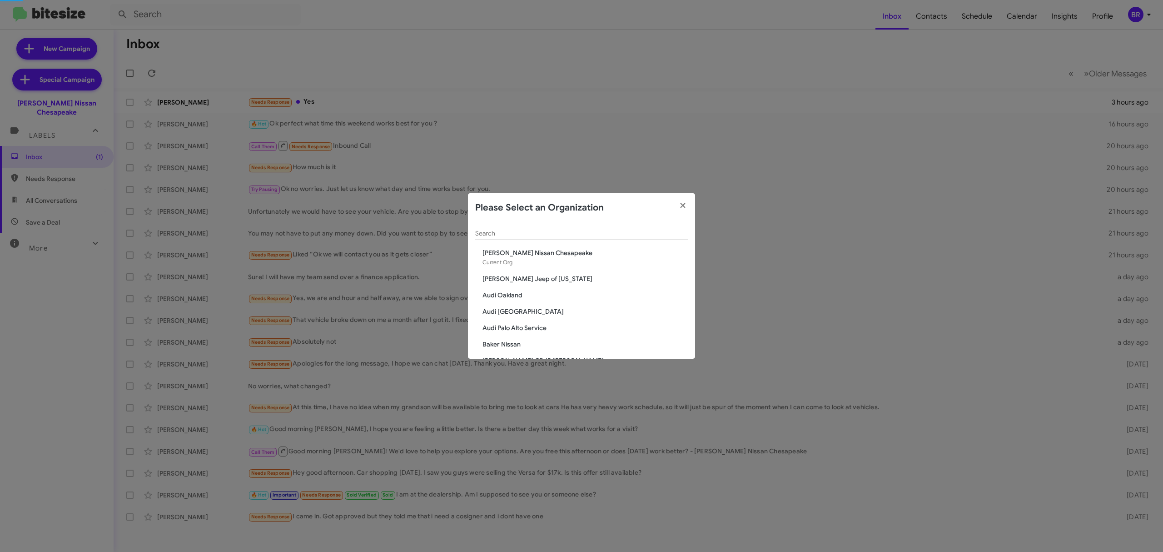
scroll to position [55, 0]
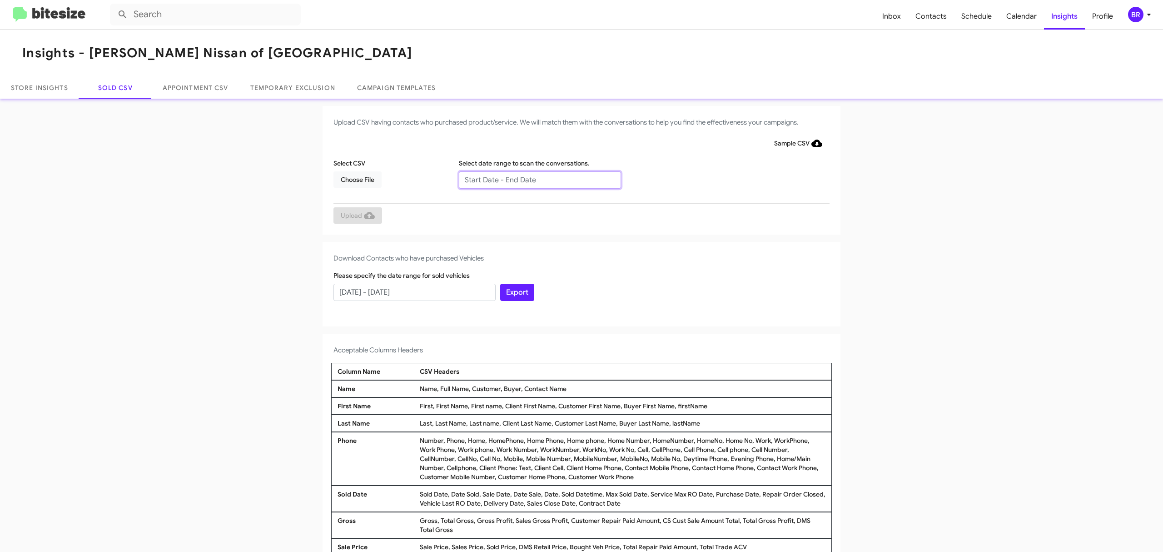
click at [535, 179] on input "text" at bounding box center [540, 179] width 162 height 17
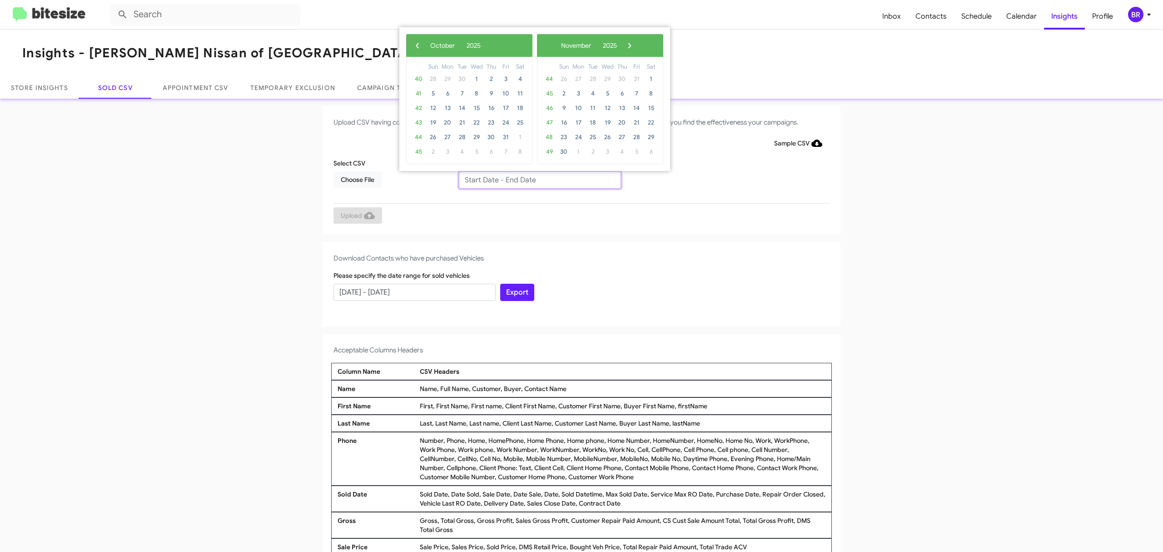
type input "[DATE] - [DATE]"
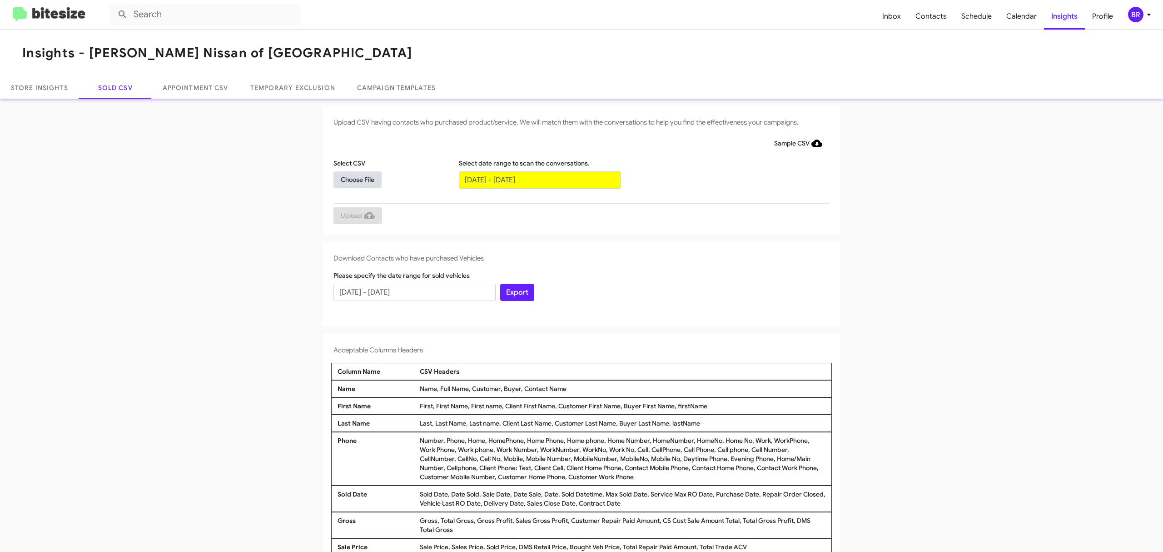
click at [353, 179] on span "Choose File" at bounding box center [358, 179] width 34 height 16
click at [535, 179] on input "text" at bounding box center [540, 179] width 162 height 17
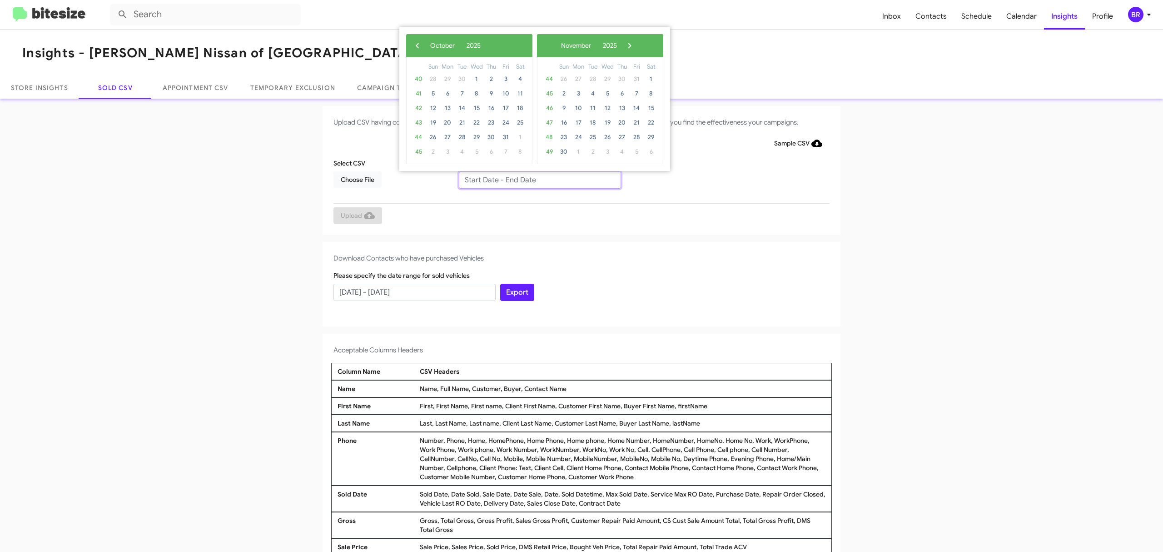
type input "08/08/2025 - 10/08/2025"
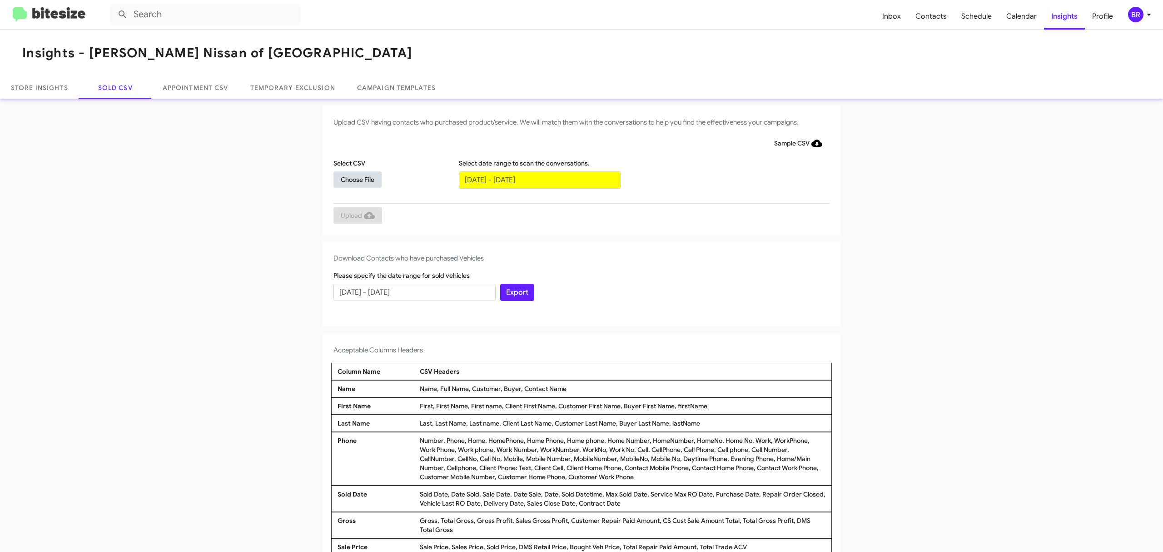
click at [353, 179] on span "Choose File" at bounding box center [358, 179] width 34 height 16
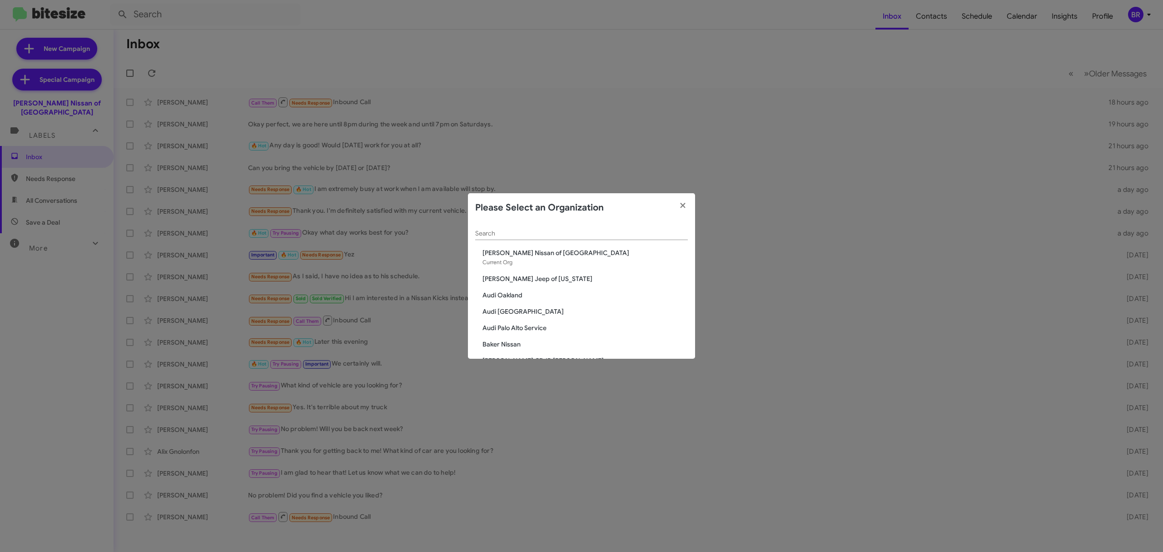
scroll to position [6, 0]
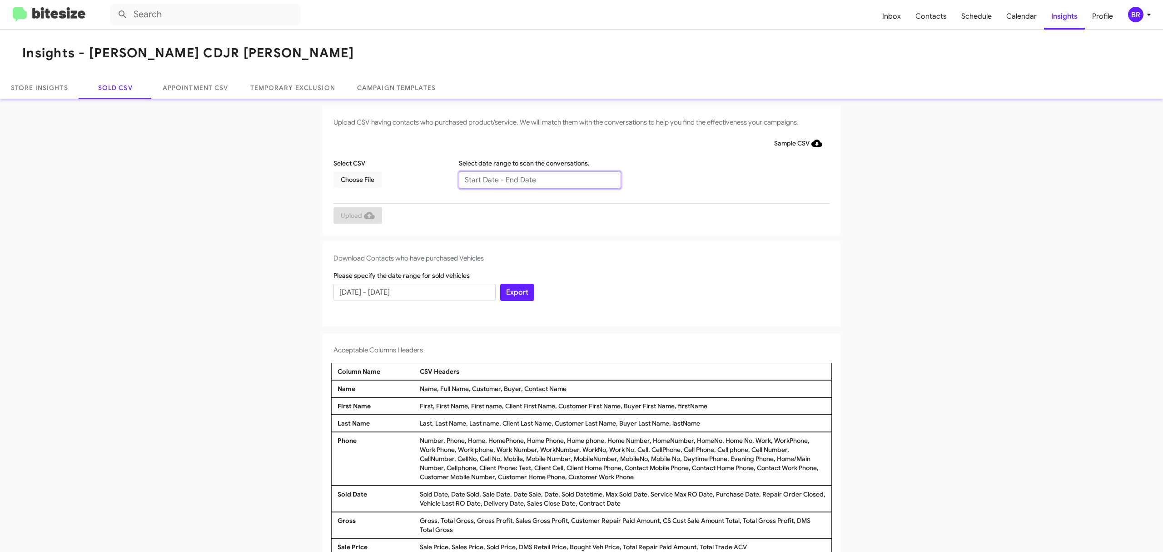
click at [535, 179] on input "text" at bounding box center [540, 179] width 162 height 17
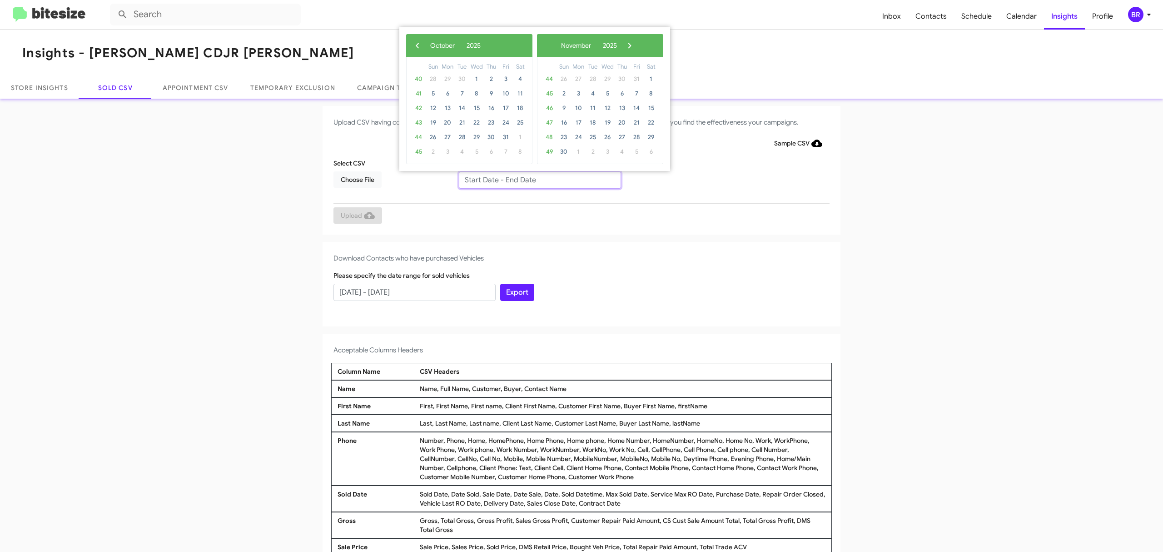
type input "[DATE] - [DATE]"
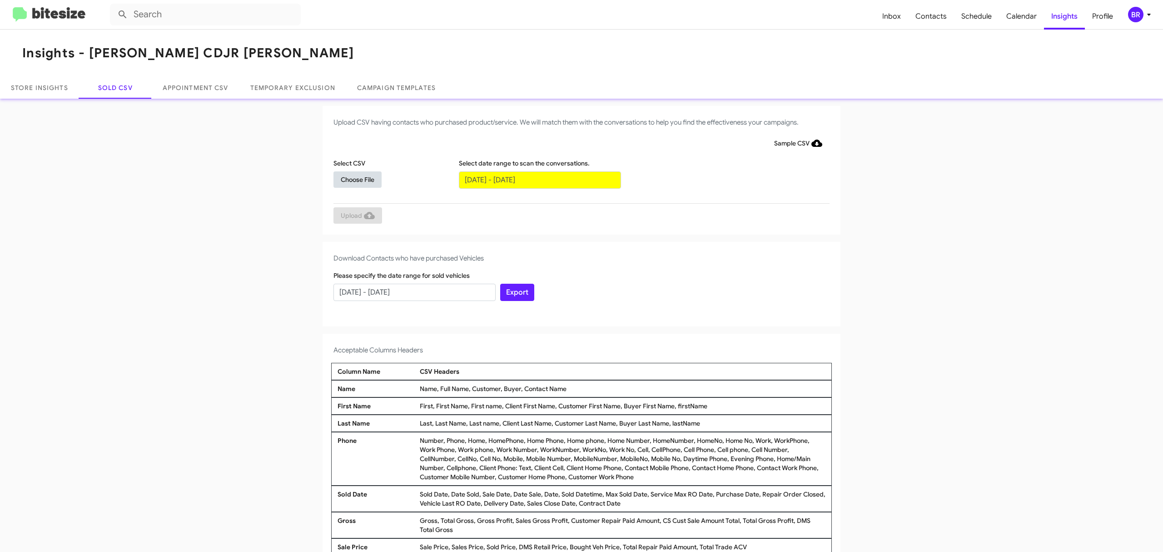
click at [353, 179] on span "Choose File" at bounding box center [358, 179] width 34 height 16
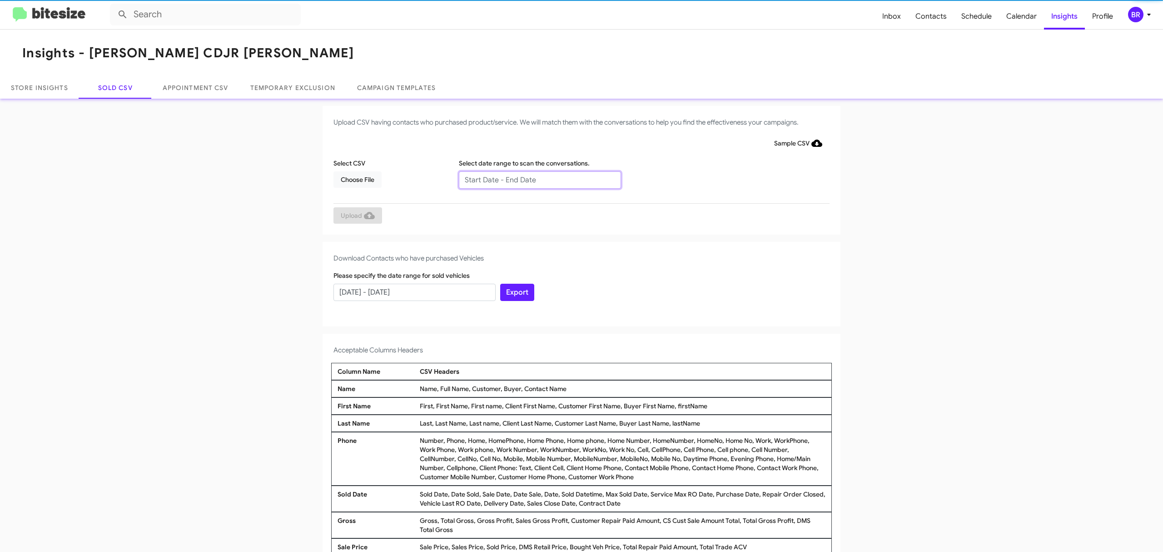
click at [535, 179] on input "text" at bounding box center [540, 179] width 162 height 17
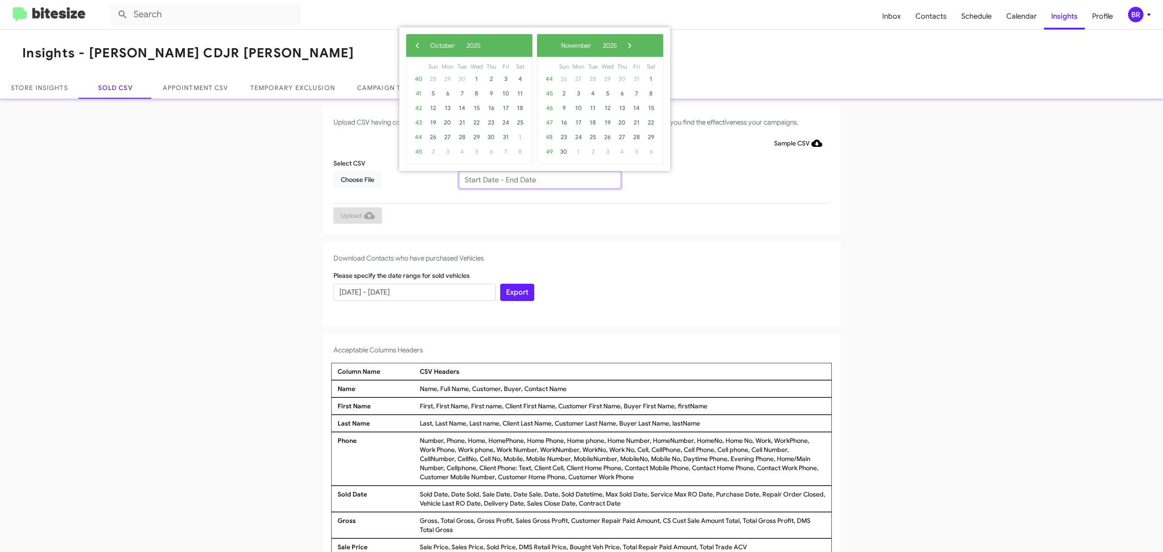
type input "08/08/2025 - 10/08/2025"
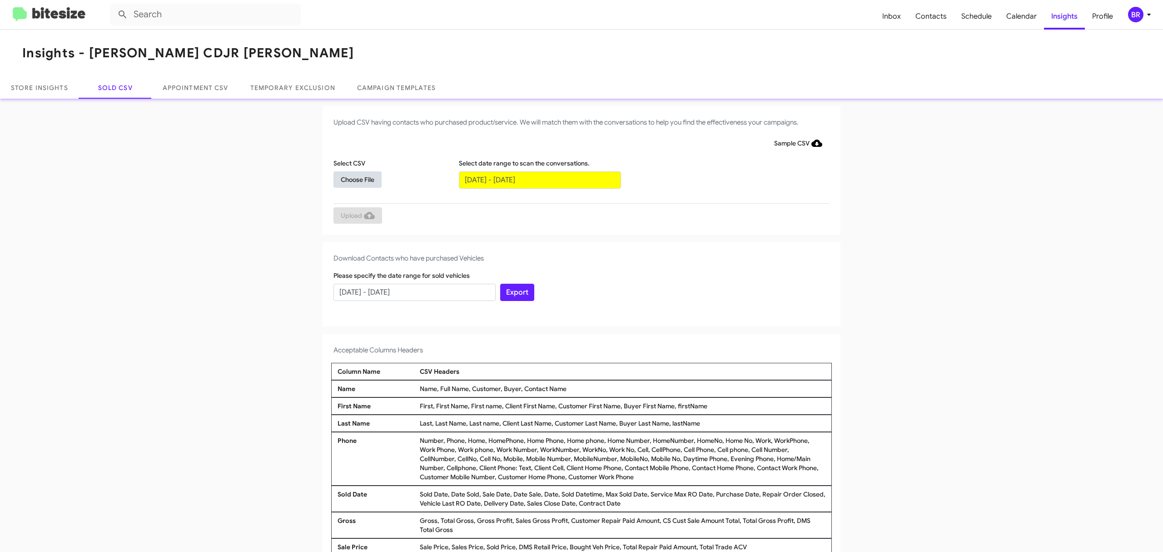
click at [353, 179] on span "Choose File" at bounding box center [358, 179] width 34 height 16
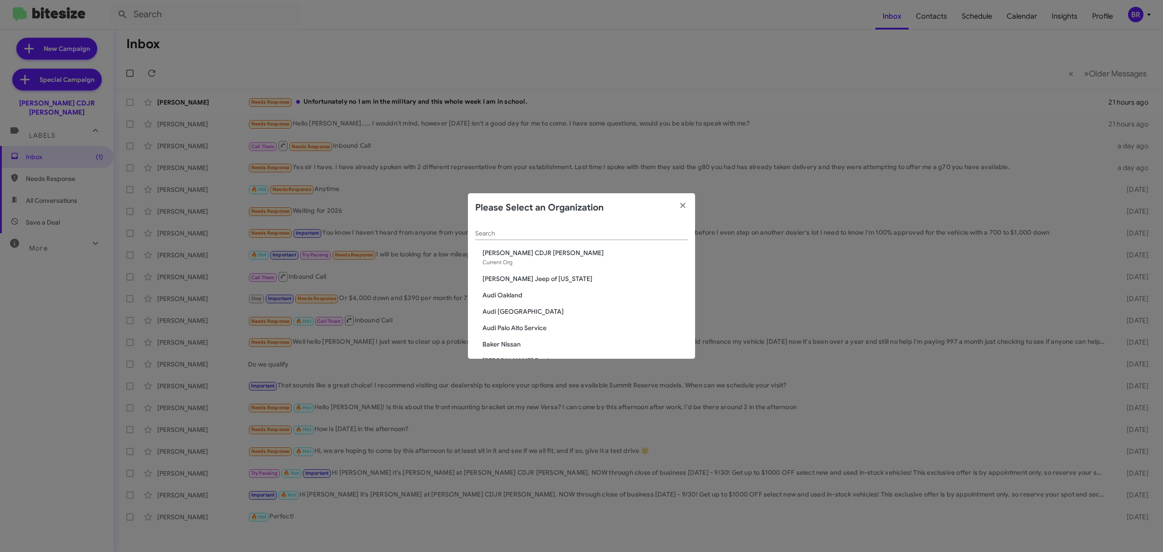
scroll to position [23, 0]
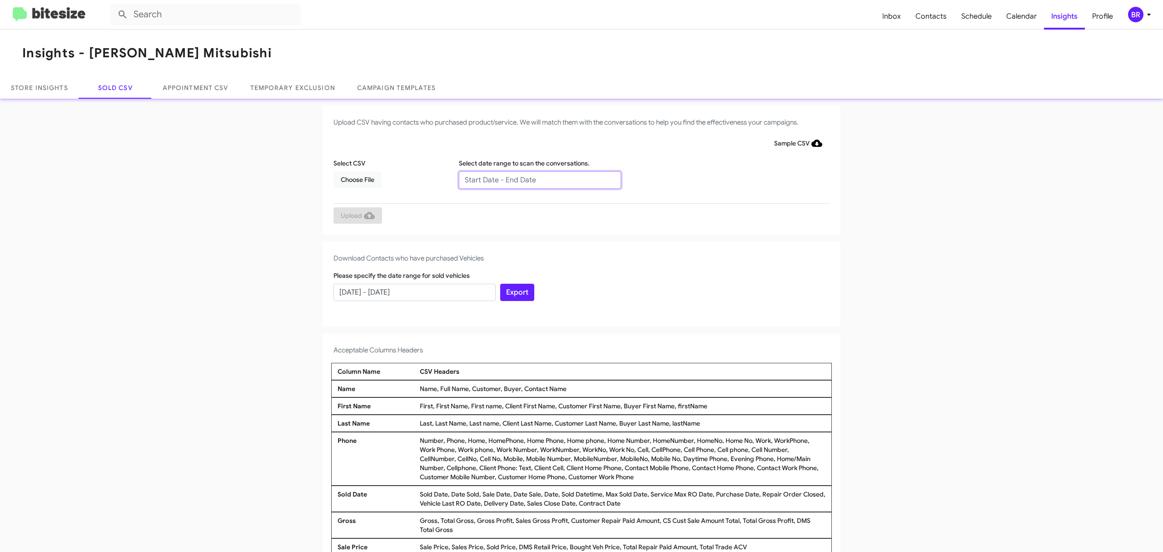
click at [535, 179] on input "text" at bounding box center [540, 179] width 162 height 17
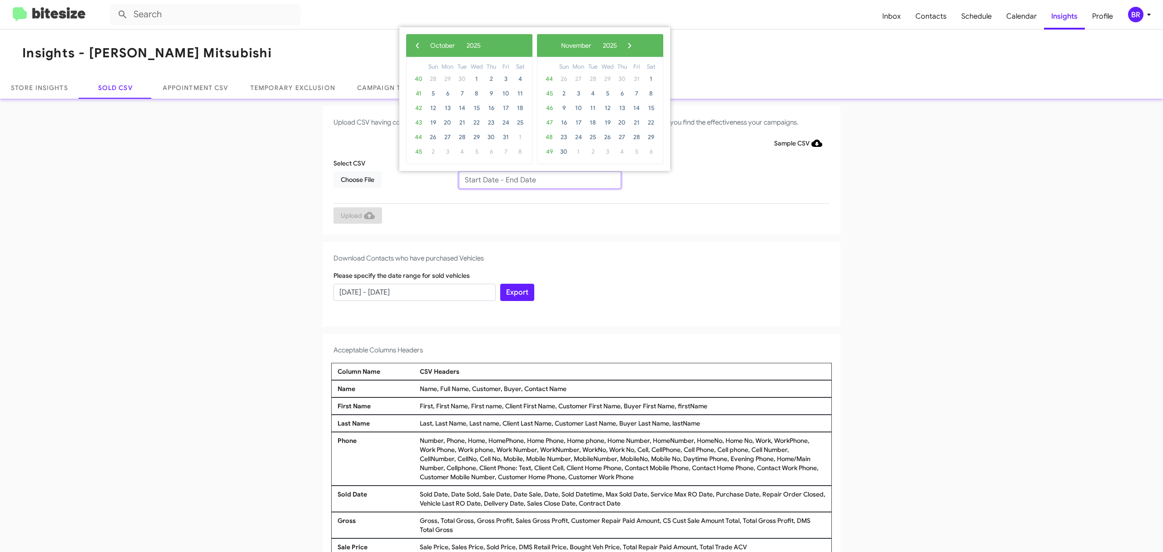
type input "08/08/2025 - 10/08/2025"
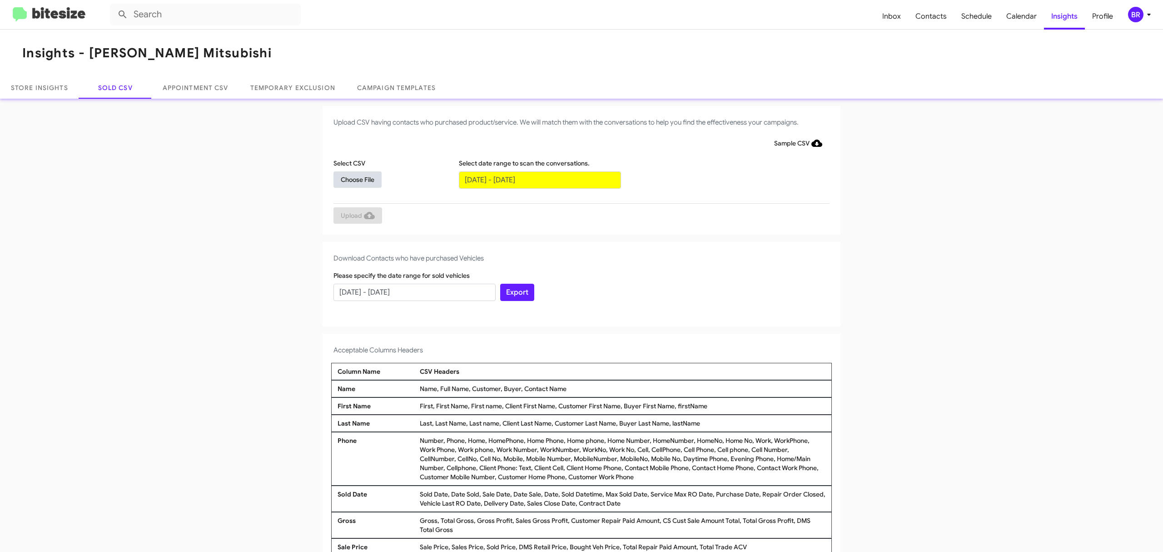
click at [353, 179] on span "Choose File" at bounding box center [358, 179] width 34 height 16
click at [535, 179] on input "text" at bounding box center [540, 179] width 162 height 17
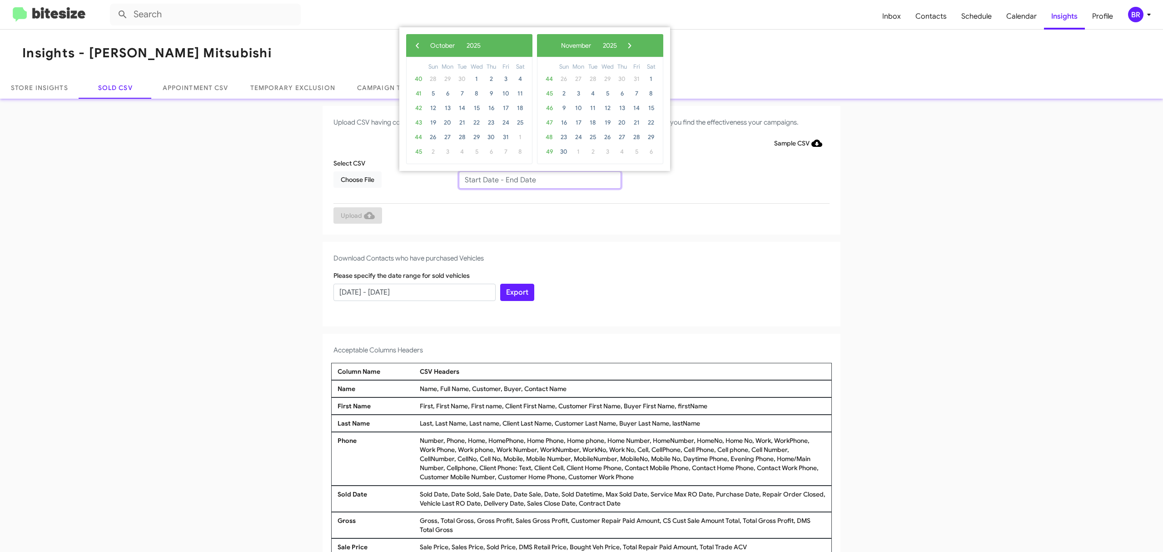
type input "08/08/2025 - 10/08/2025"
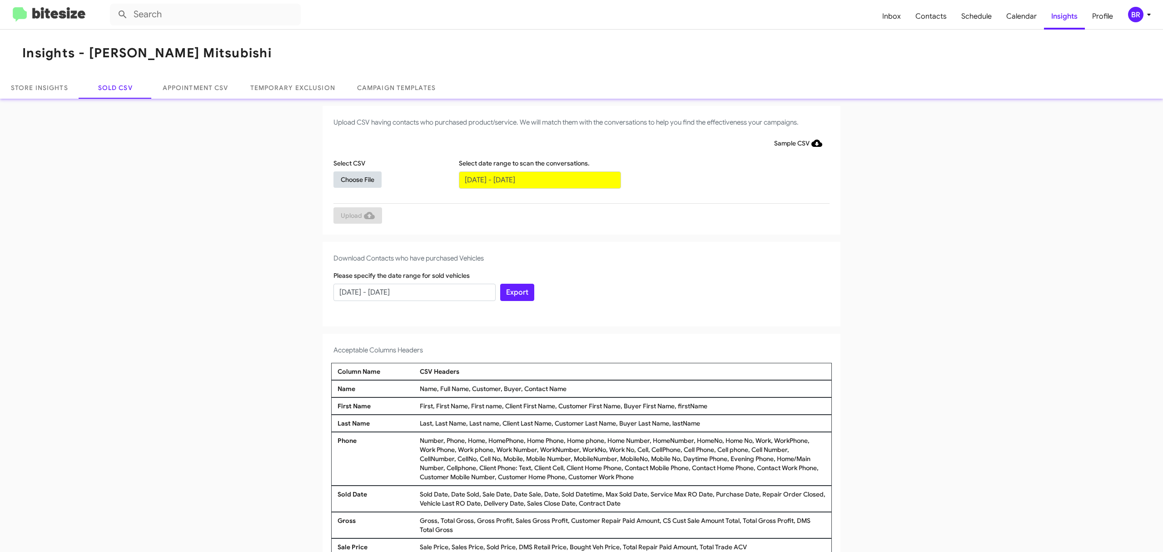
click at [353, 179] on span "Choose File" at bounding box center [358, 179] width 34 height 16
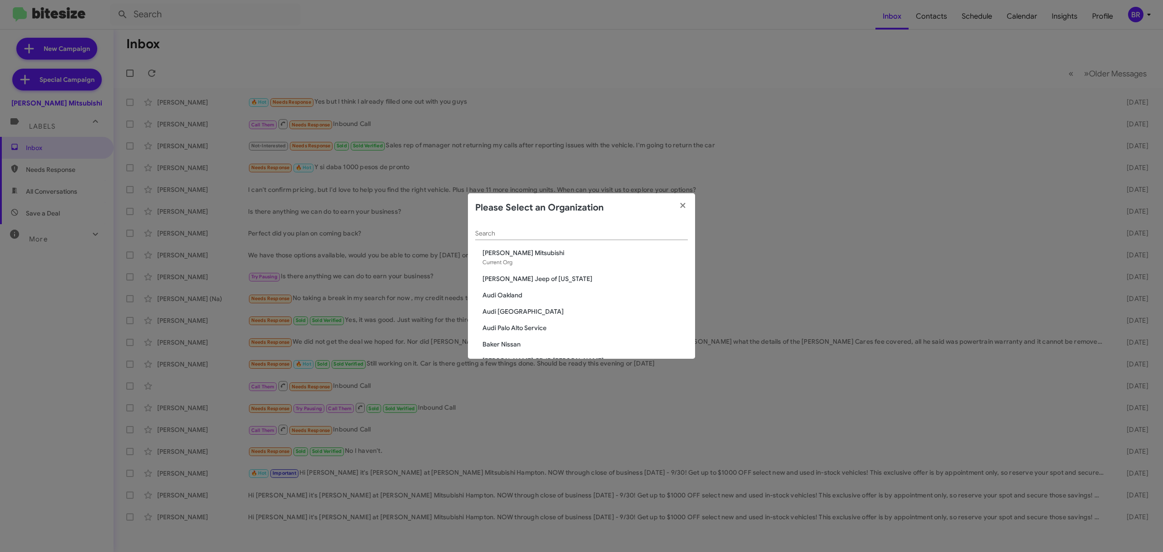
scroll to position [1528, 0]
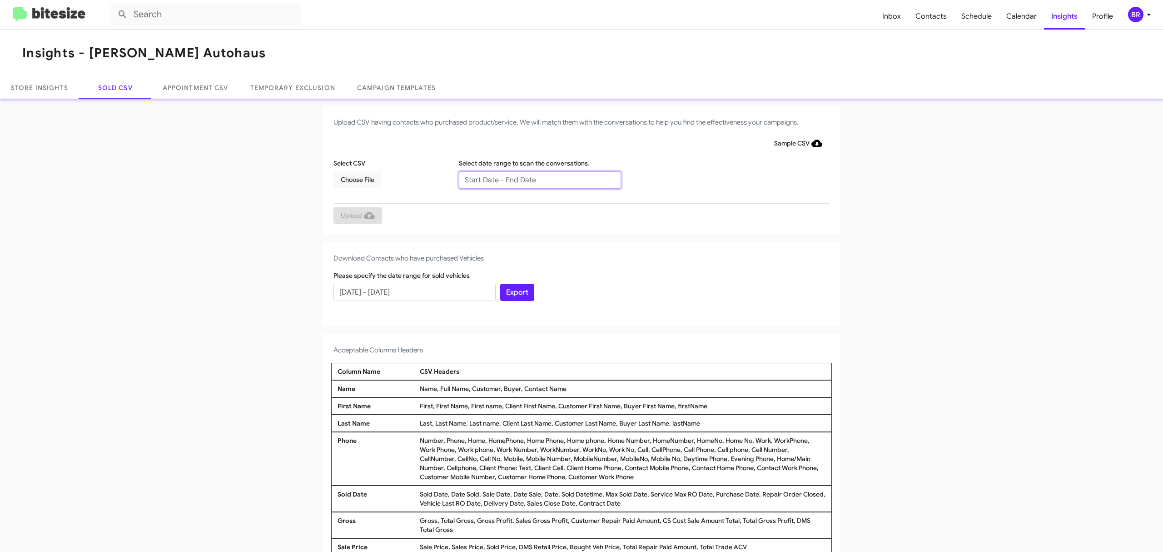
click at [535, 179] on input "text" at bounding box center [540, 179] width 162 height 17
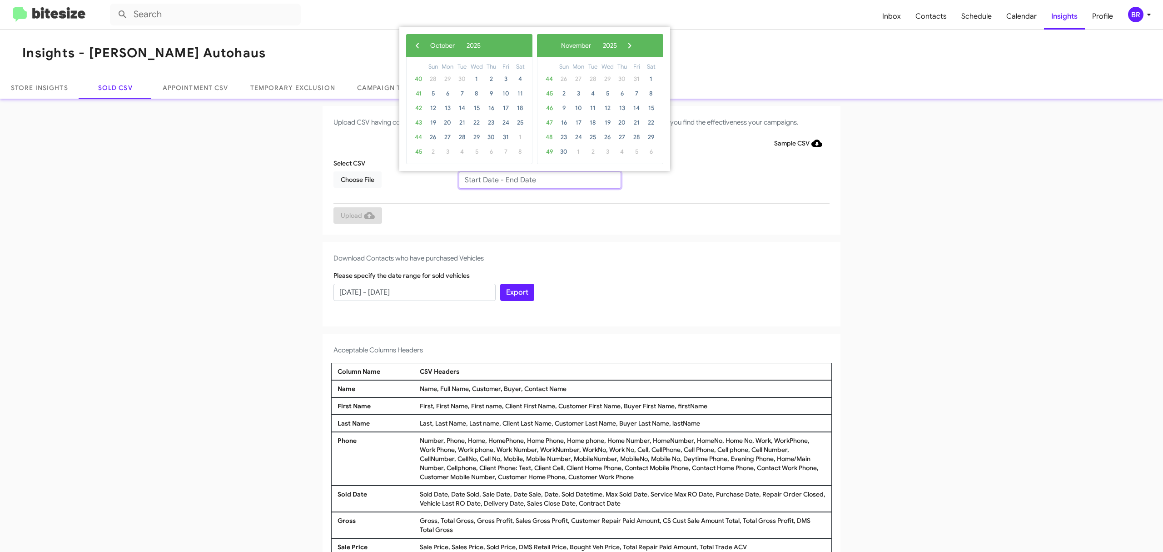
type input "08/08/2025 - 10/08/2025"
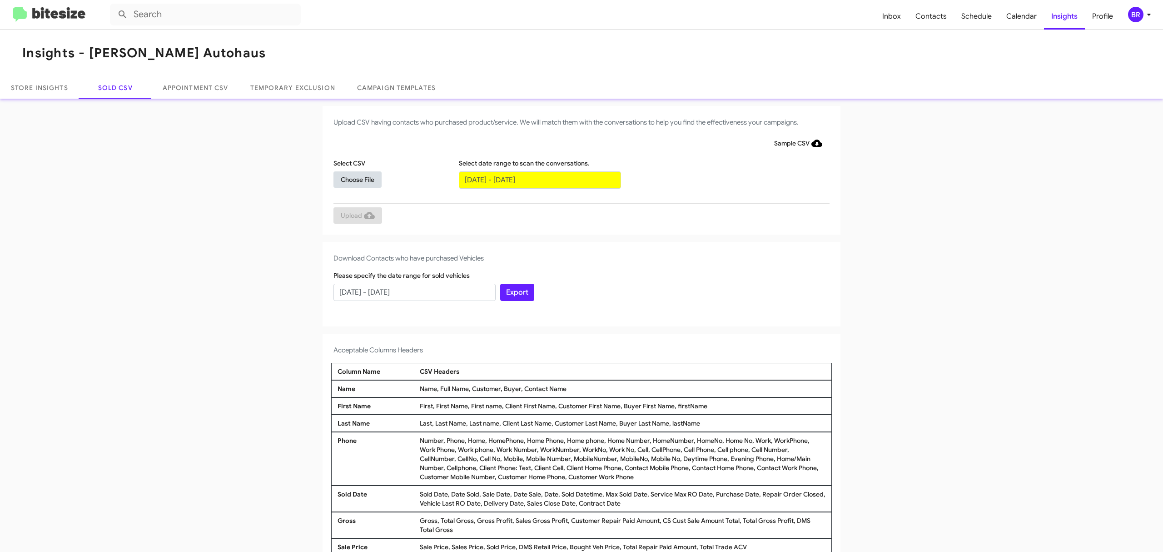
click at [353, 179] on span "Choose File" at bounding box center [358, 179] width 34 height 16
click at [535, 179] on input "text" at bounding box center [540, 179] width 162 height 17
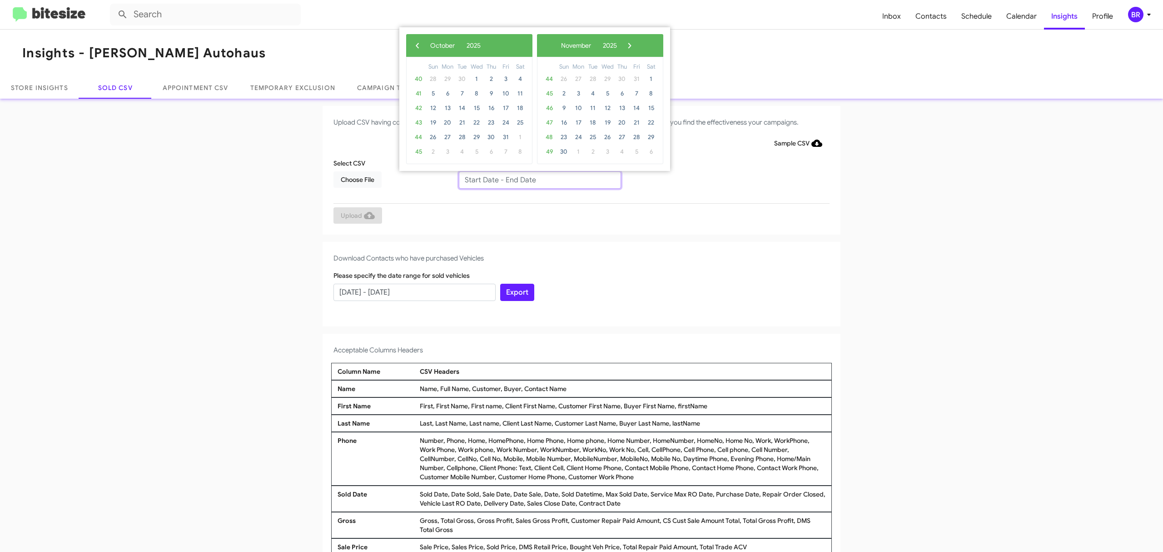
type input "08/08/2025 - 10/08/2025"
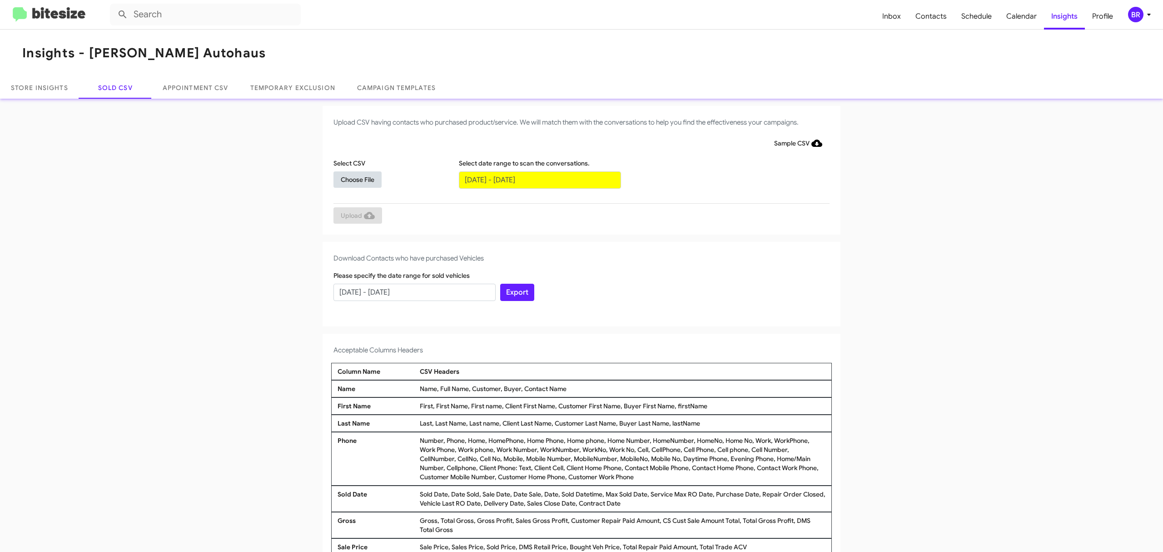
click at [353, 179] on span "Choose File" at bounding box center [358, 179] width 34 height 16
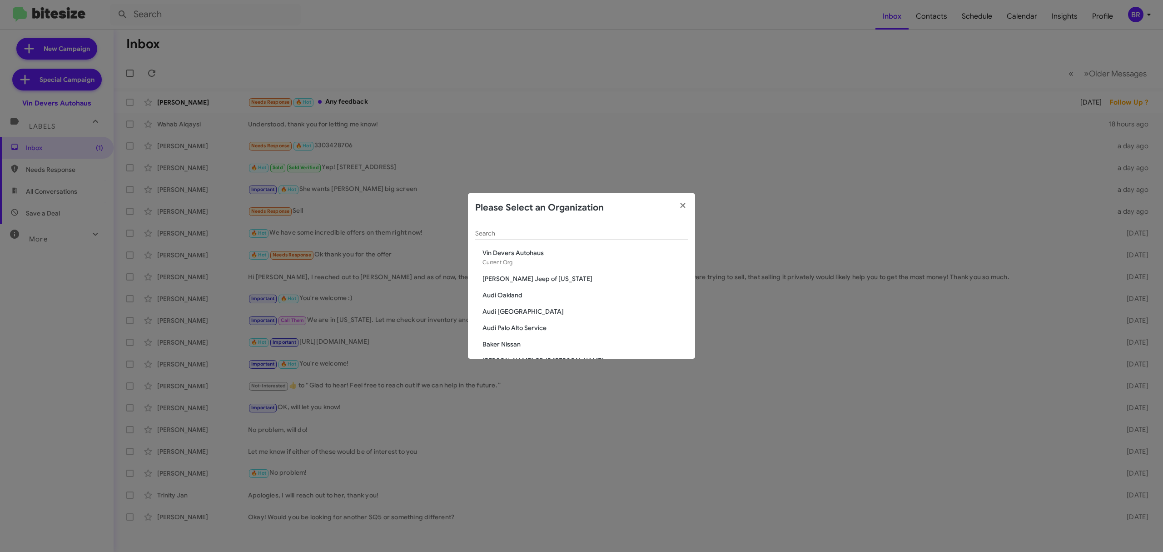
scroll to position [857, 0]
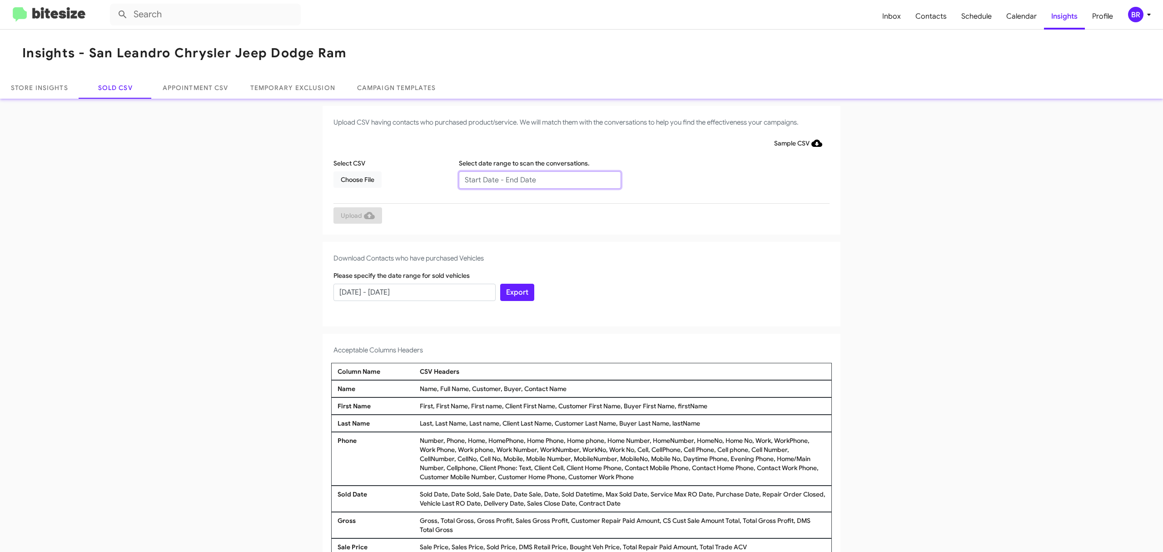
click at [535, 179] on input "text" at bounding box center [540, 179] width 162 height 17
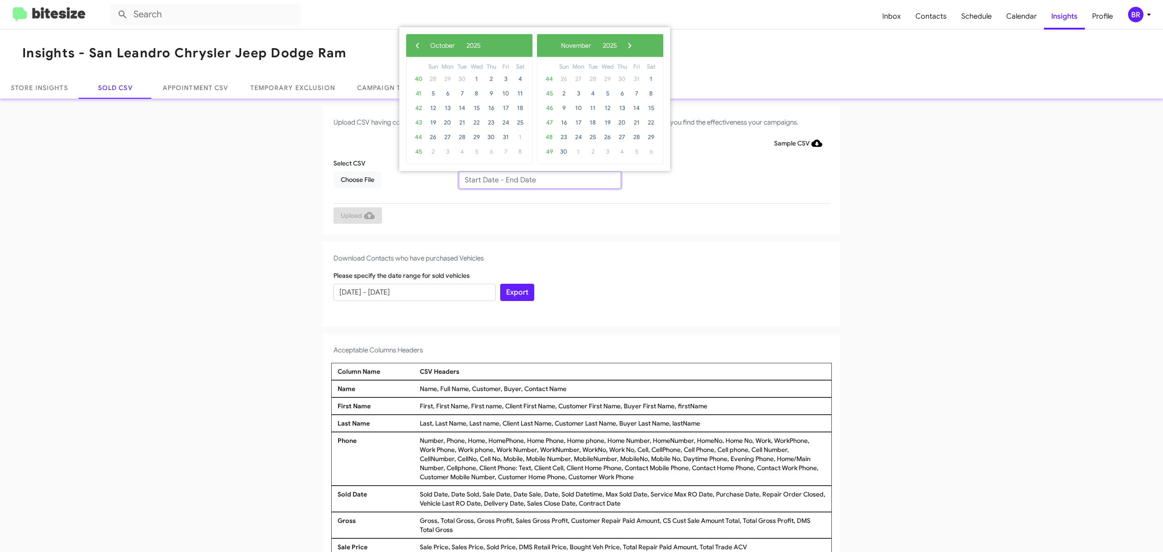
type input "08/08/2025 - 10/08/2025"
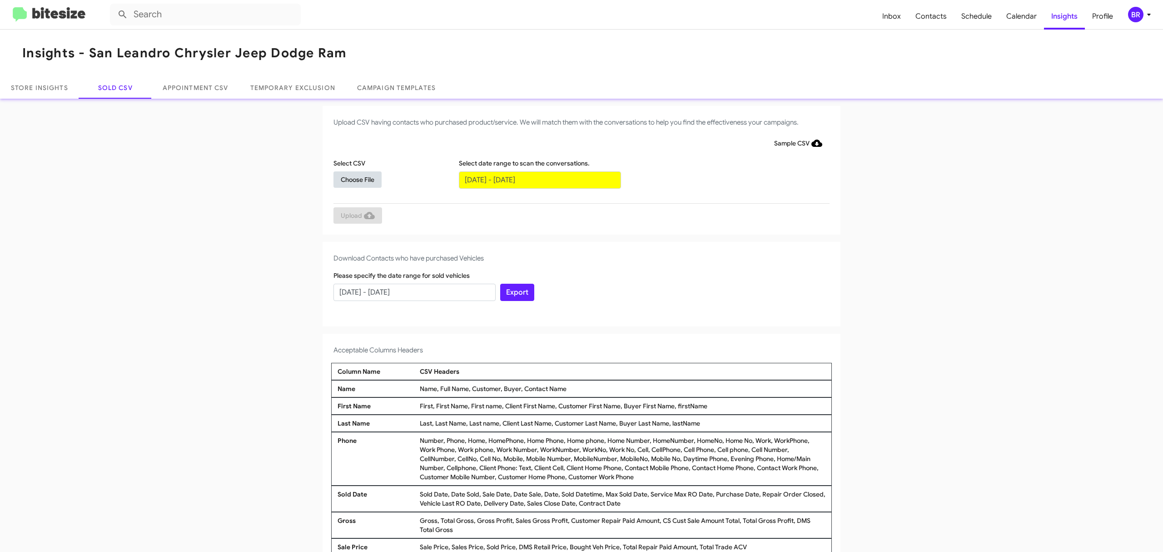
click at [353, 179] on span "Choose File" at bounding box center [358, 179] width 34 height 16
click at [535, 179] on input "text" at bounding box center [540, 179] width 162 height 17
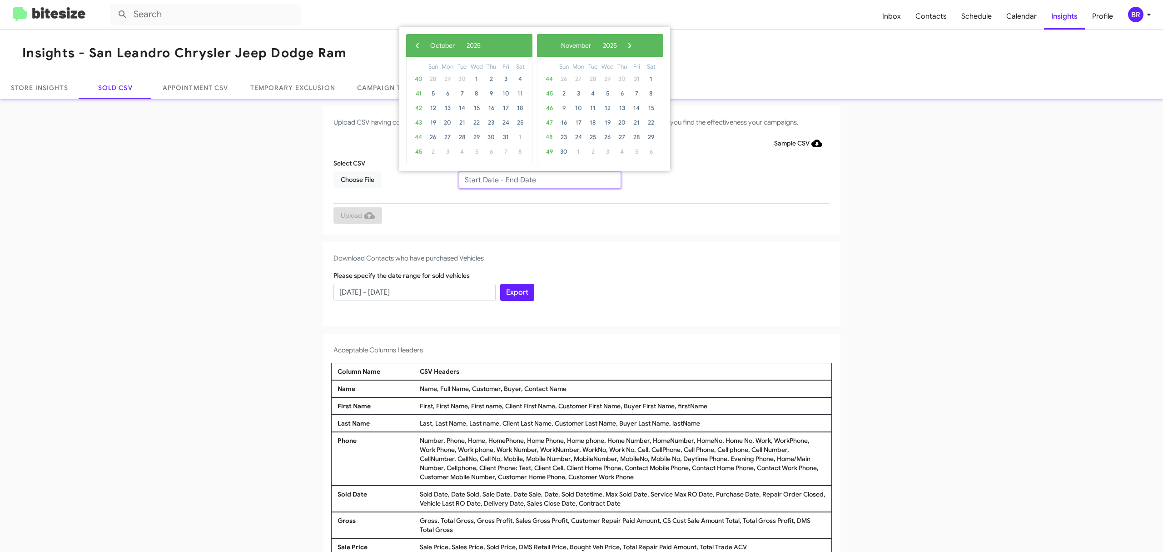
type input "08/08/2025 - 10/08/2025"
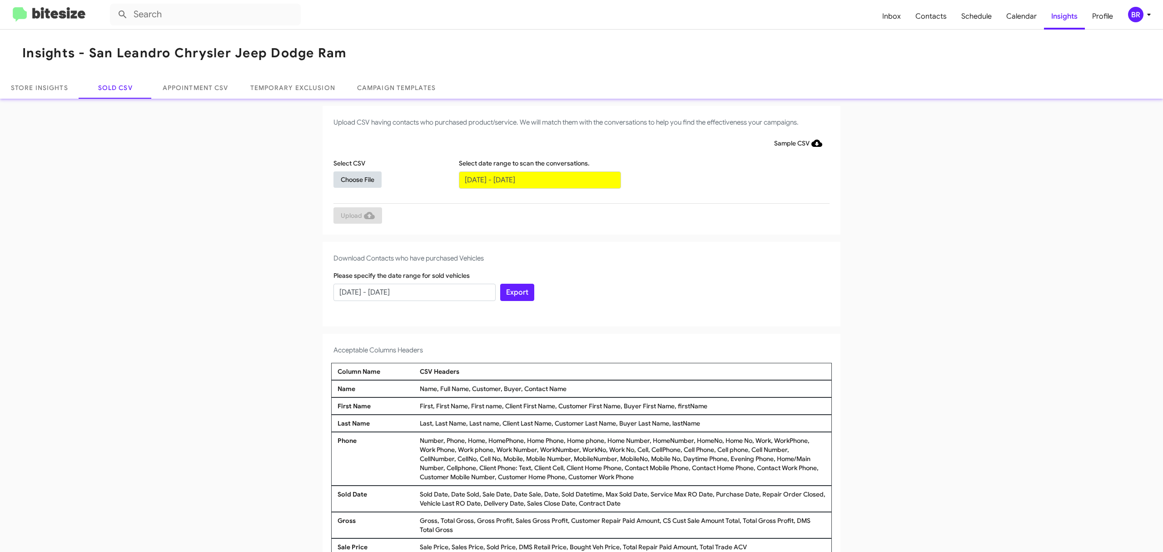
click at [353, 179] on span "Choose File" at bounding box center [358, 179] width 34 height 16
click at [535, 179] on input "text" at bounding box center [540, 179] width 162 height 17
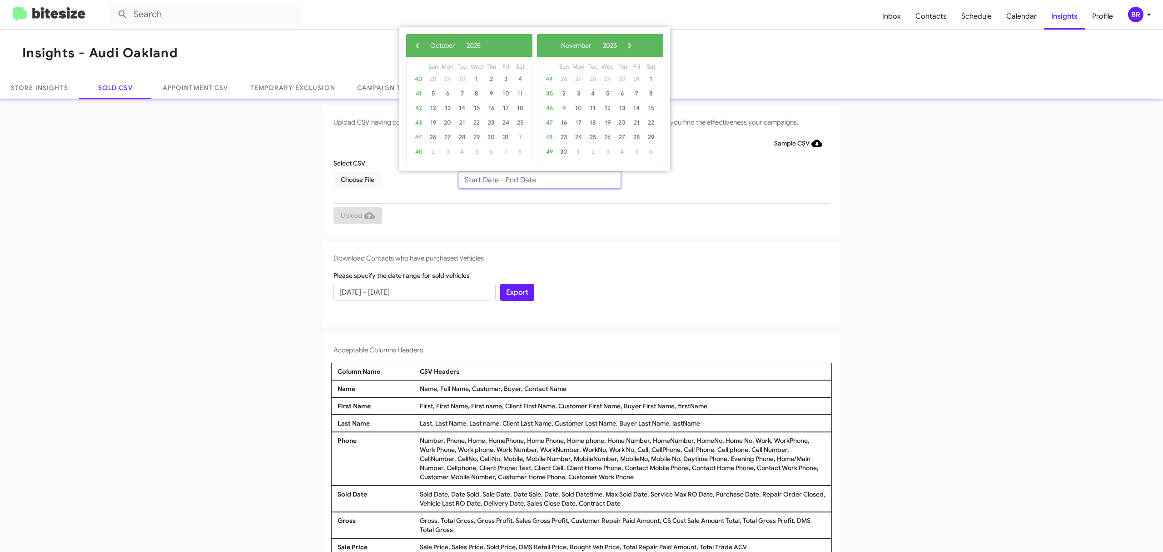
type input "08/08/2025 - 10/08/2025"
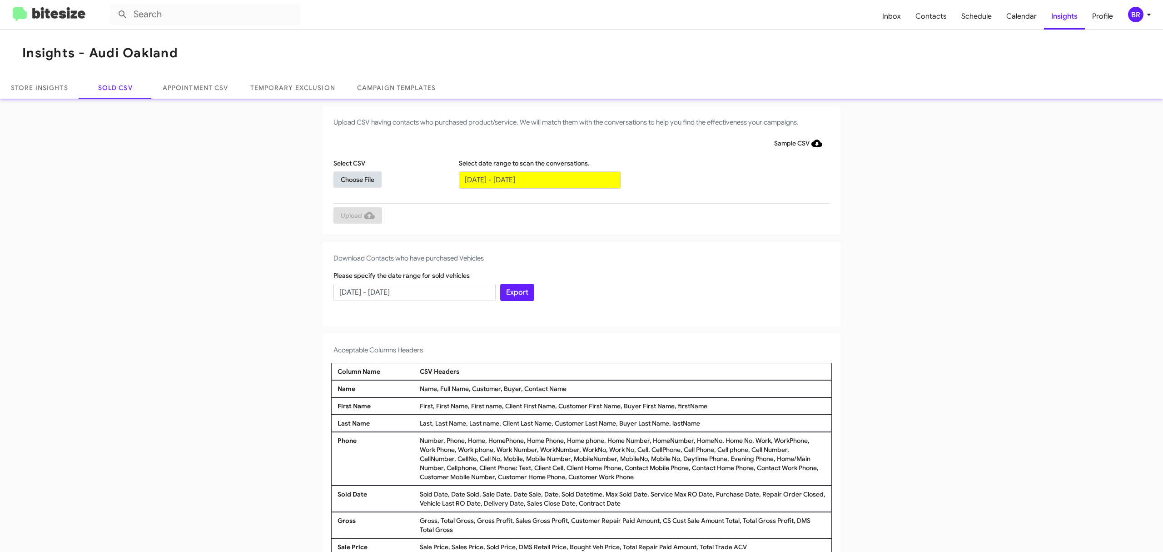
click at [353, 179] on span "Choose File" at bounding box center [358, 179] width 34 height 16
click at [535, 179] on input "text" at bounding box center [540, 179] width 162 height 17
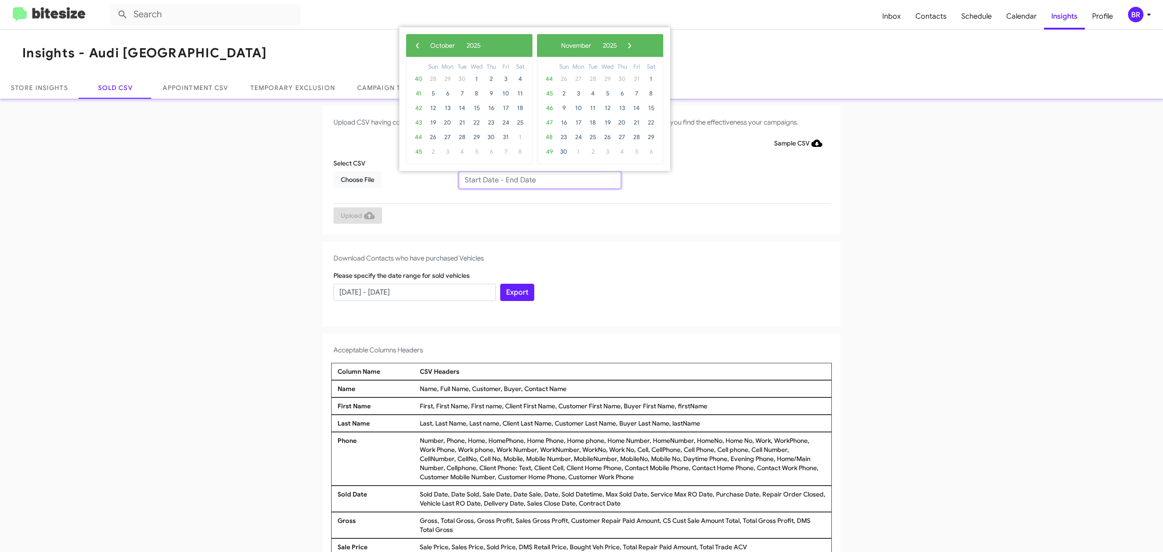
type input "08/08/2025 - 10/08/2025"
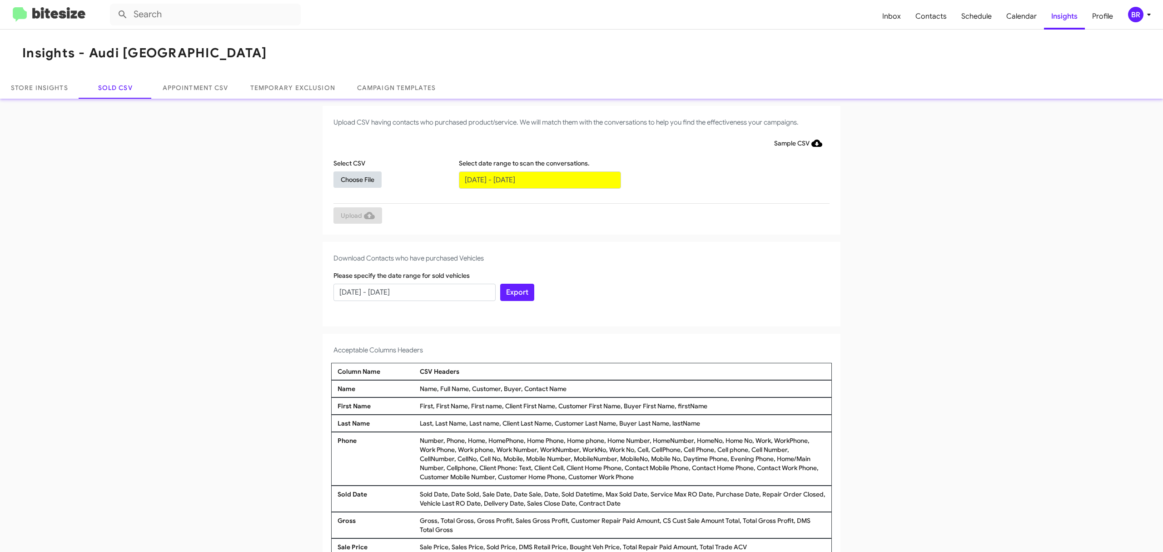
click at [353, 179] on span "Choose File" at bounding box center [358, 179] width 34 height 16
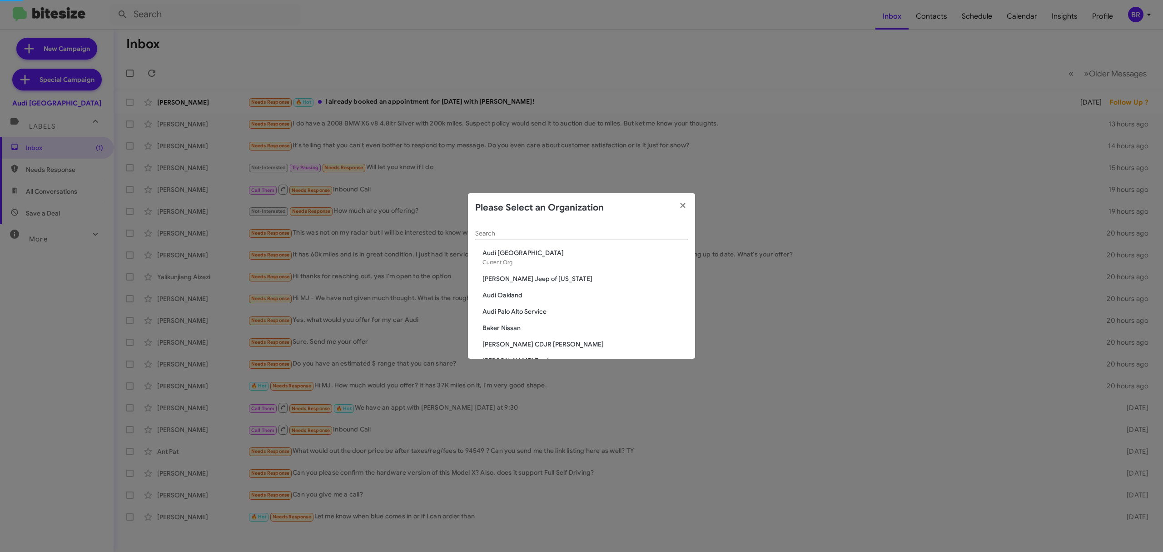
scroll to position [661, 0]
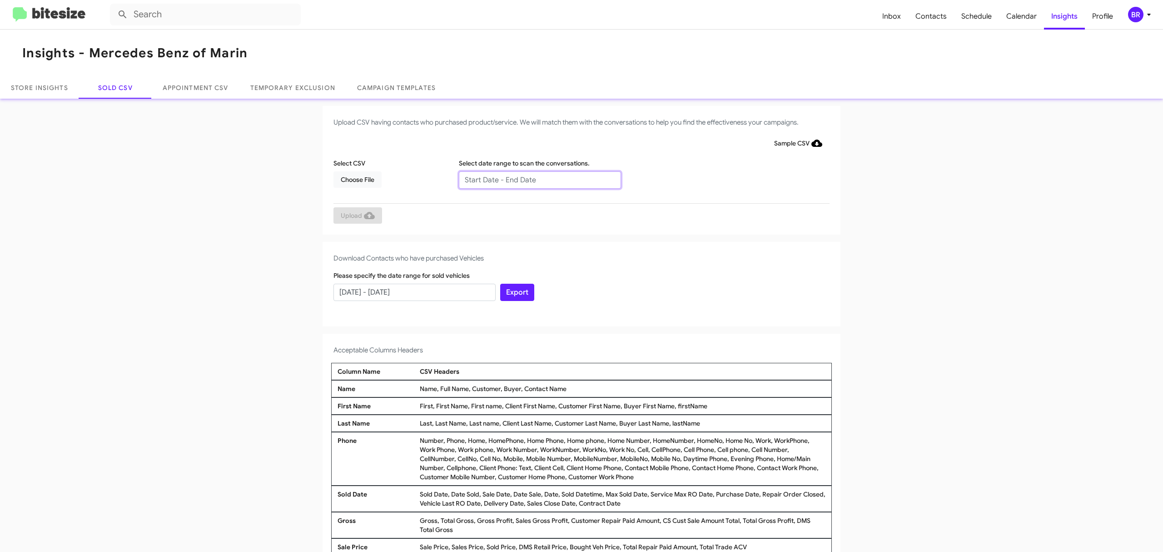
click at [535, 179] on input "text" at bounding box center [540, 179] width 162 height 17
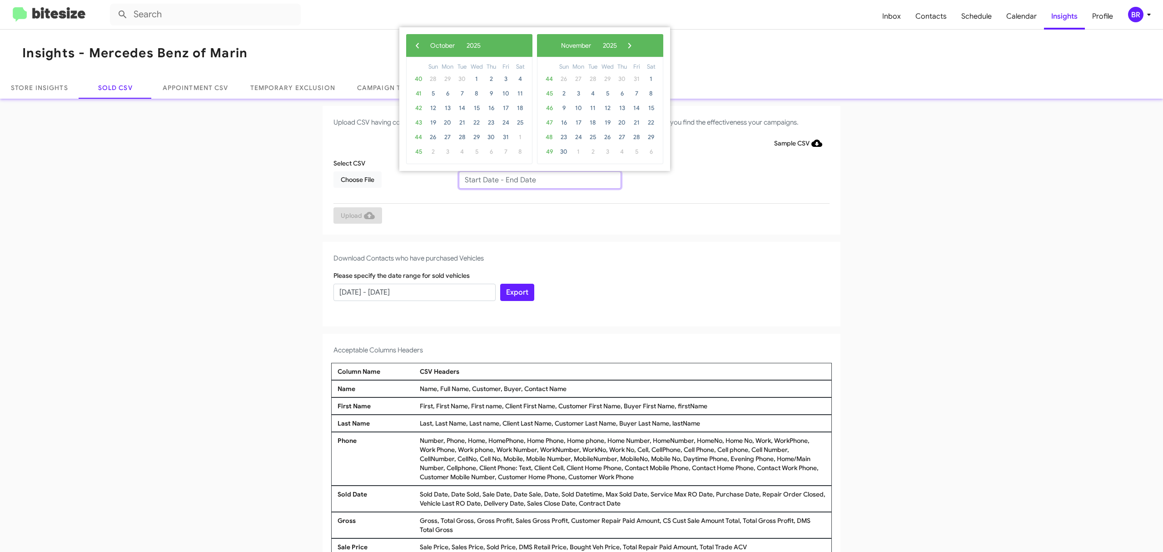
type input "[DATE] - [DATE]"
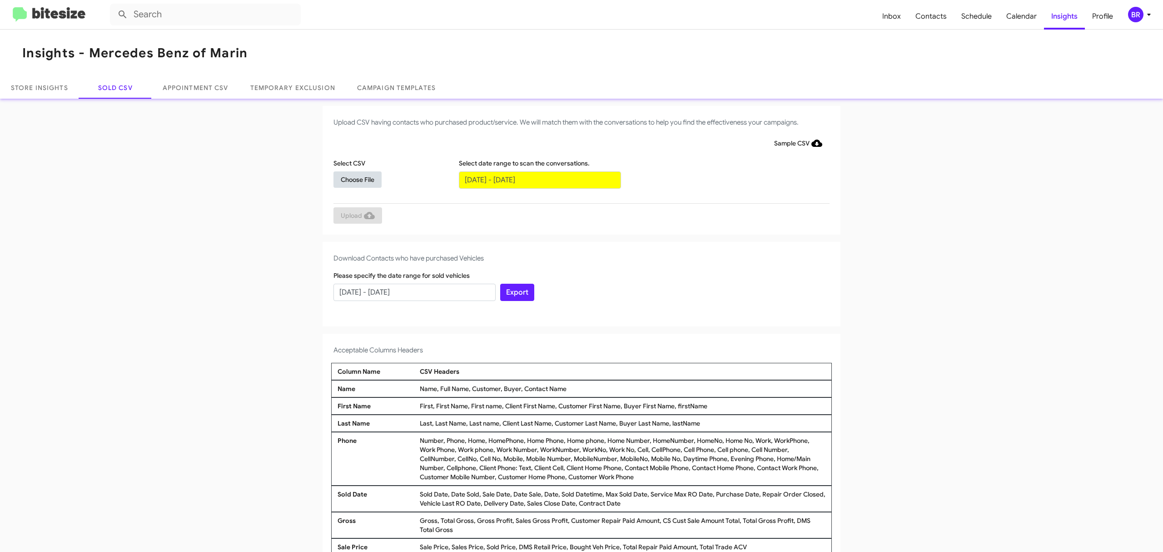
click at [353, 179] on span "Choose File" at bounding box center [358, 179] width 34 height 16
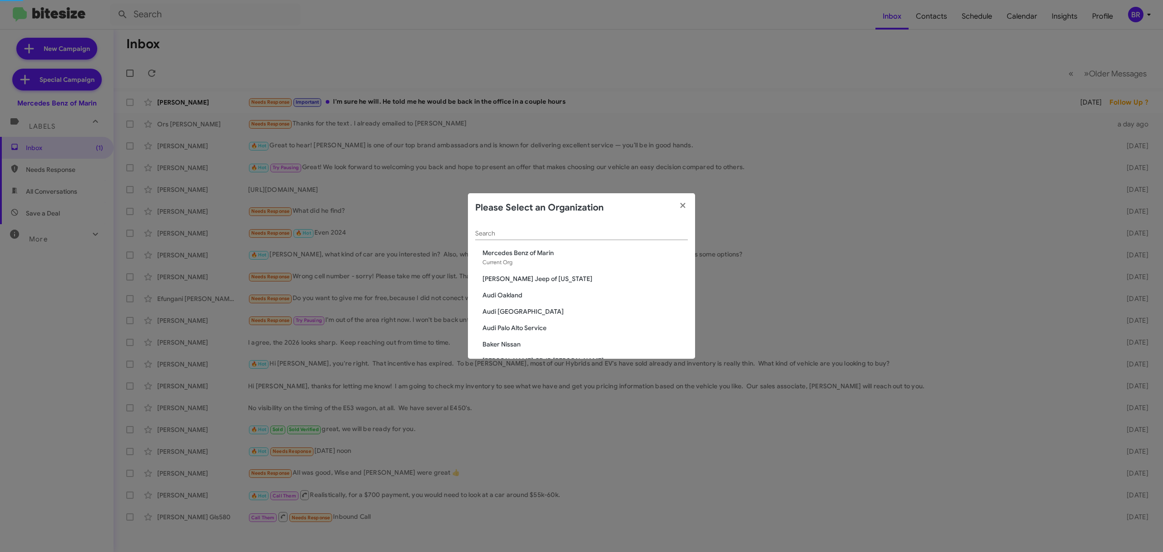
scroll to position [1299, 0]
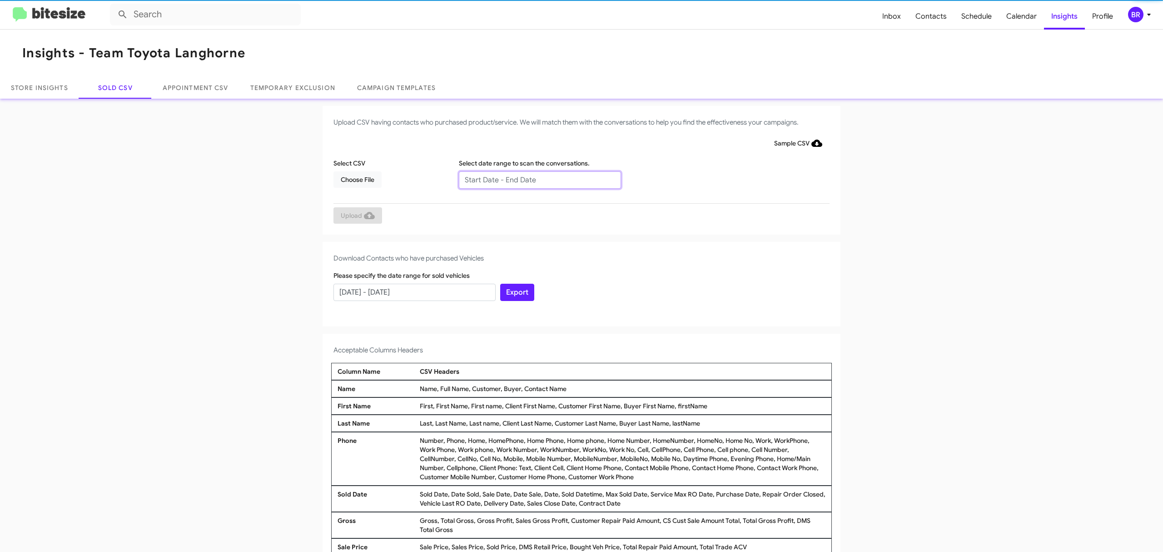
click at [535, 179] on input "text" at bounding box center [540, 179] width 162 height 17
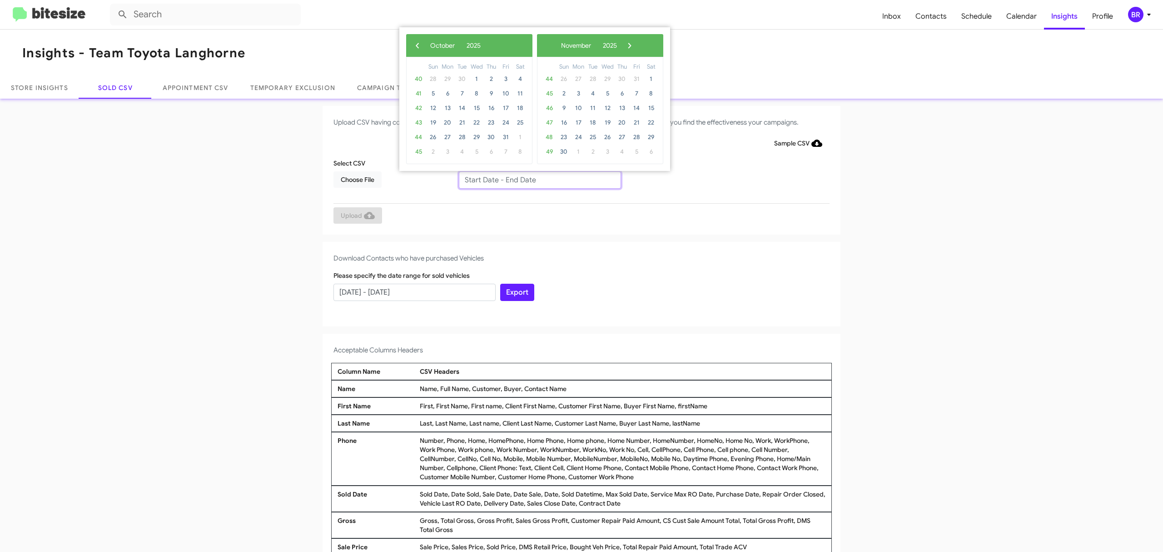
type input "08/08/2025 - 10/08/2025"
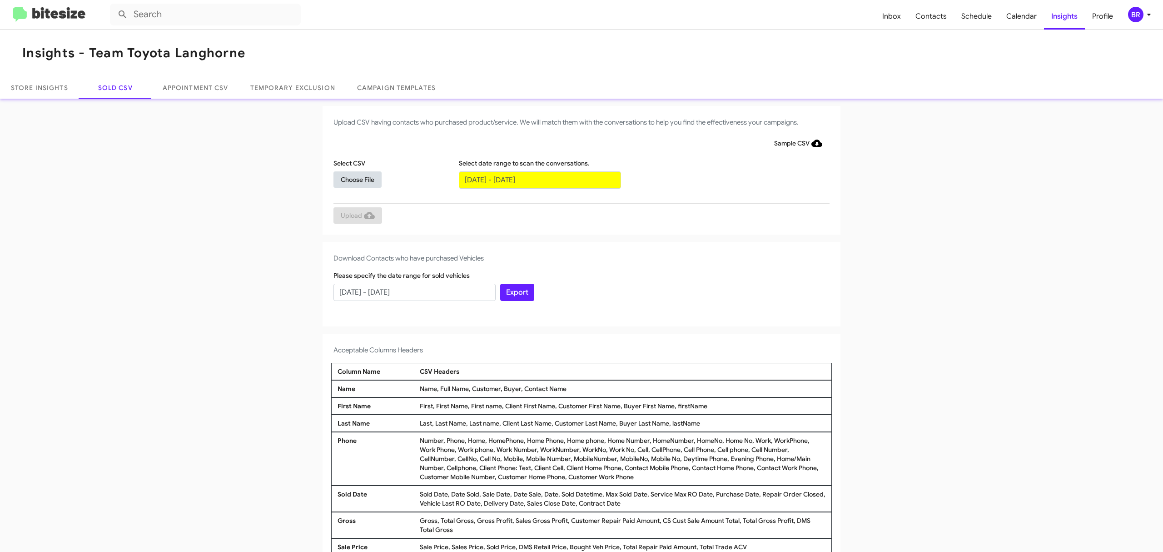
click at [353, 179] on span "Choose File" at bounding box center [358, 179] width 34 height 16
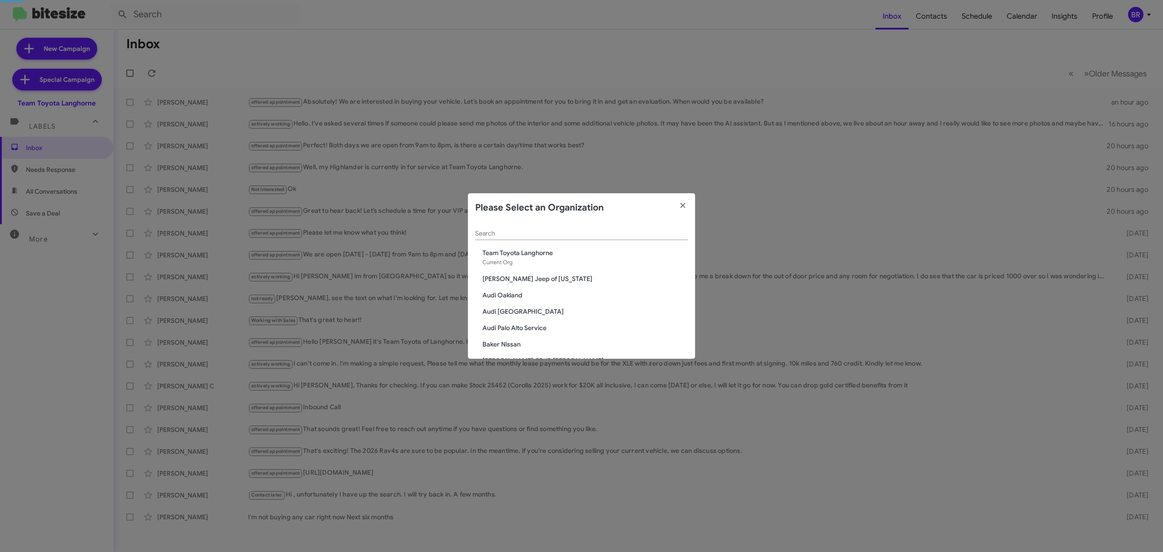
scroll to position [1315, 0]
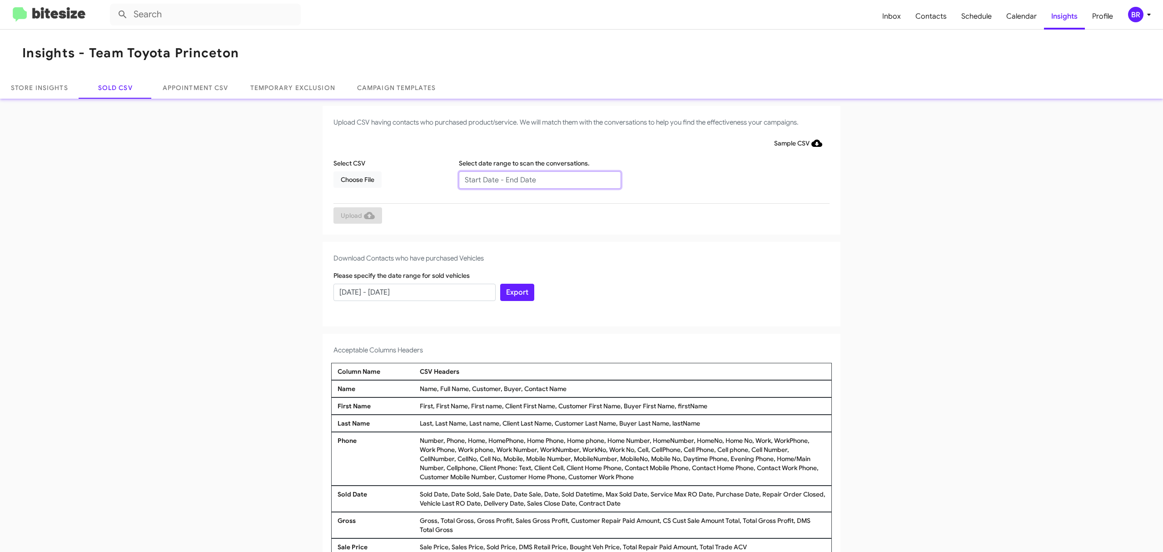
click at [535, 179] on input "text" at bounding box center [540, 179] width 162 height 17
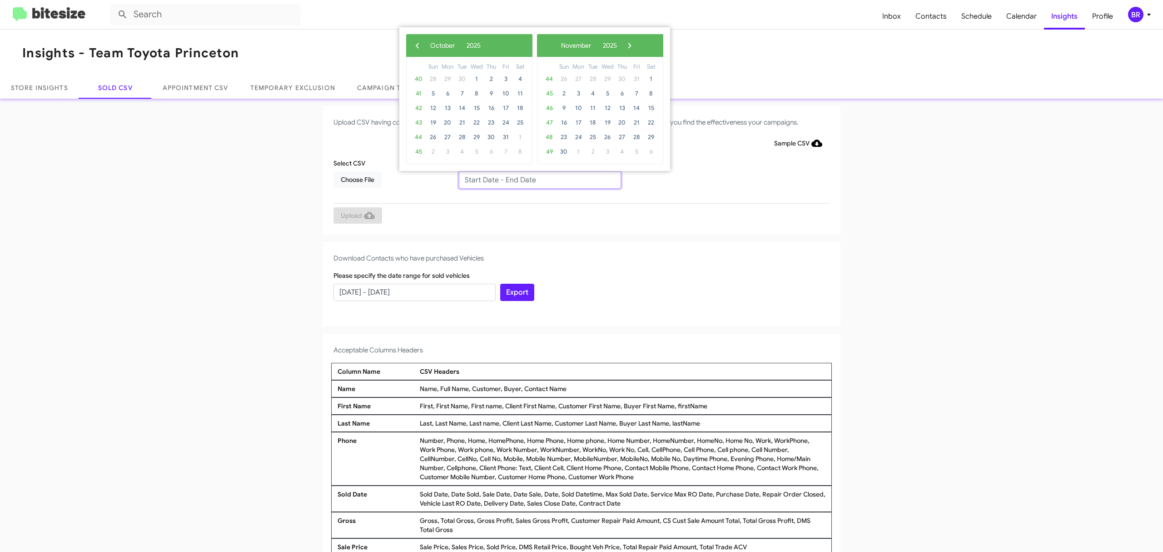
type input "08/08/2025 - 10/08/2025"
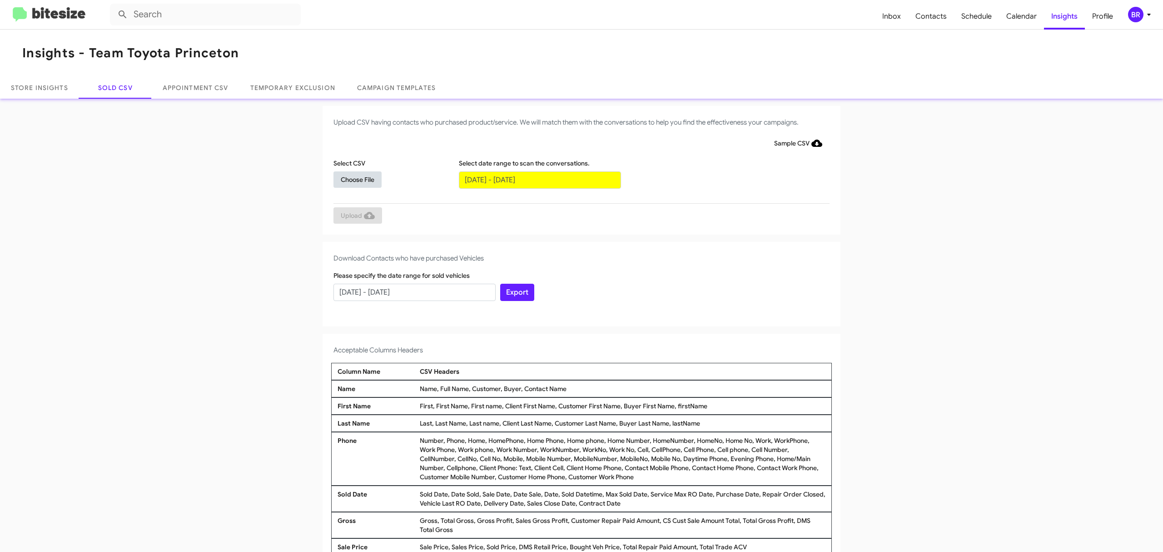
click at [353, 179] on span "Choose File" at bounding box center [358, 179] width 34 height 16
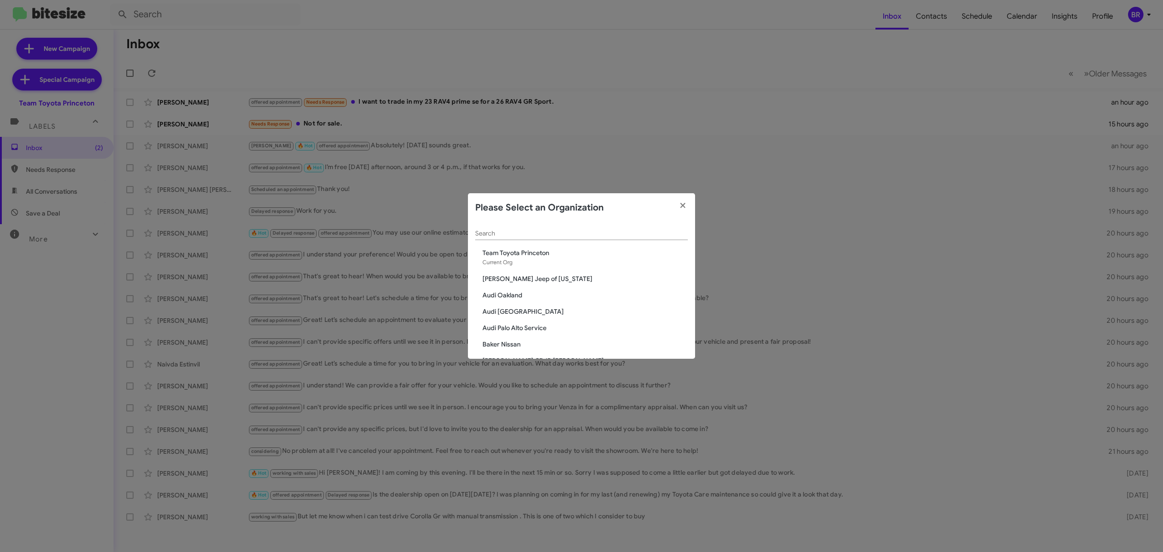
scroll to position [415, 0]
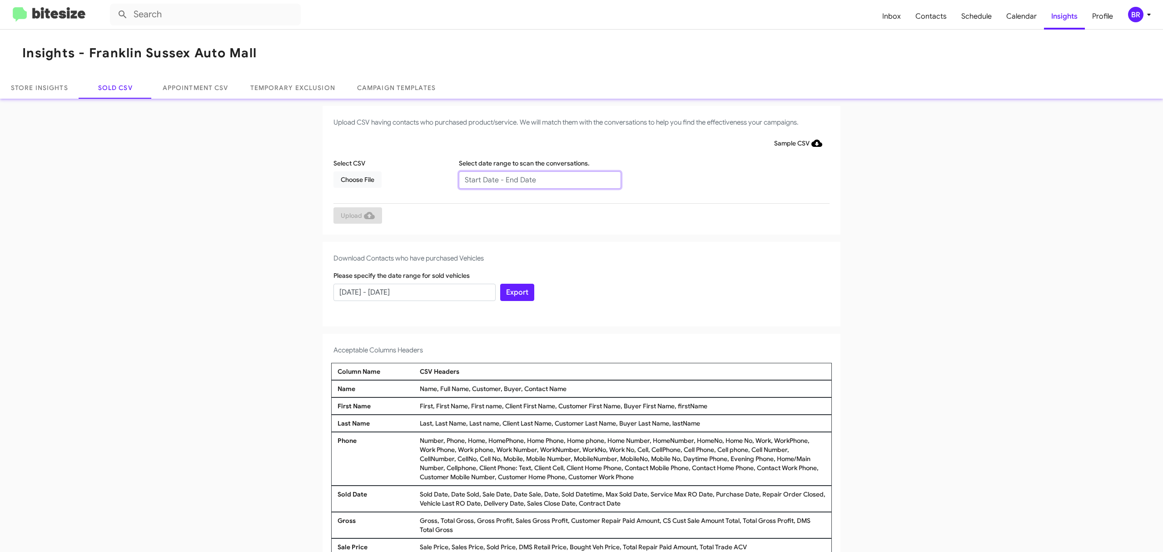
click at [535, 179] on input "text" at bounding box center [540, 179] width 162 height 17
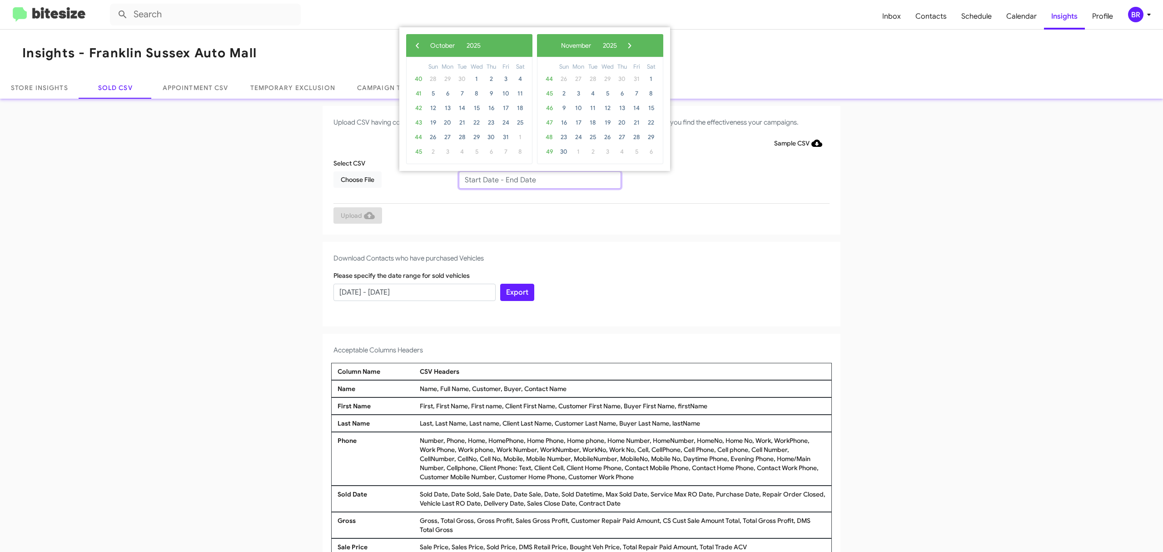
type input "08/08/2025 - 10/08/2025"
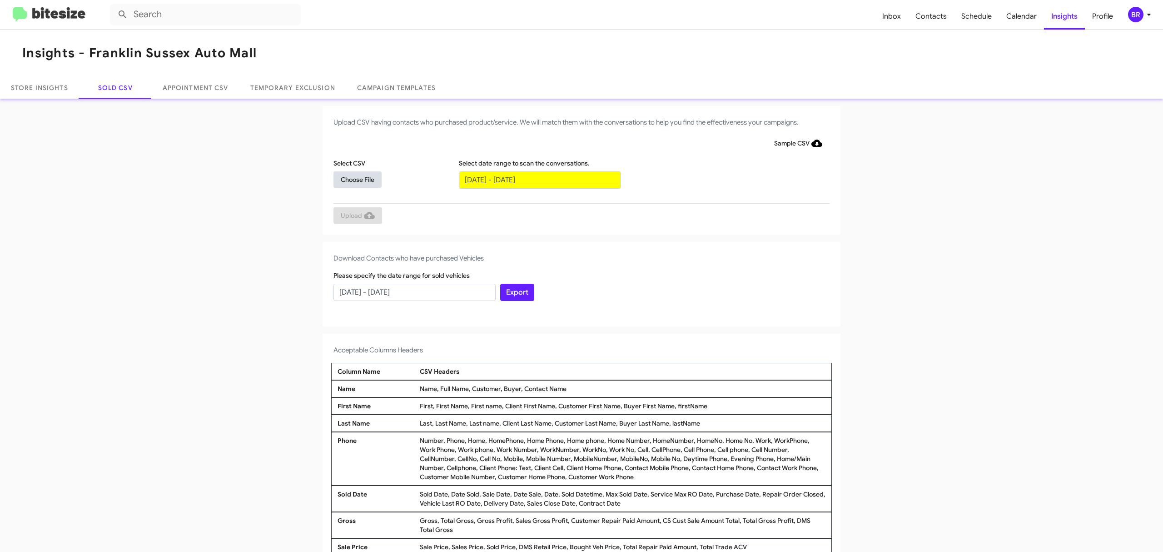
click at [353, 179] on span "Choose File" at bounding box center [358, 179] width 34 height 16
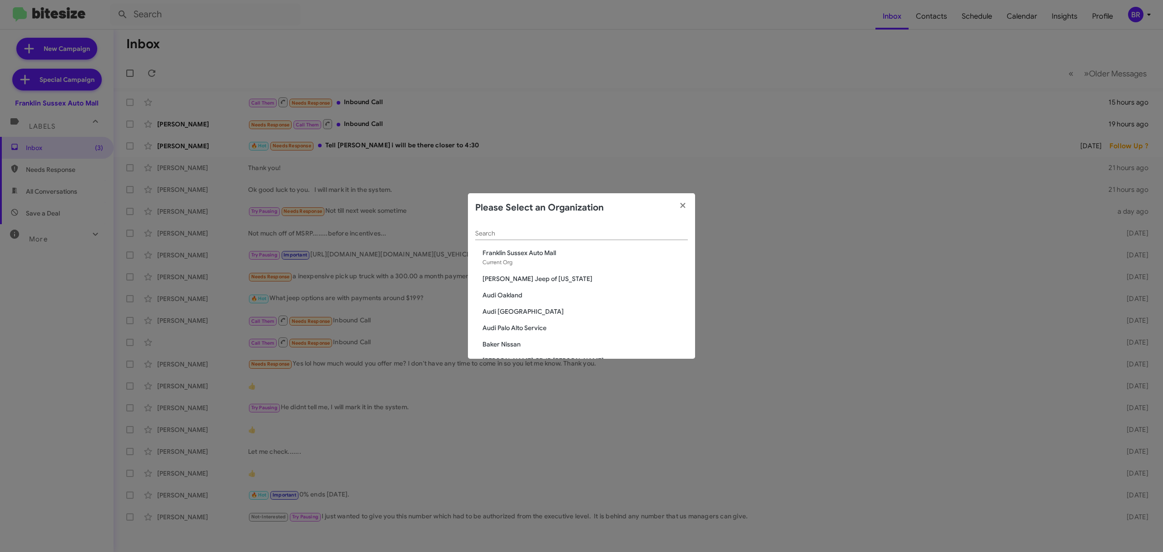
scroll to position [415, 0]
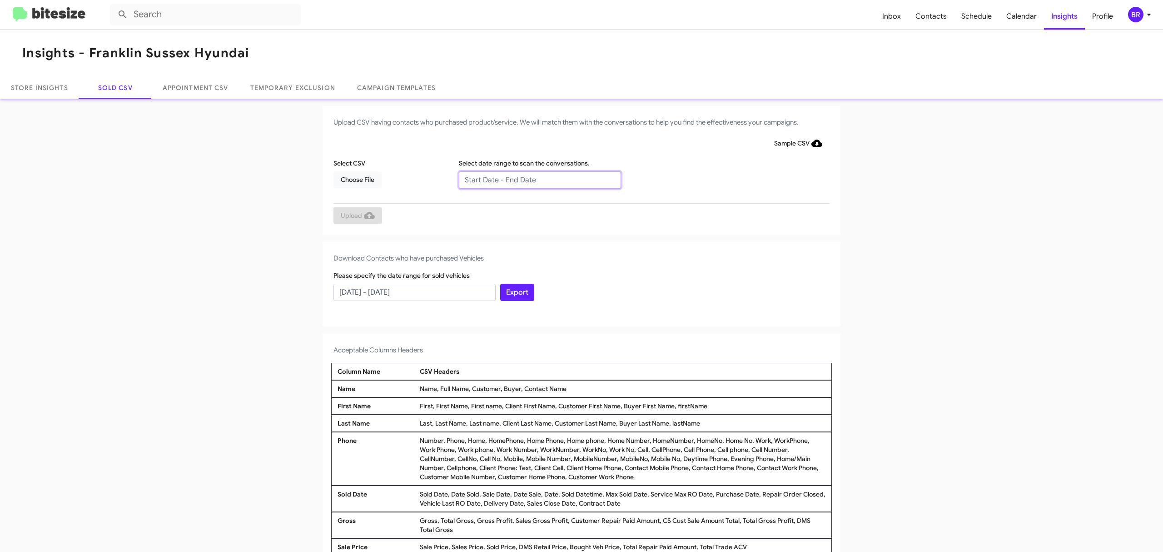
click at [535, 179] on input "text" at bounding box center [540, 179] width 162 height 17
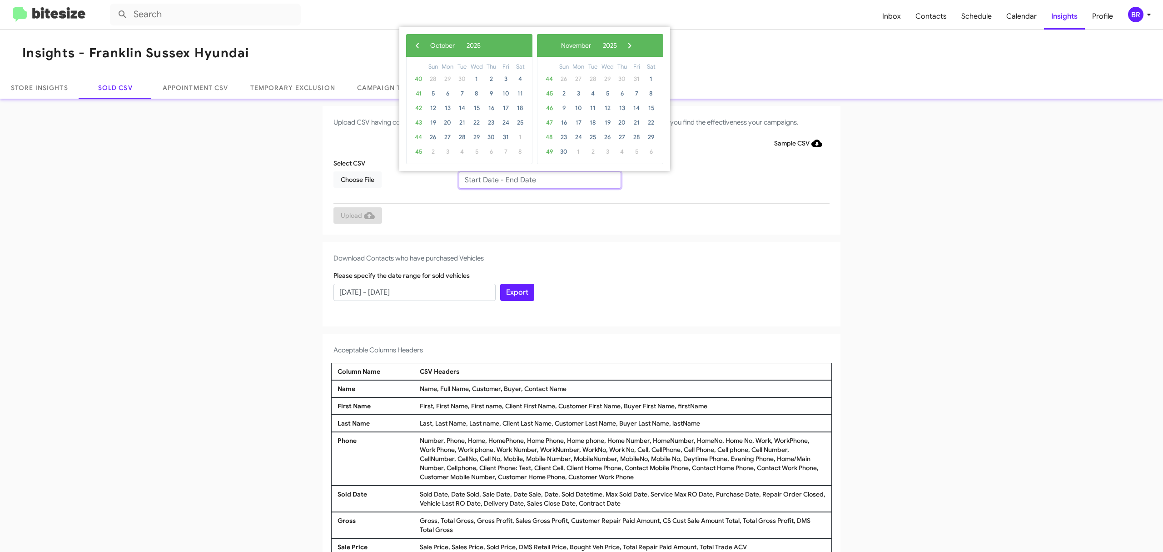
type input "08/08/2025 - 10/08/2025"
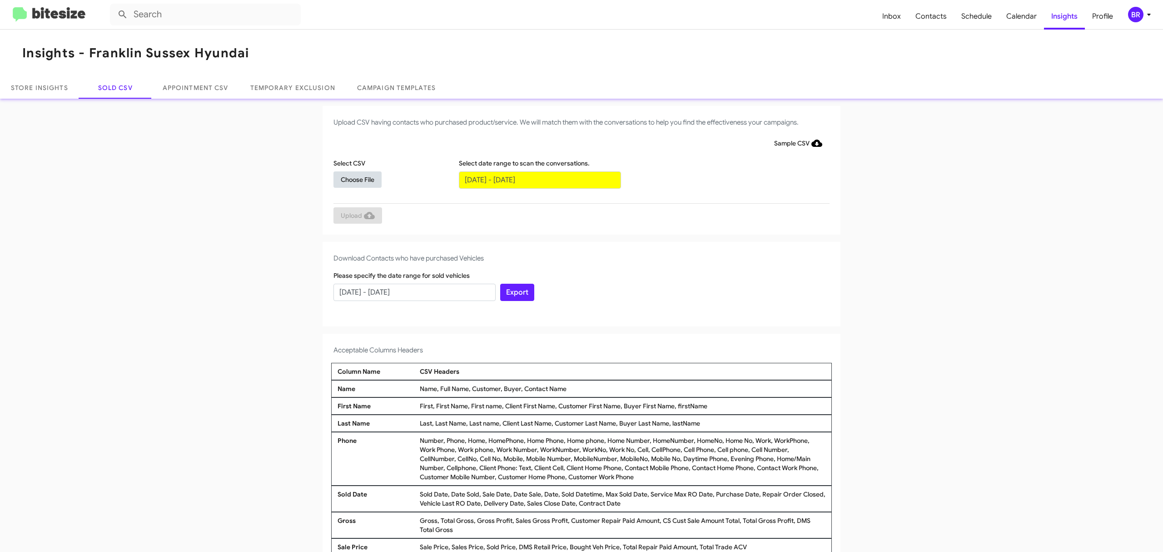
click at [353, 179] on span "Choose File" at bounding box center [358, 179] width 34 height 16
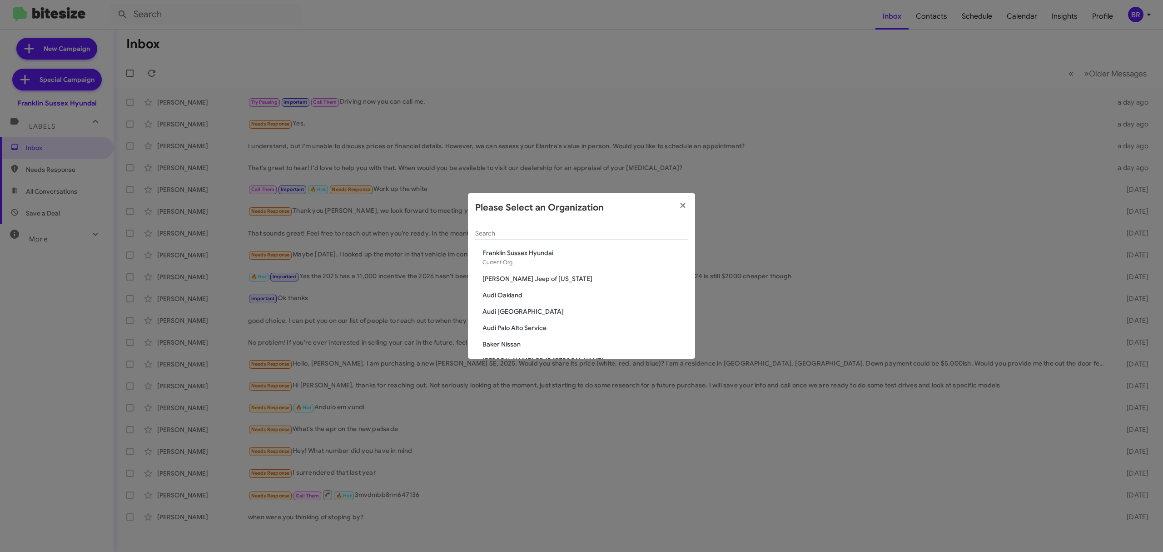
scroll to position [743, 0]
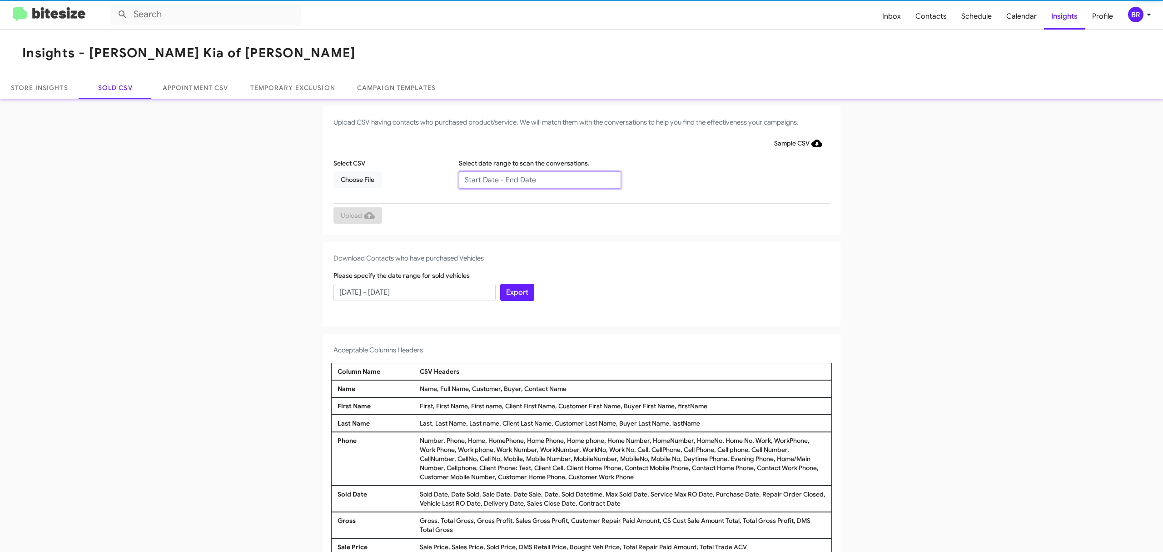
click at [535, 179] on input "text" at bounding box center [540, 179] width 162 height 17
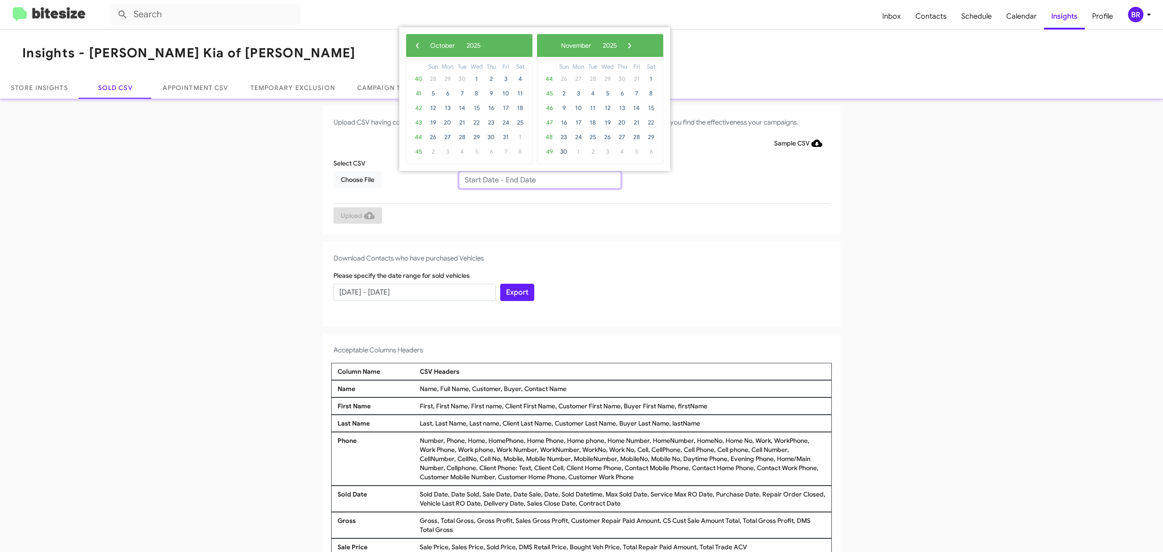
type input "08/08/2025 - 10/08/2025"
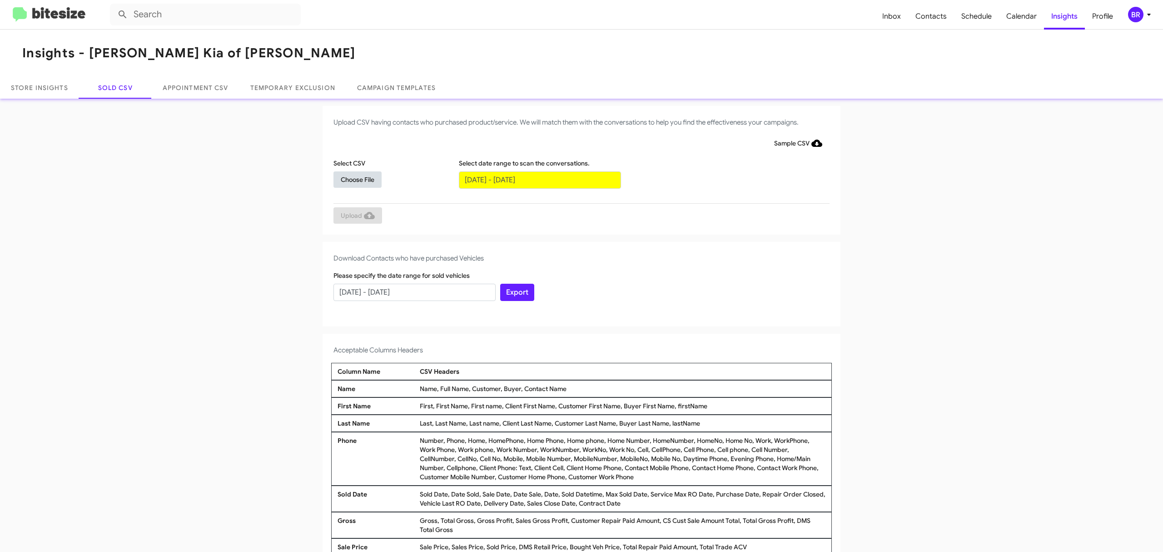
click at [353, 179] on span "Choose File" at bounding box center [358, 179] width 34 height 16
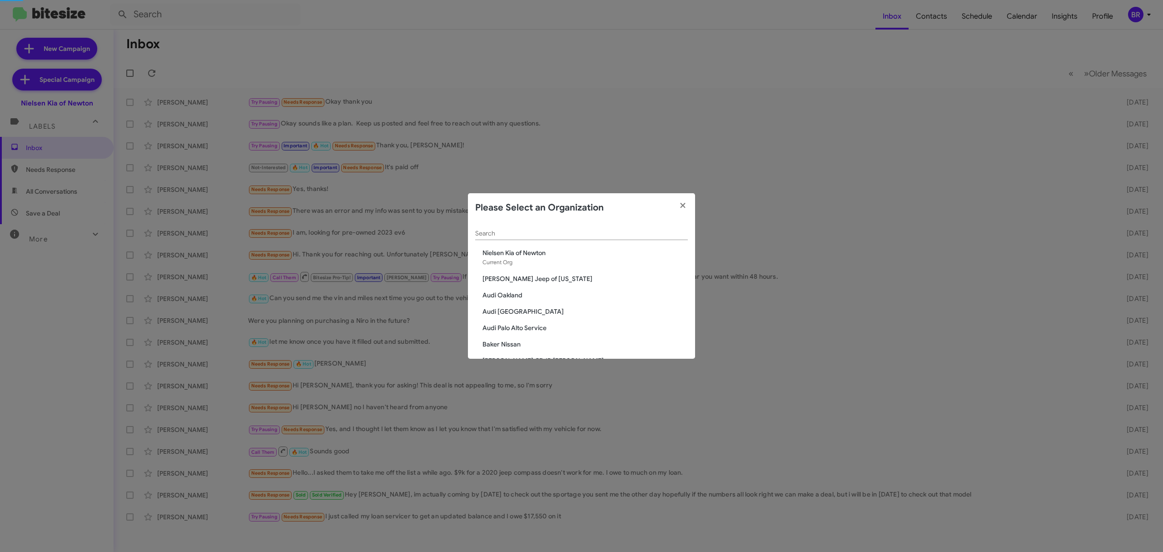
scroll to position [743, 0]
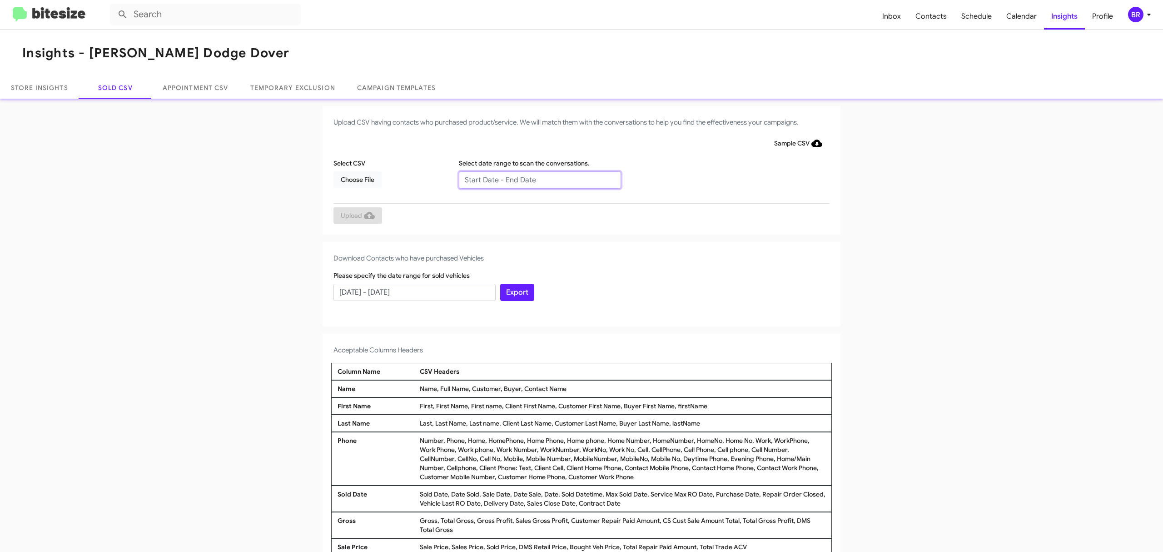
click at [535, 179] on input "text" at bounding box center [540, 179] width 162 height 17
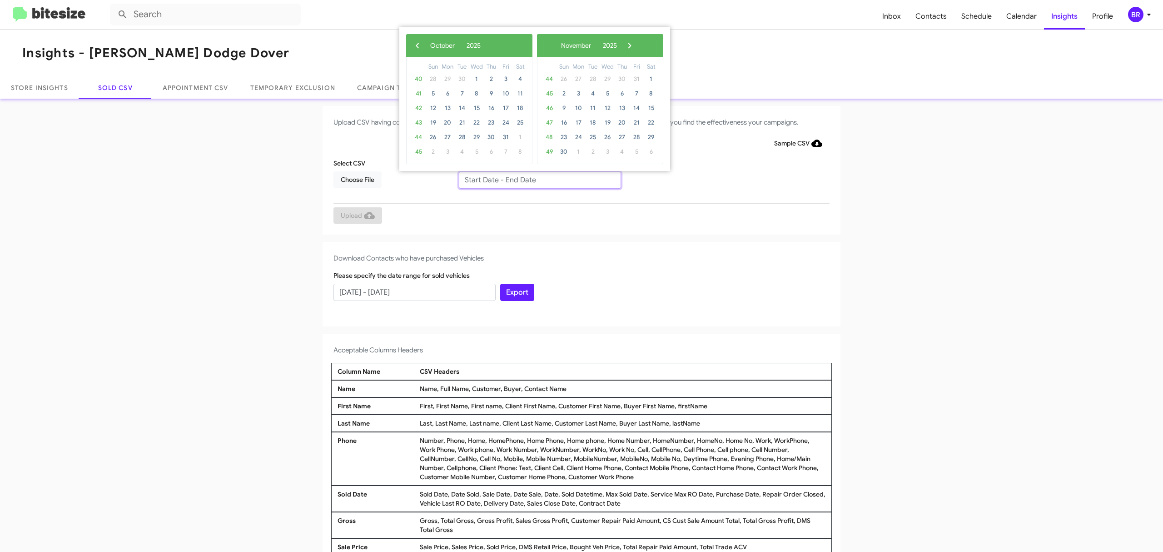
type input "08/08/2025 - 10/08/2025"
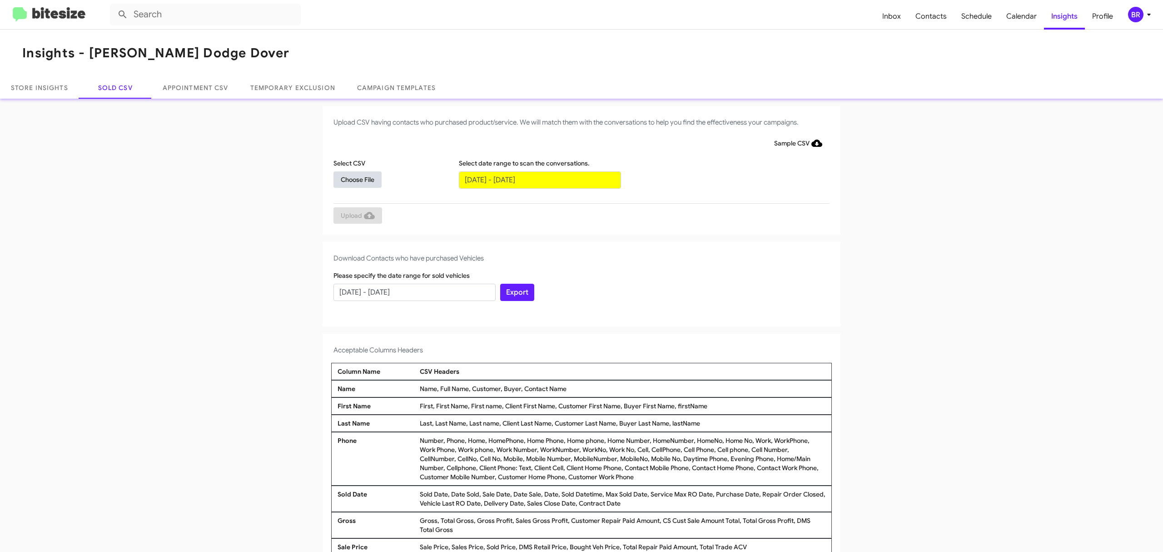
click at [353, 179] on span "Choose File" at bounding box center [358, 179] width 34 height 16
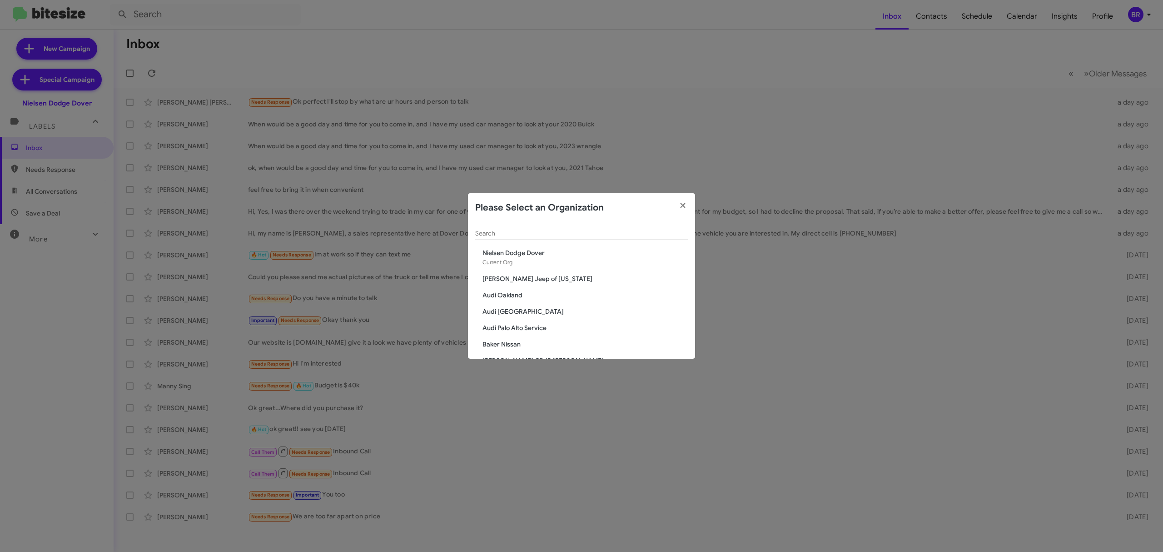
scroll to position [710, 0]
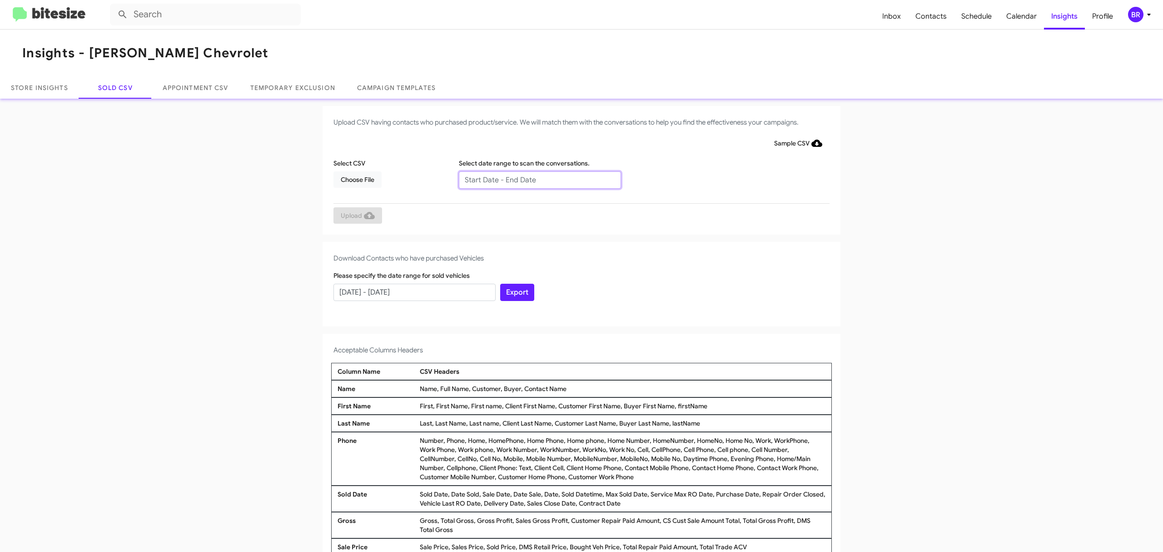
click at [535, 179] on input "text" at bounding box center [540, 179] width 162 height 17
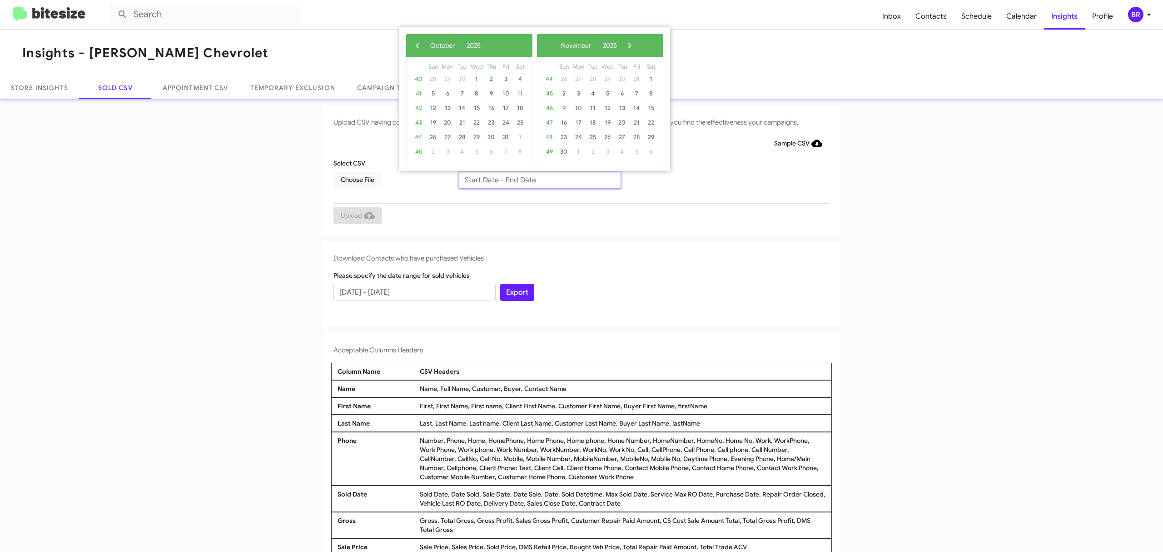
type input "08/08/2025 - 10/08/2025"
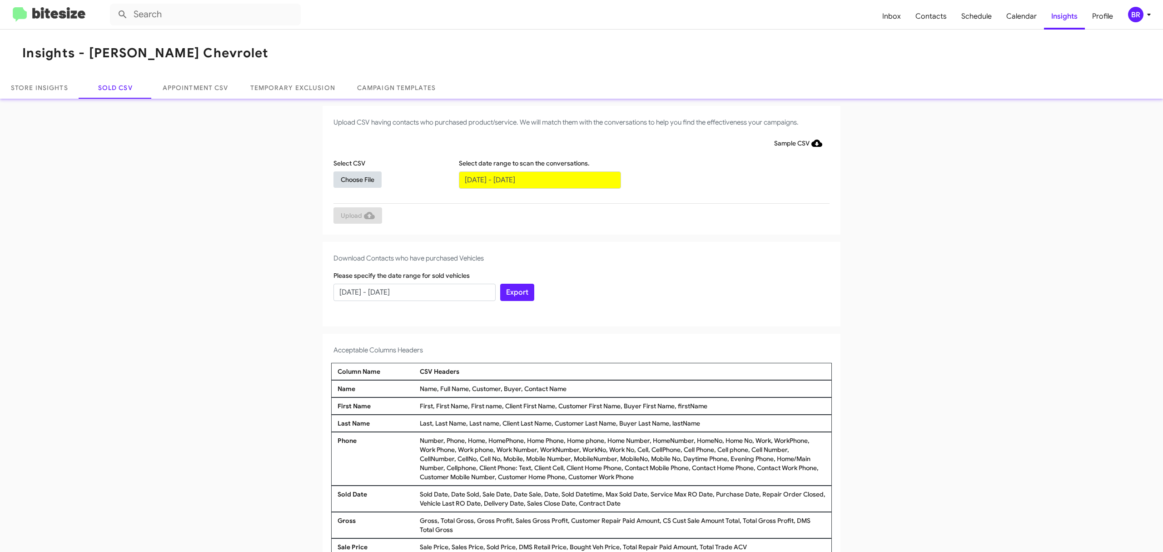
click at [353, 179] on span "Choose File" at bounding box center [358, 179] width 34 height 16
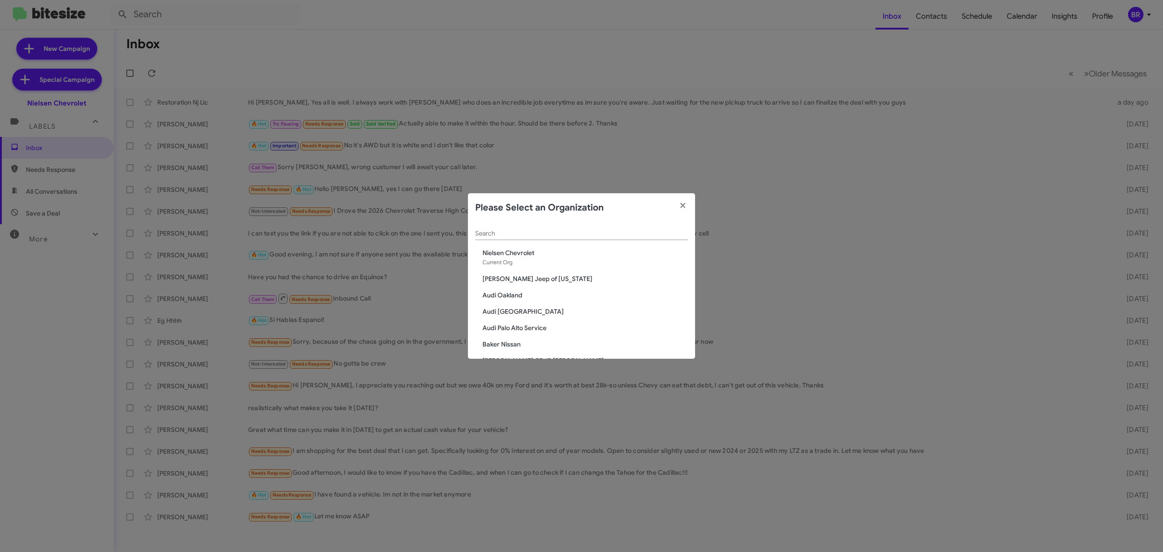
scroll to position [710, 0]
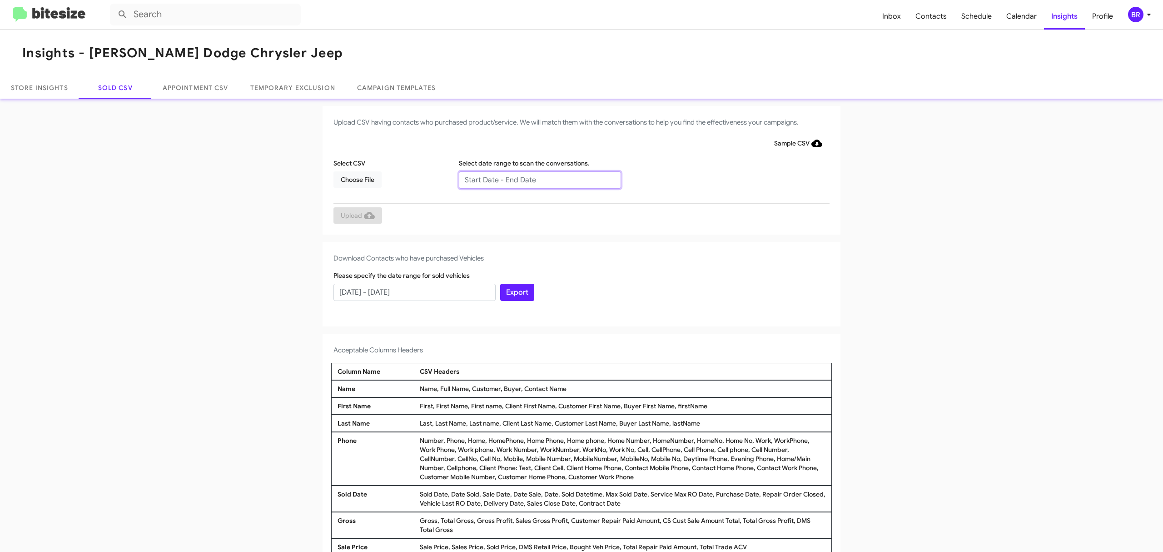
click at [535, 179] on input "text" at bounding box center [540, 179] width 162 height 17
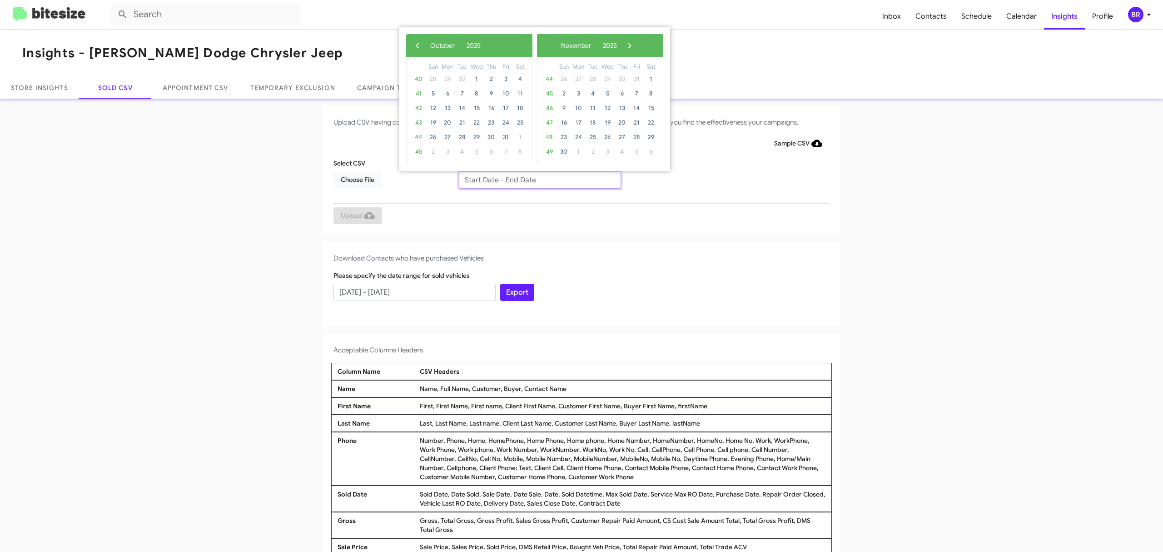
type input "08/08/2025 - 10/08/2025"
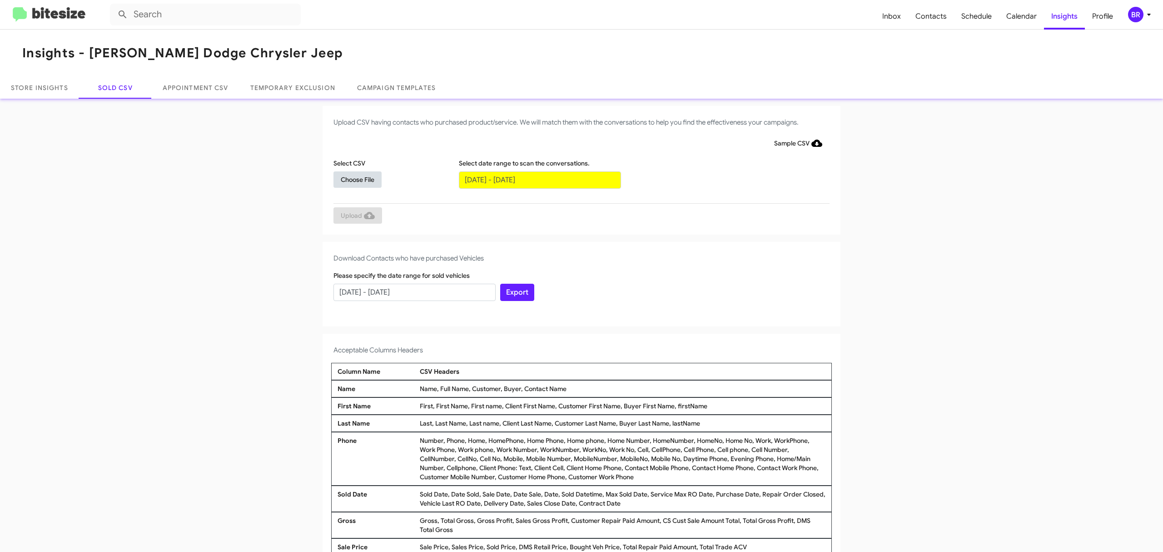
click at [353, 179] on span "Choose File" at bounding box center [358, 179] width 34 height 16
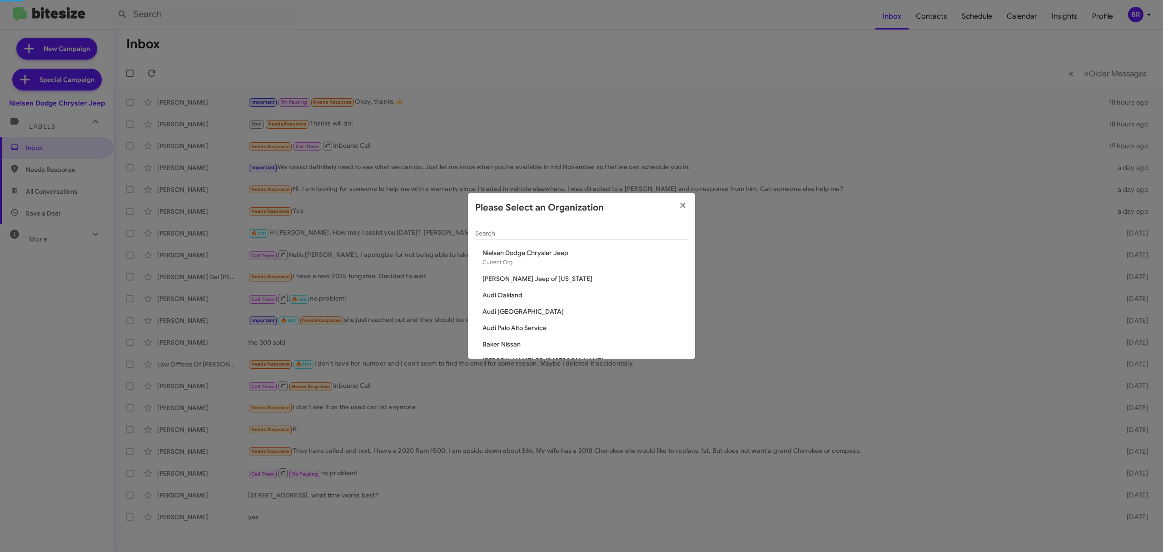
scroll to position [759, 0]
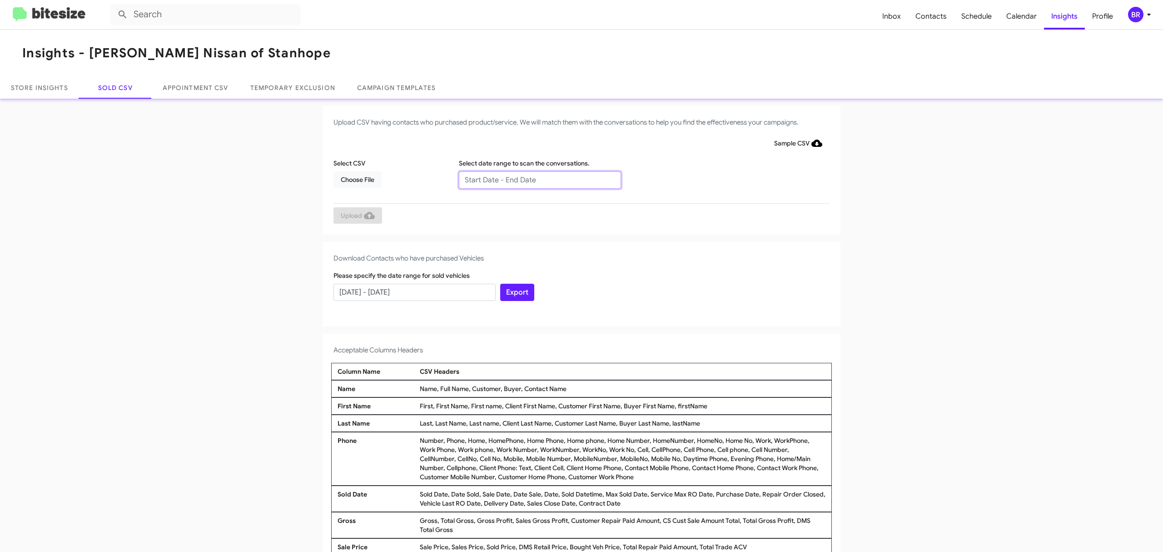
click at [535, 179] on input "text" at bounding box center [540, 179] width 162 height 17
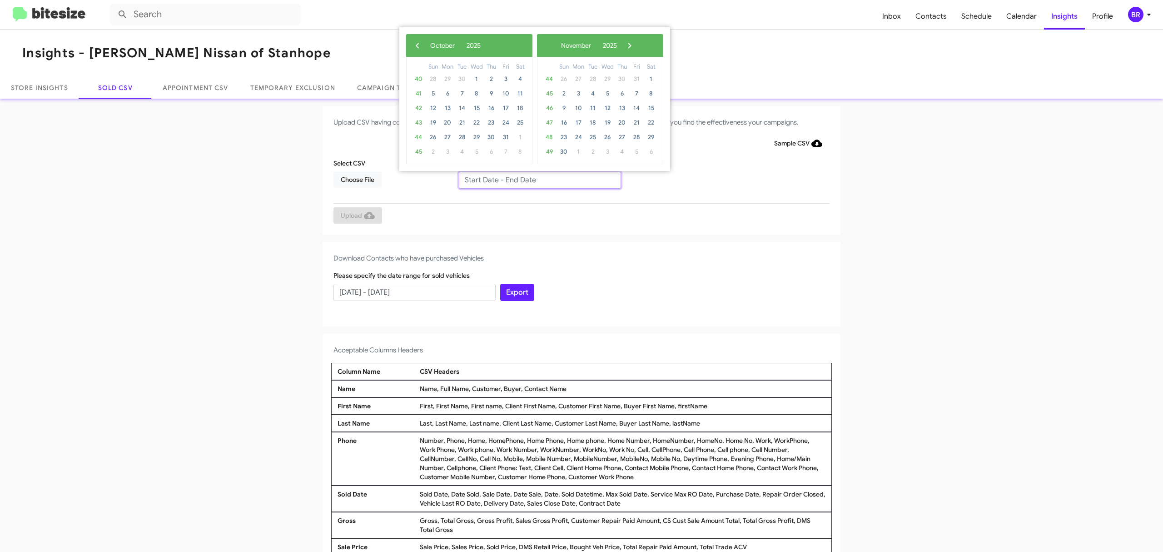
type input "08/08/2025 - 10/08/2025"
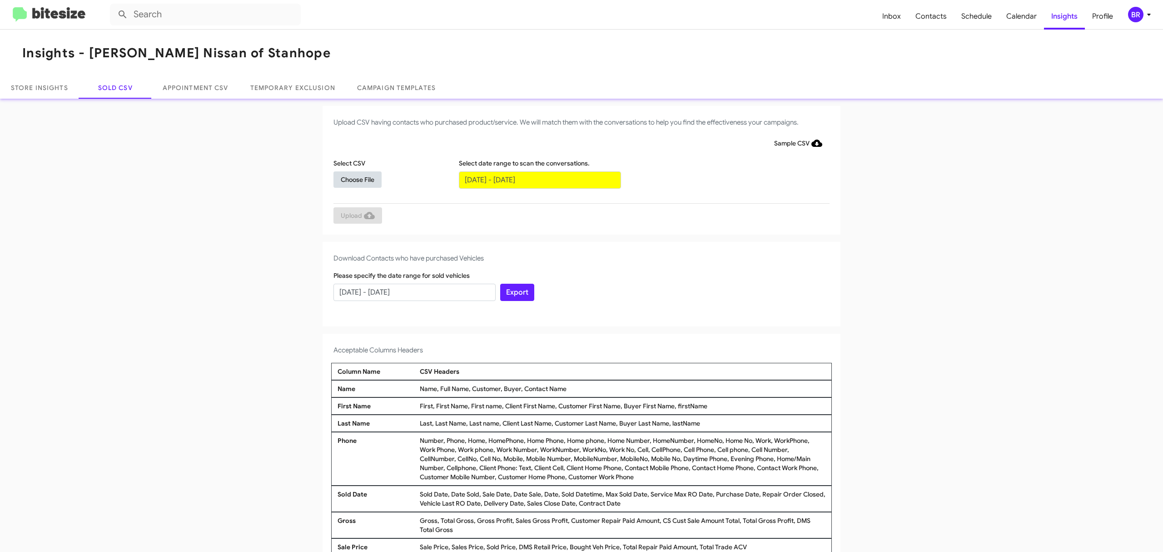
click at [353, 179] on span "Choose File" at bounding box center [358, 179] width 34 height 16
